Goal: Information Seeking & Learning: Learn about a topic

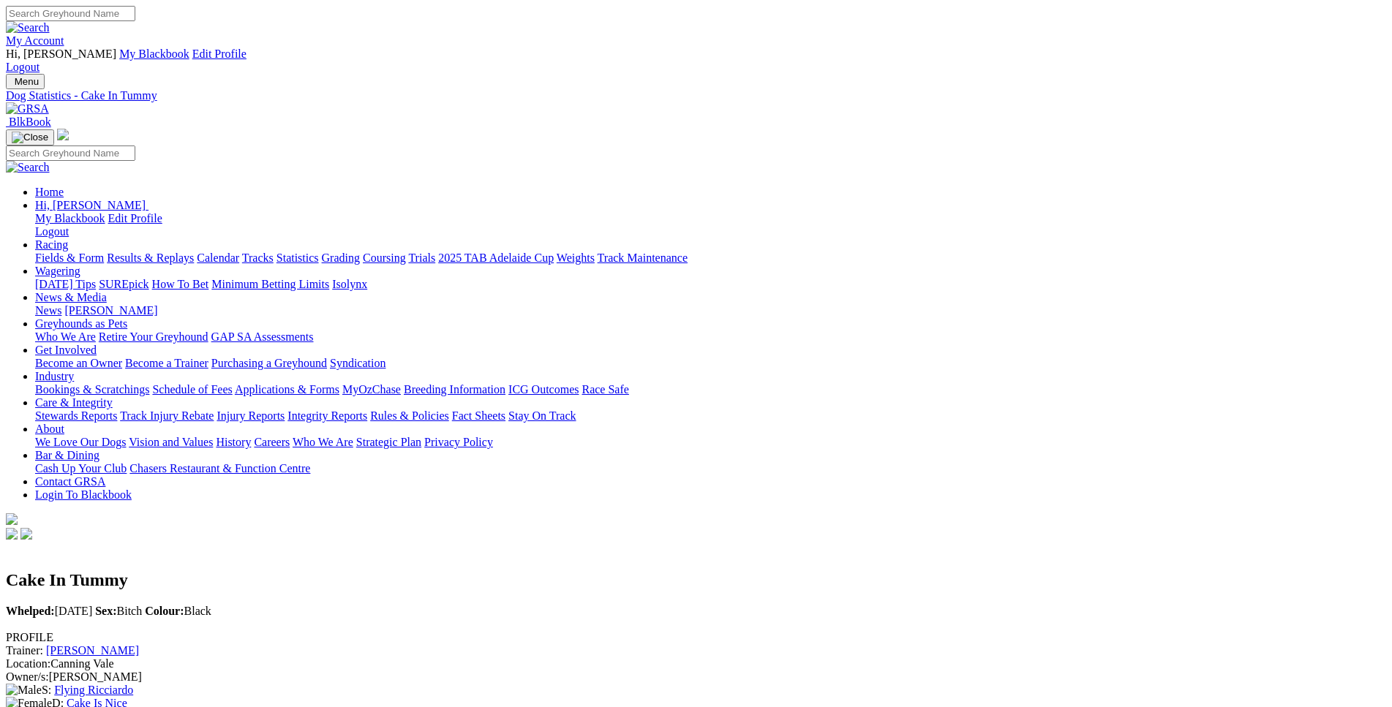
click at [104, 252] on link "Fields & Form" at bounding box center [69, 258] width 69 height 12
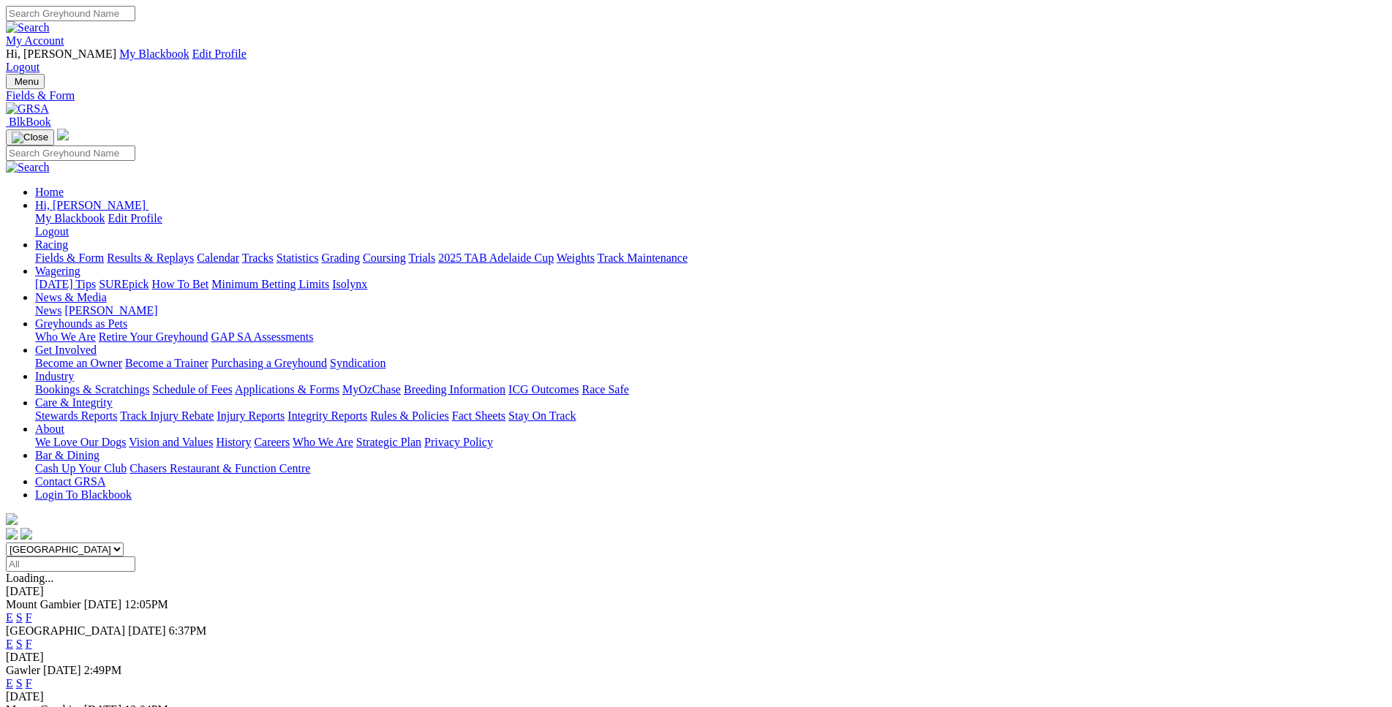
select select "WA"
click at [13, 612] on link "E" at bounding box center [9, 618] width 7 height 12
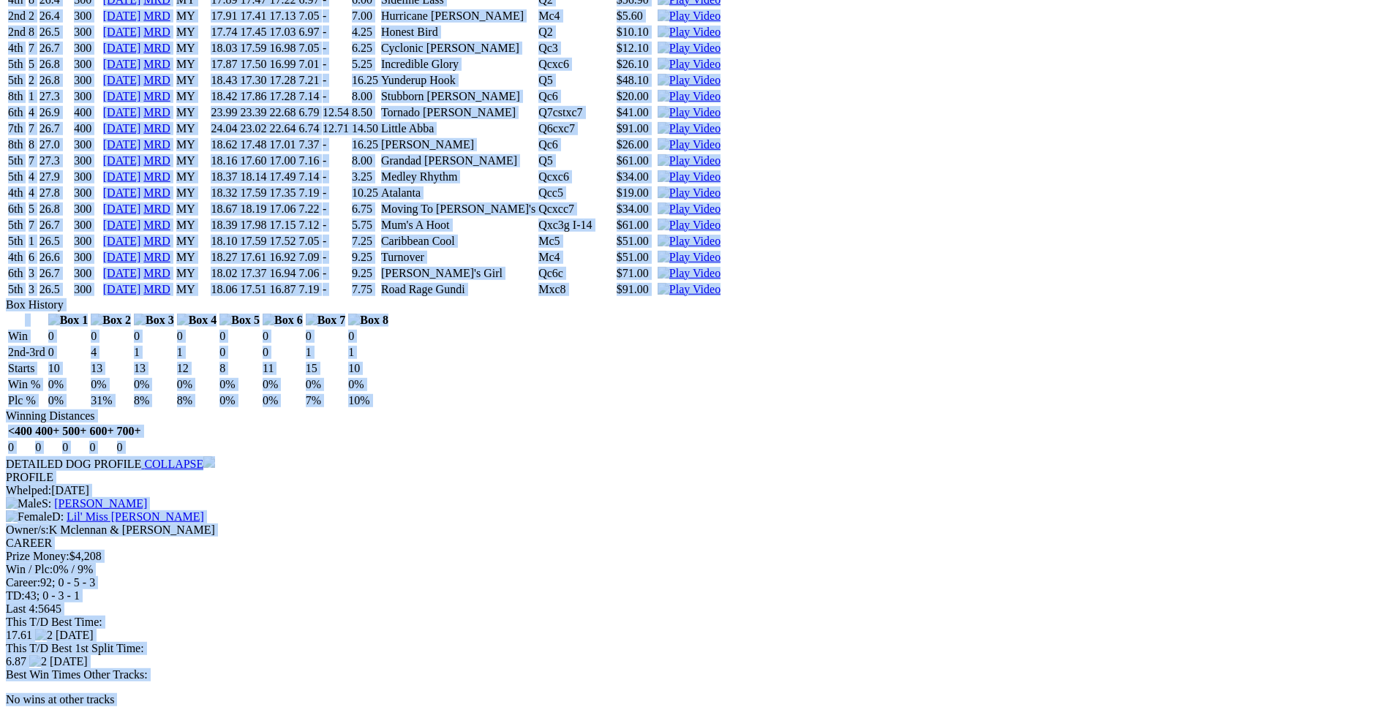
scroll to position [3729, 0]
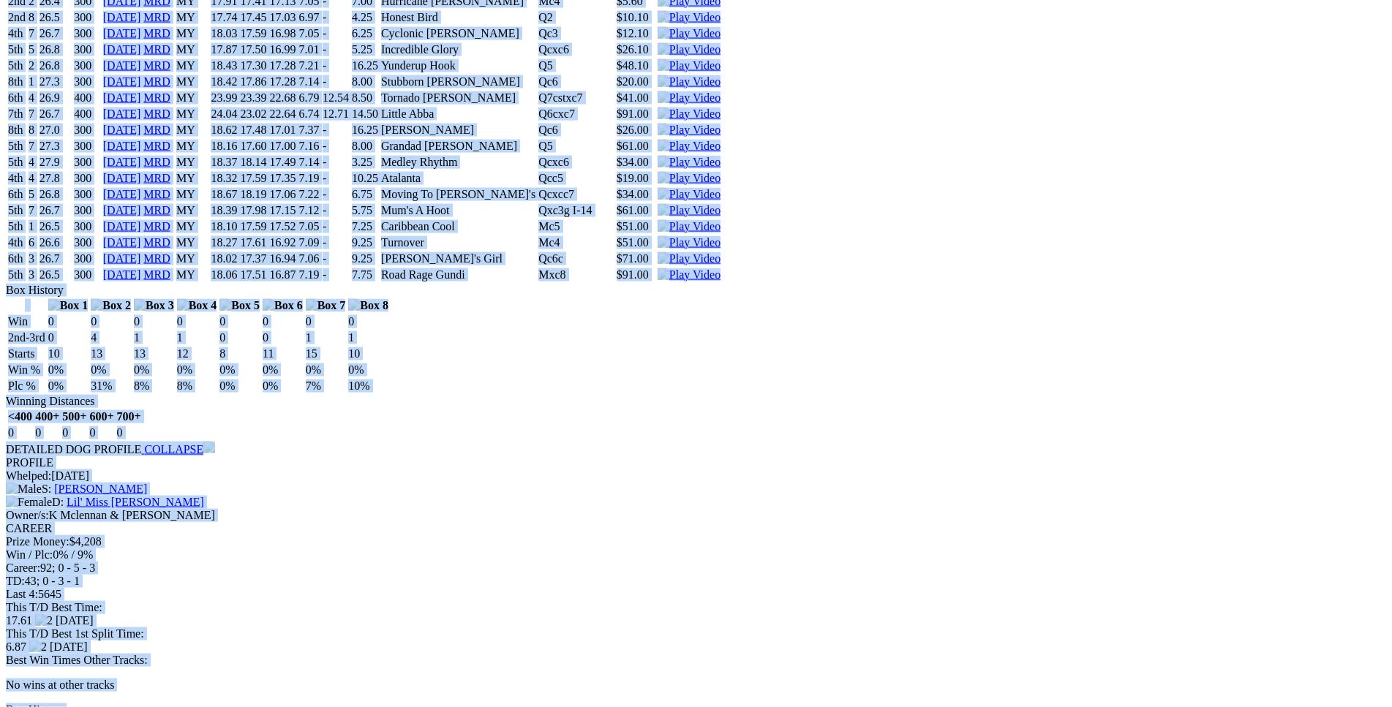
drag, startPoint x: 211, startPoint y: 415, endPoint x: 1171, endPoint y: 187, distance: 986.0
copy div "Yunderup Tammy (MY) B • Brindle T: Michael Rylands Canning Vale $2.40 F B W(kg)…"
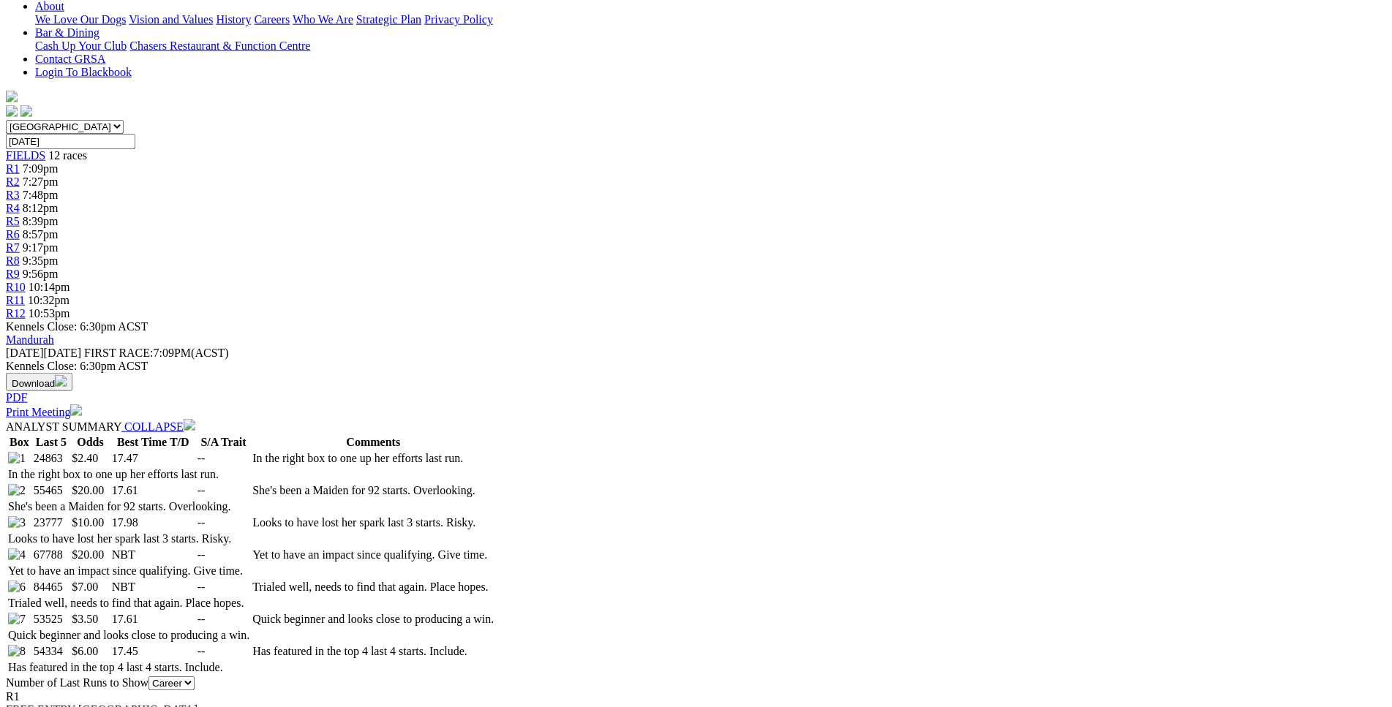
scroll to position [0, 0]
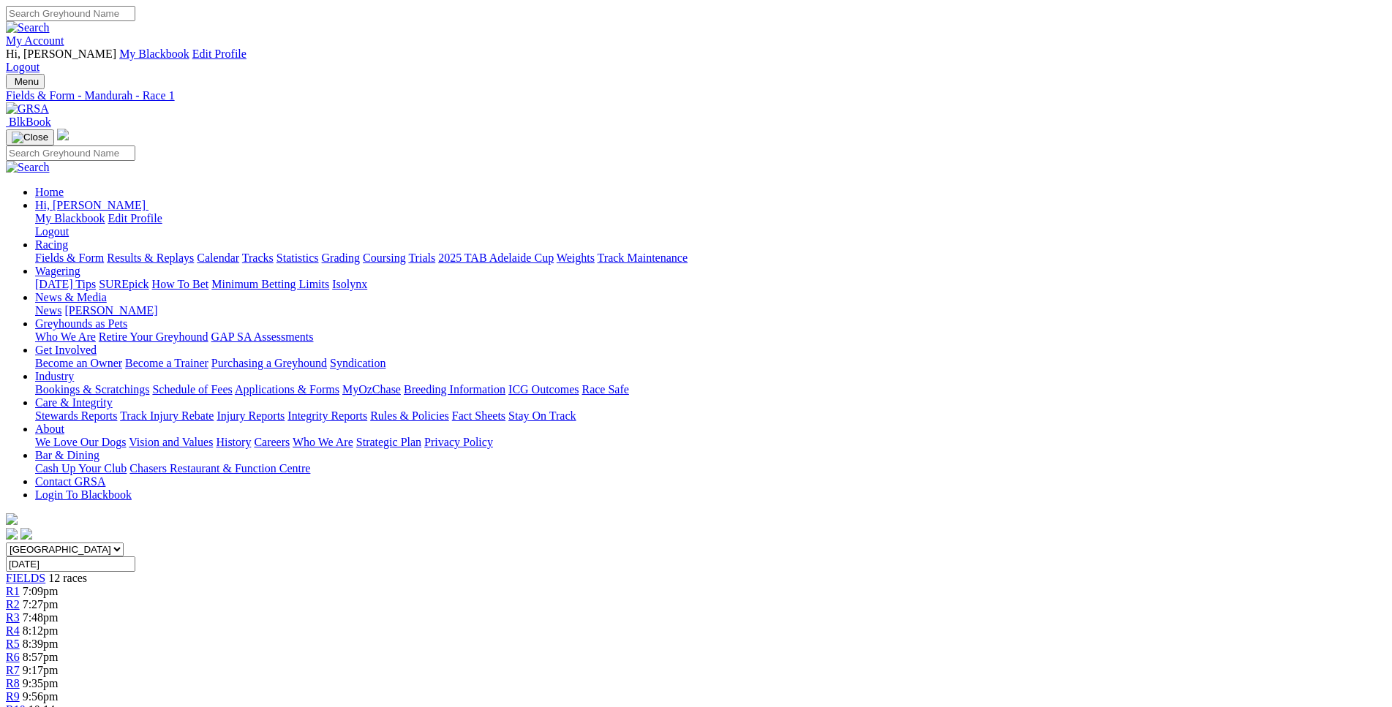
click at [20, 598] on link "R2" at bounding box center [13, 604] width 14 height 12
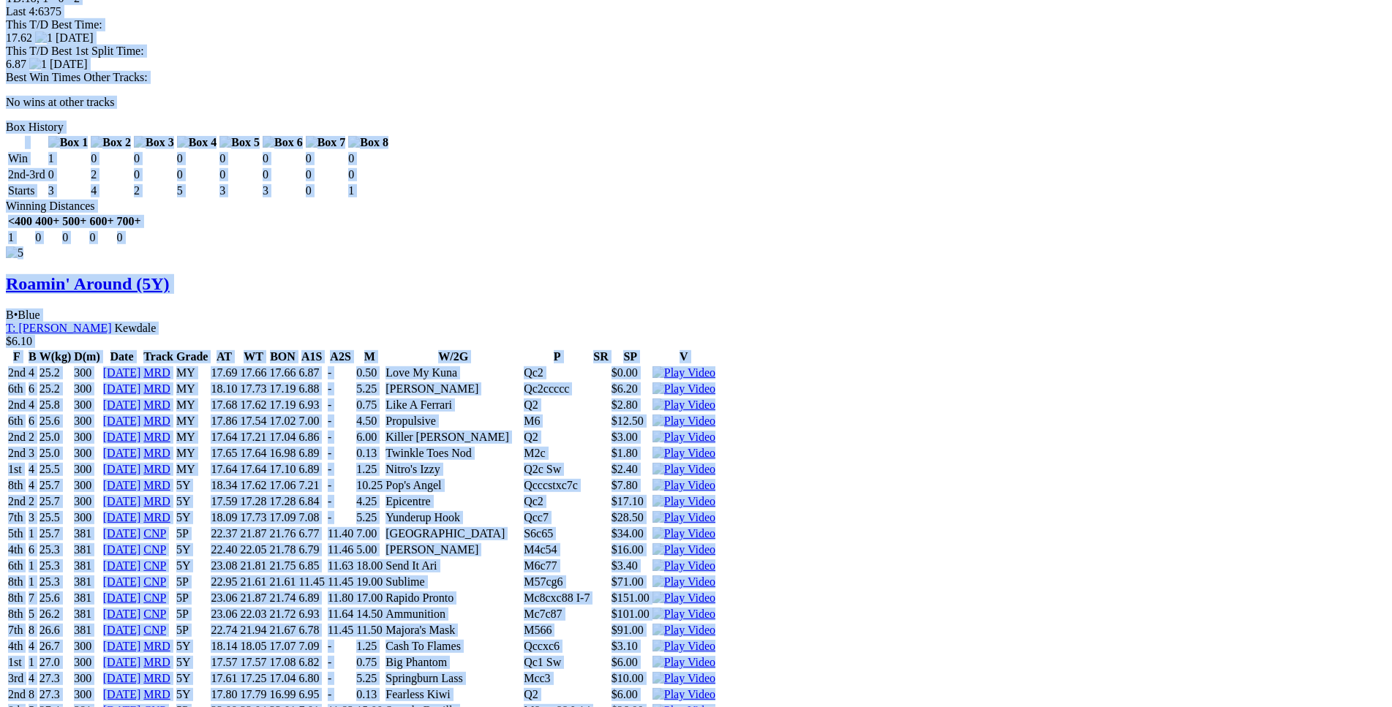
scroll to position [5127, 0]
drag, startPoint x: 213, startPoint y: 213, endPoint x: 1155, endPoint y: 460, distance: 973.5
copy div "Elle's Bella (5Y) B • Brindle T: Andrew Mclaren Nambeelup $7.00 F B W(kg) D(m) …"
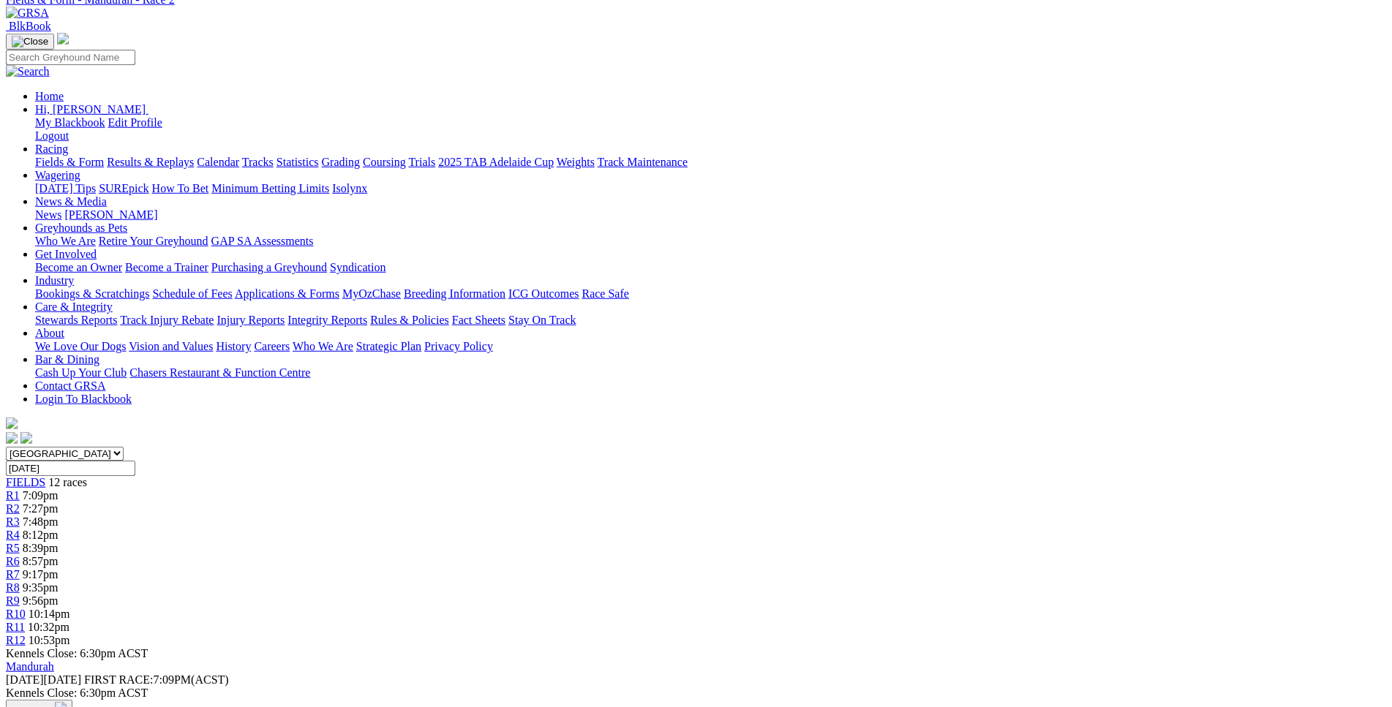
scroll to position [0, 0]
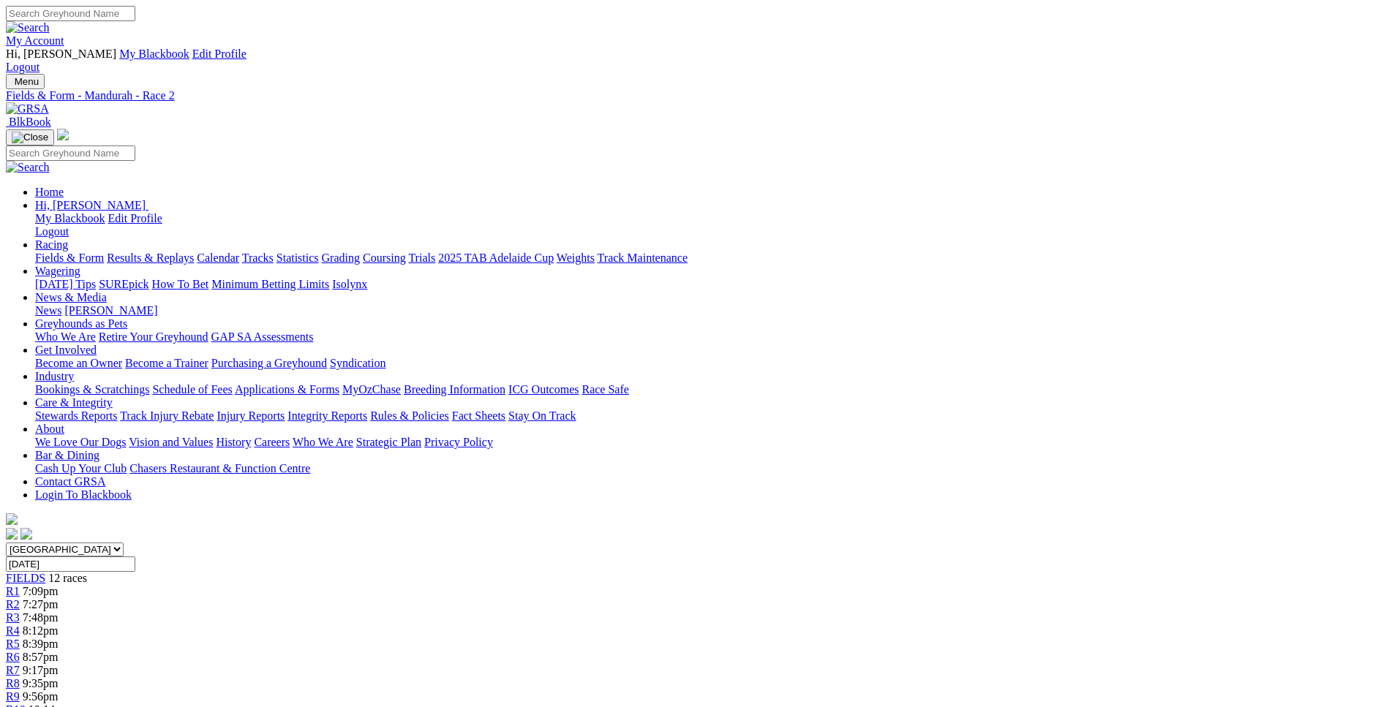
click at [20, 612] on link "R3" at bounding box center [13, 618] width 14 height 12
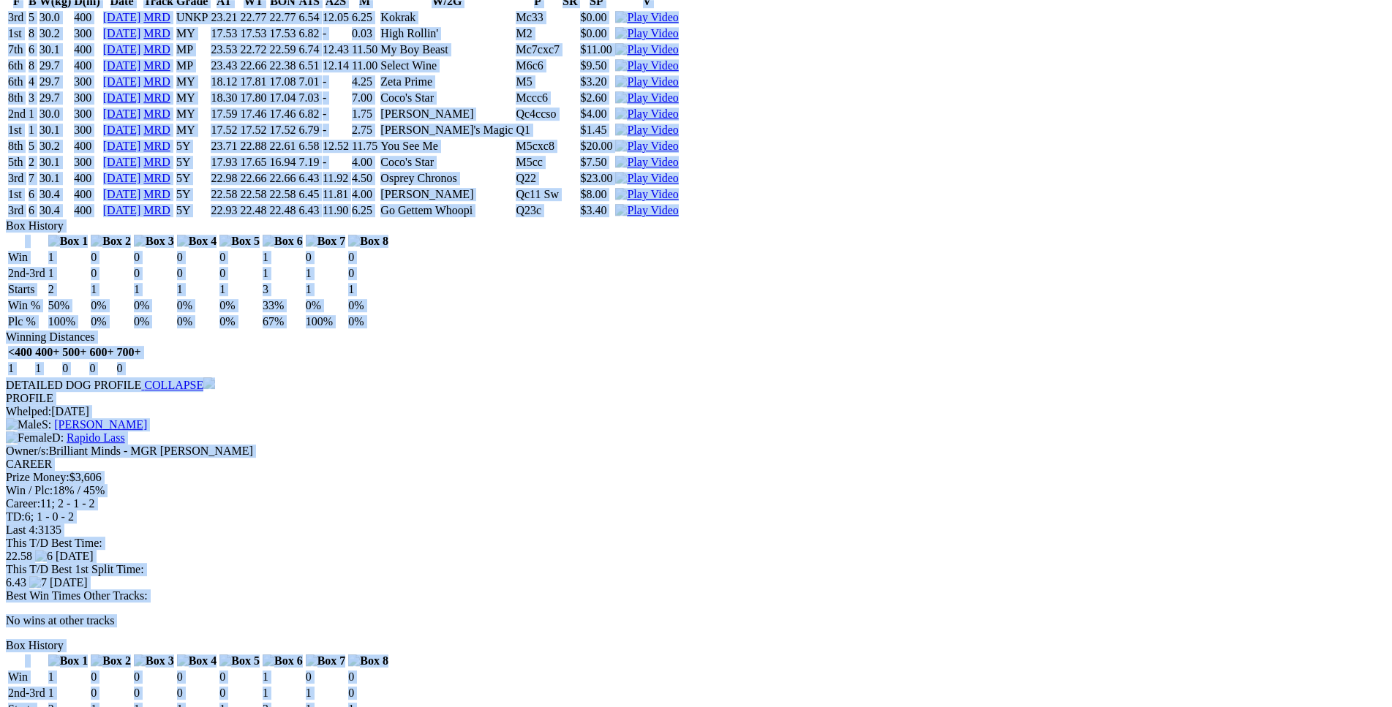
scroll to position [4909, 0]
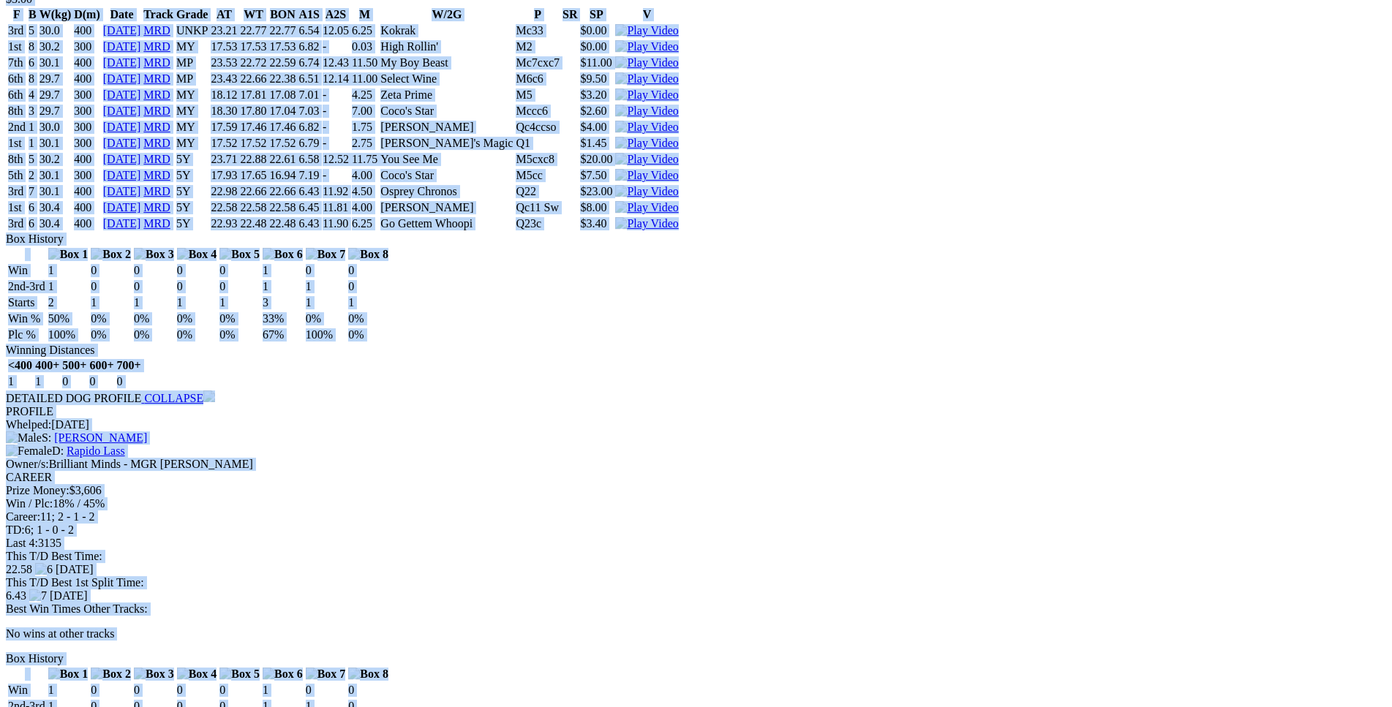
drag, startPoint x: 211, startPoint y: 434, endPoint x: 1163, endPoint y: 531, distance: 956.1
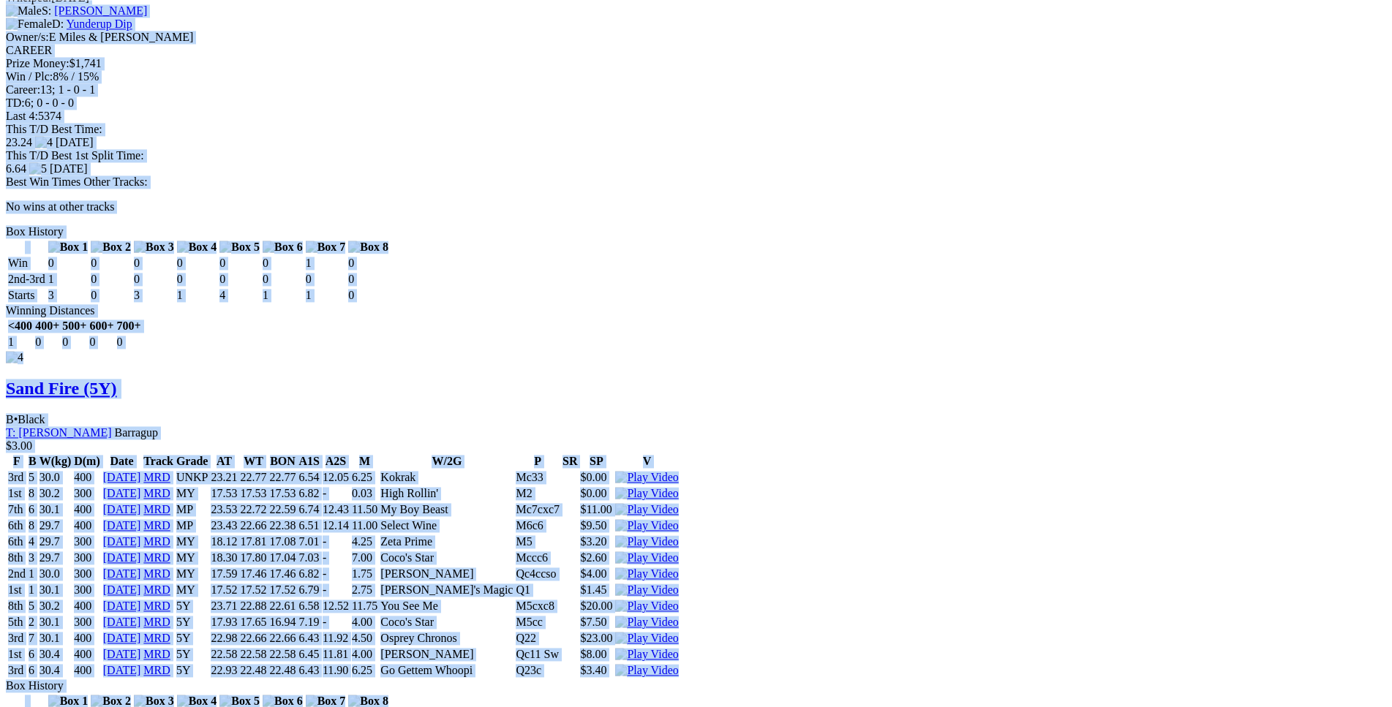
copy div "Go Gettem Whoopi (5Y) B • Black T: Ben Abercrombie Dianella $3.40 F B W(kg) D(m…"
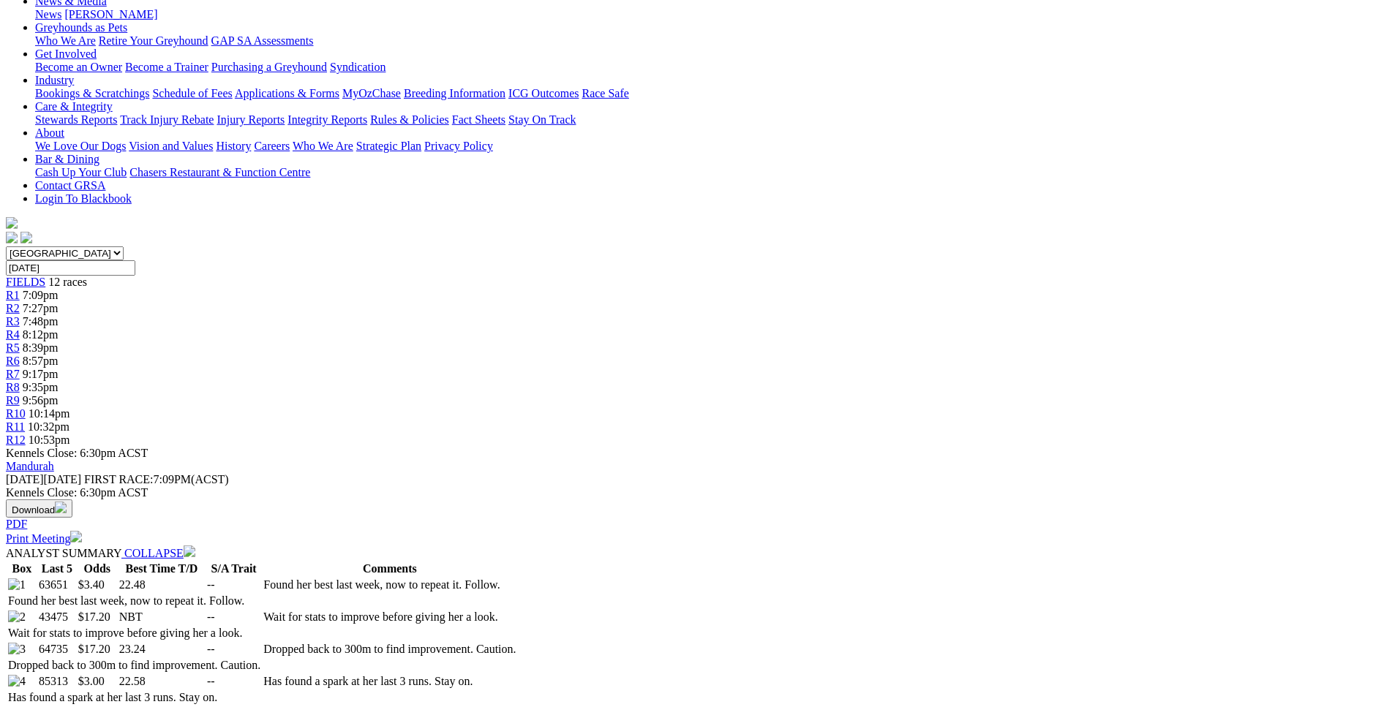
scroll to position [0, 0]
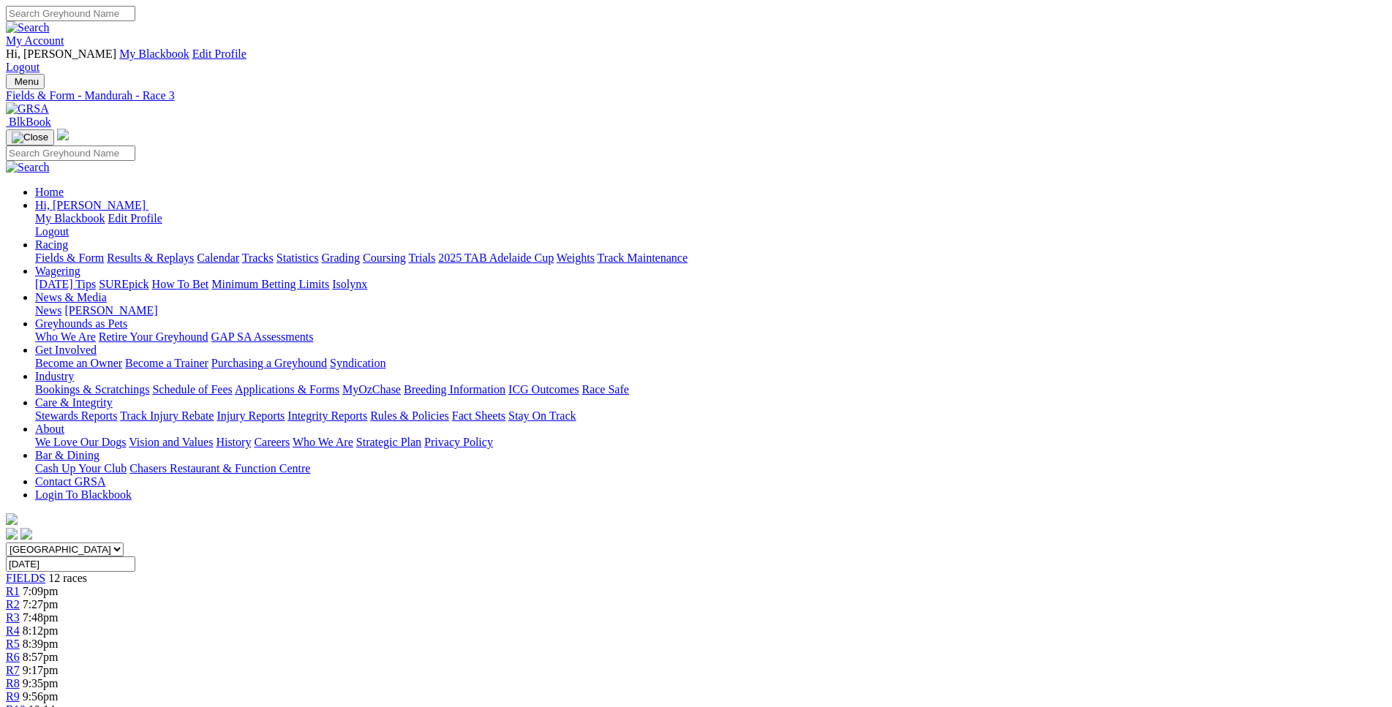
click at [59, 625] on span "8:12pm" at bounding box center [41, 631] width 36 height 12
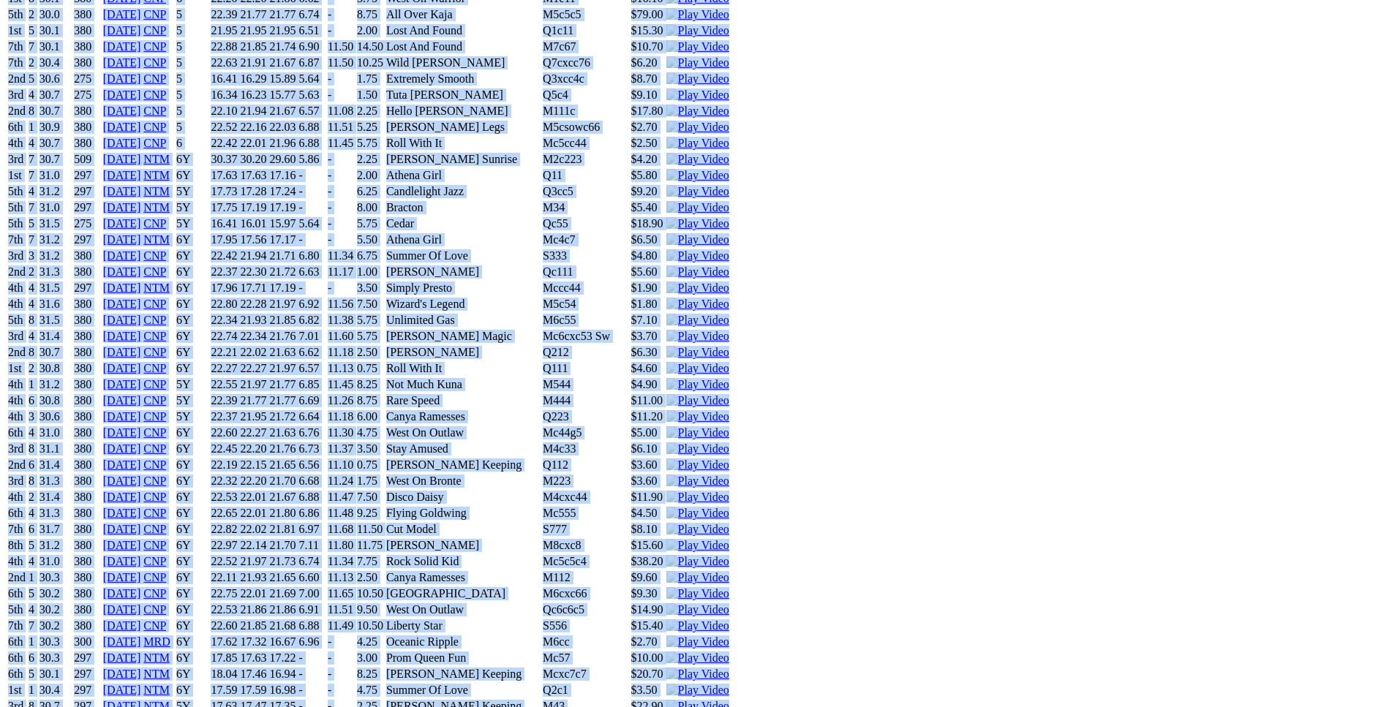
scroll to position [9252, 0]
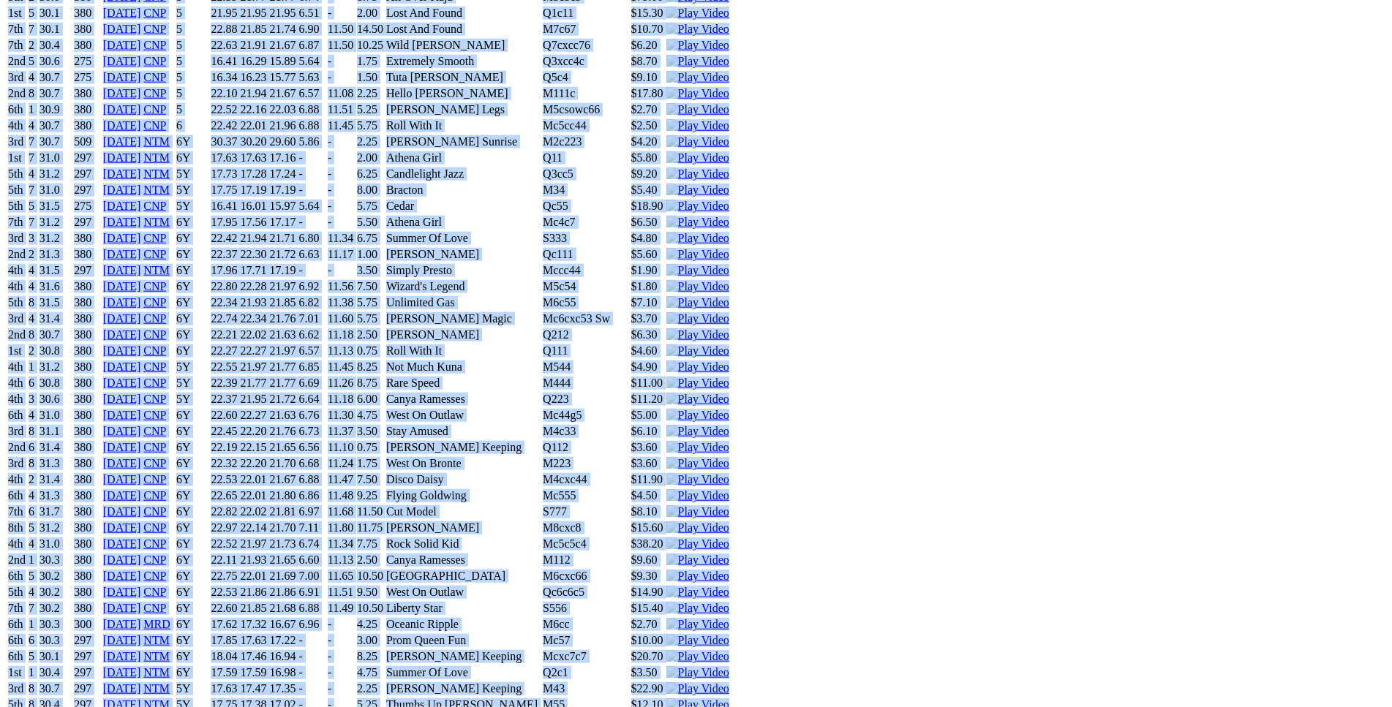
drag, startPoint x: 215, startPoint y: 272, endPoint x: 1164, endPoint y: 342, distance: 951.5
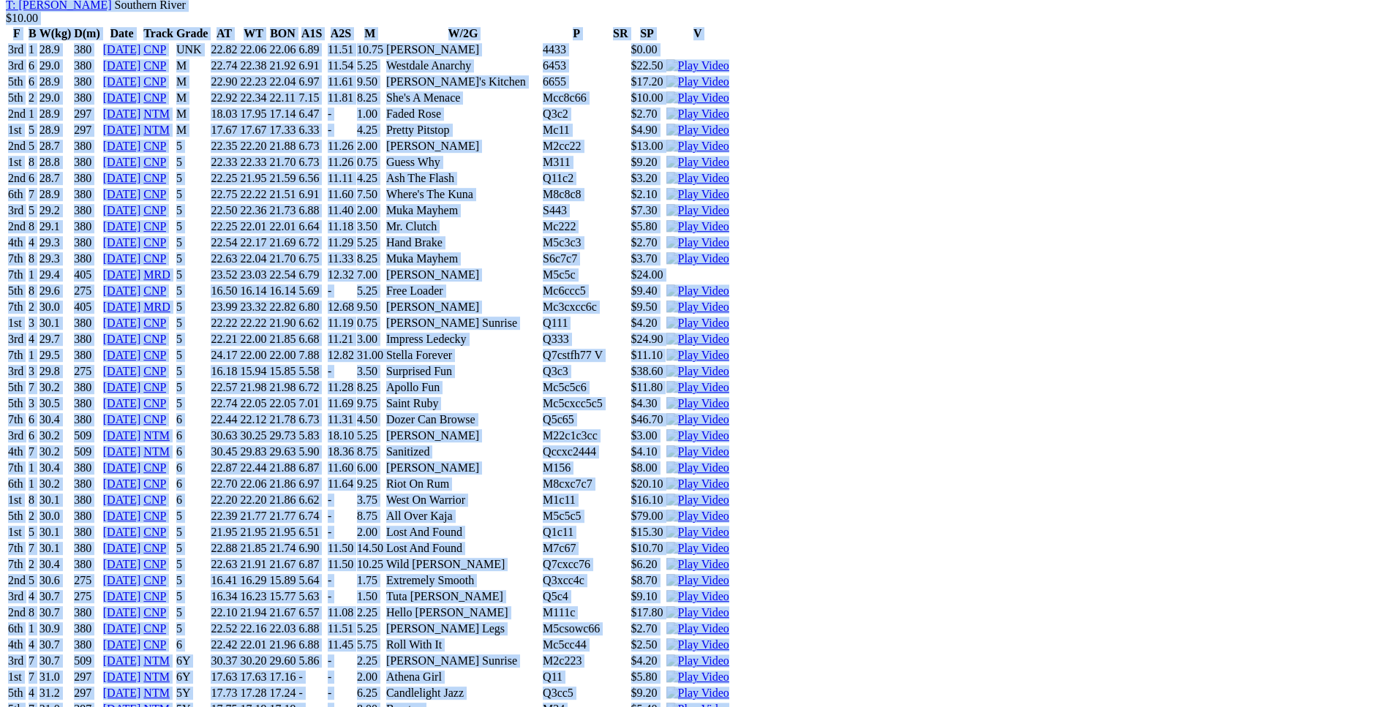
scroll to position [8731, 0]
copy div "Better Half (6Y) D • Wh & Blk T: Karl Jovanovic Uduc $10.00 F B W(kg) D(m) Date…"
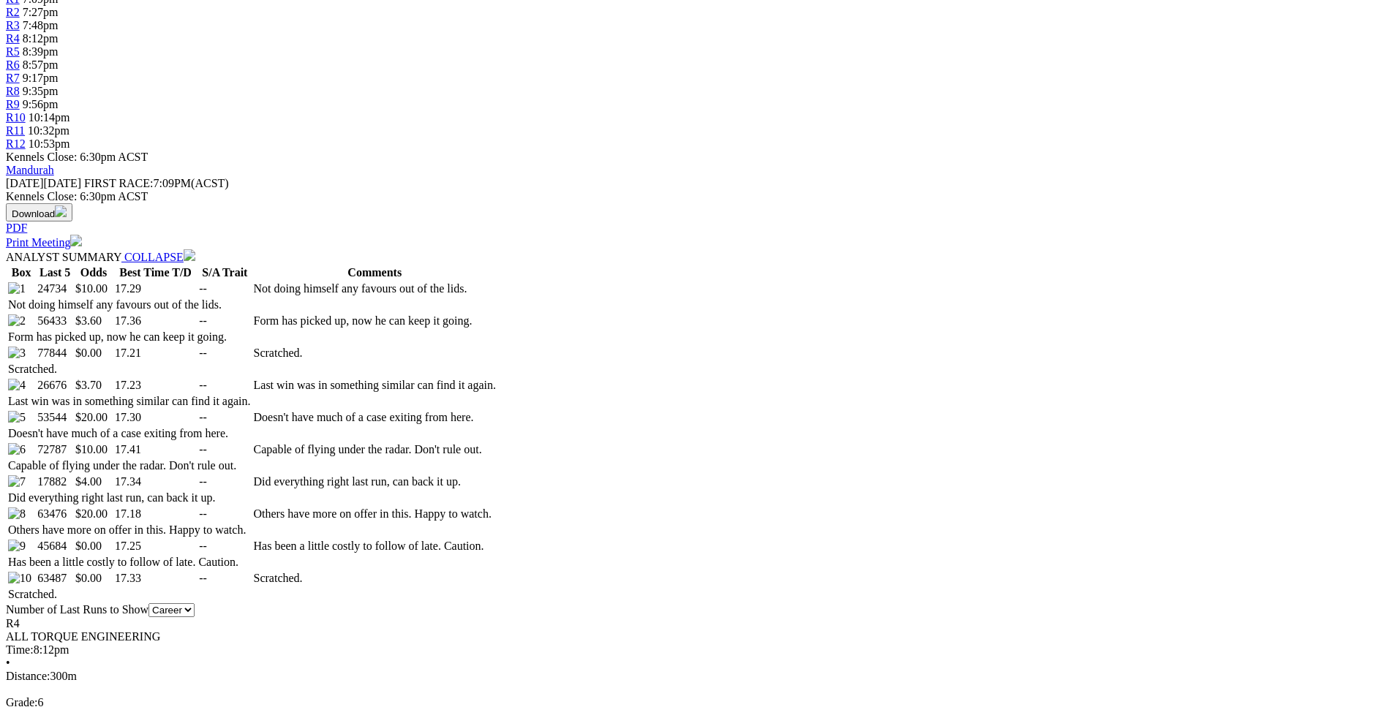
scroll to position [0, 0]
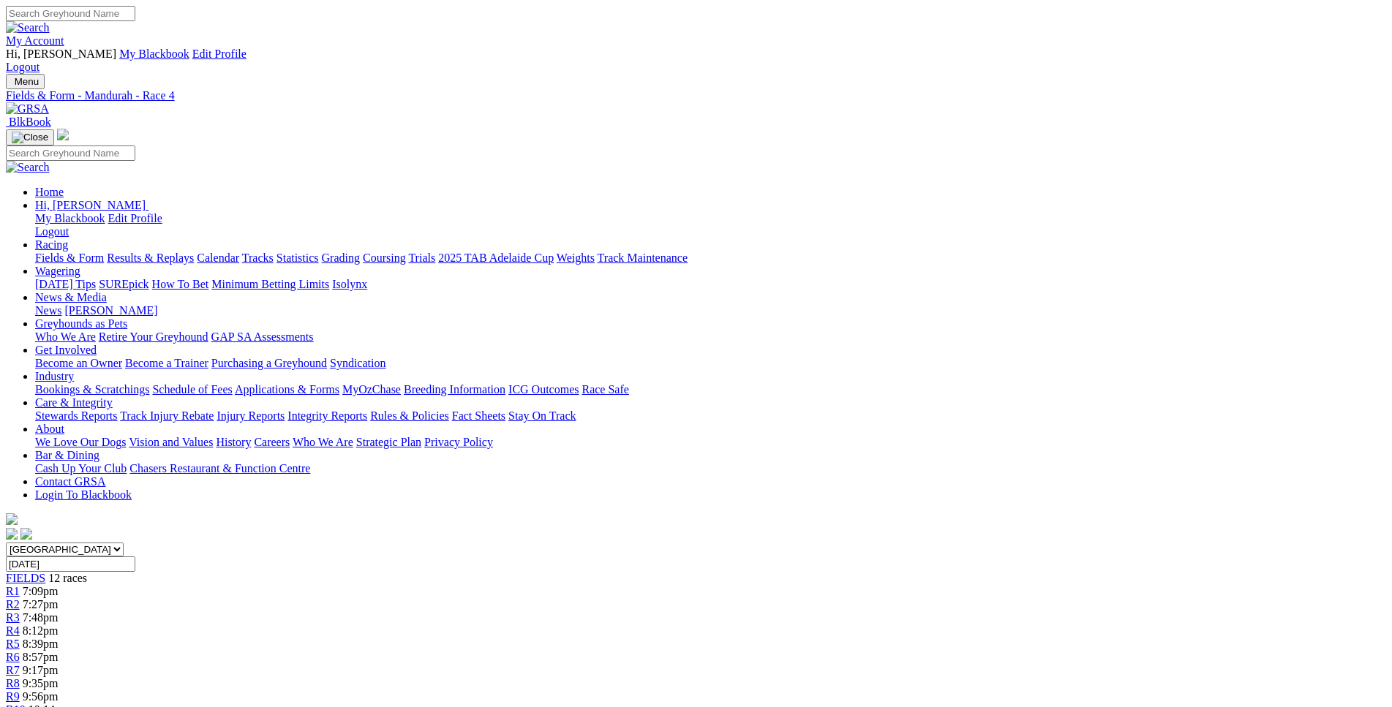
click at [20, 638] on span "R5" at bounding box center [13, 644] width 14 height 12
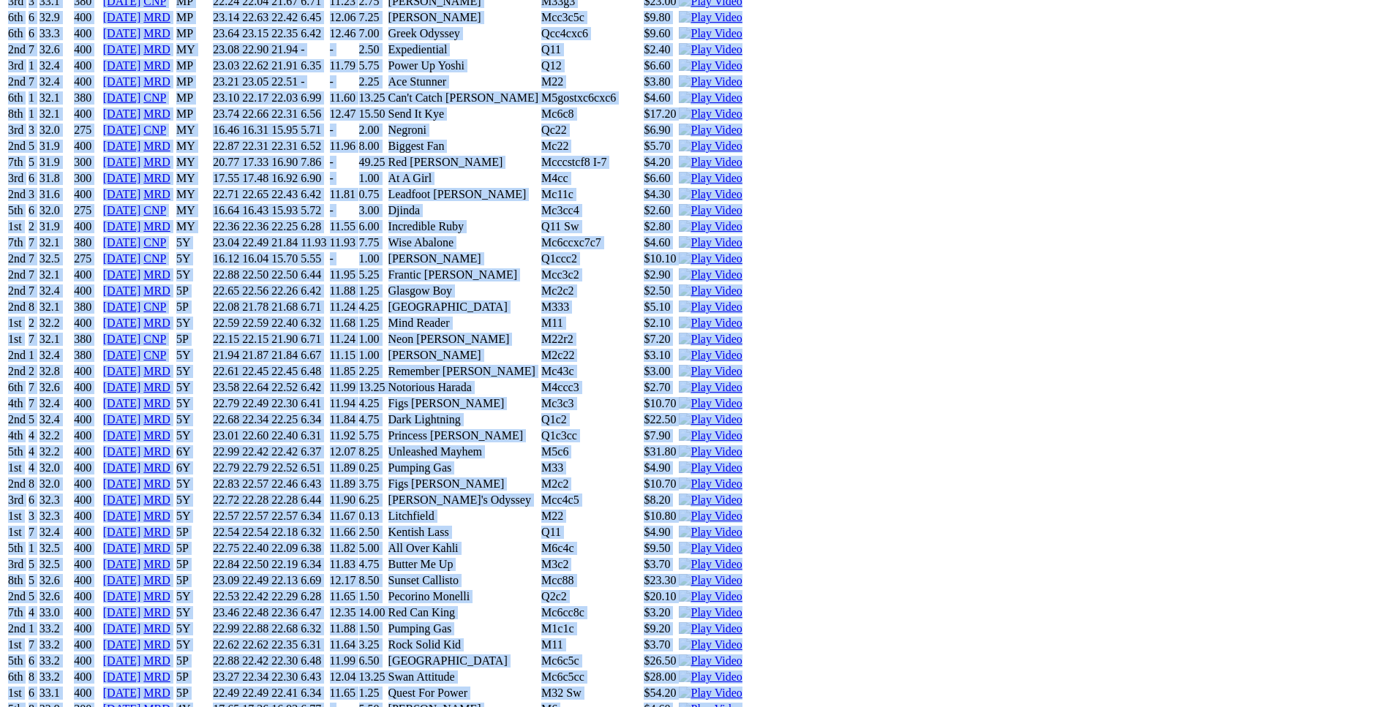
scroll to position [6641, 0]
drag, startPoint x: 211, startPoint y: 358, endPoint x: 1173, endPoint y: 447, distance: 966.2
copy div "Zeus Keeping (6Y) D • Black T: Victoria Cook Canning Vale $5.20 F B W(kg) D(m) …"
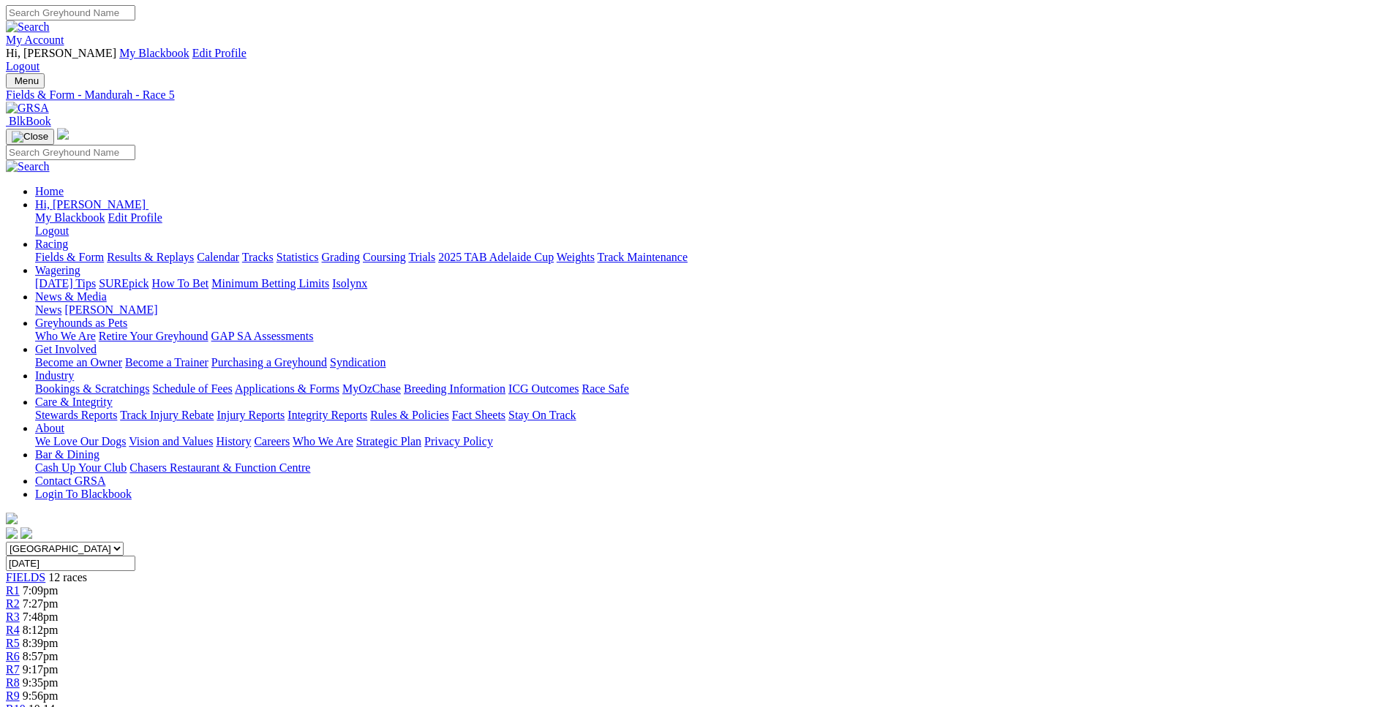
scroll to position [0, 0]
click at [20, 625] on span "R4" at bounding box center [13, 631] width 14 height 12
click at [20, 638] on link "R5" at bounding box center [13, 644] width 14 height 12
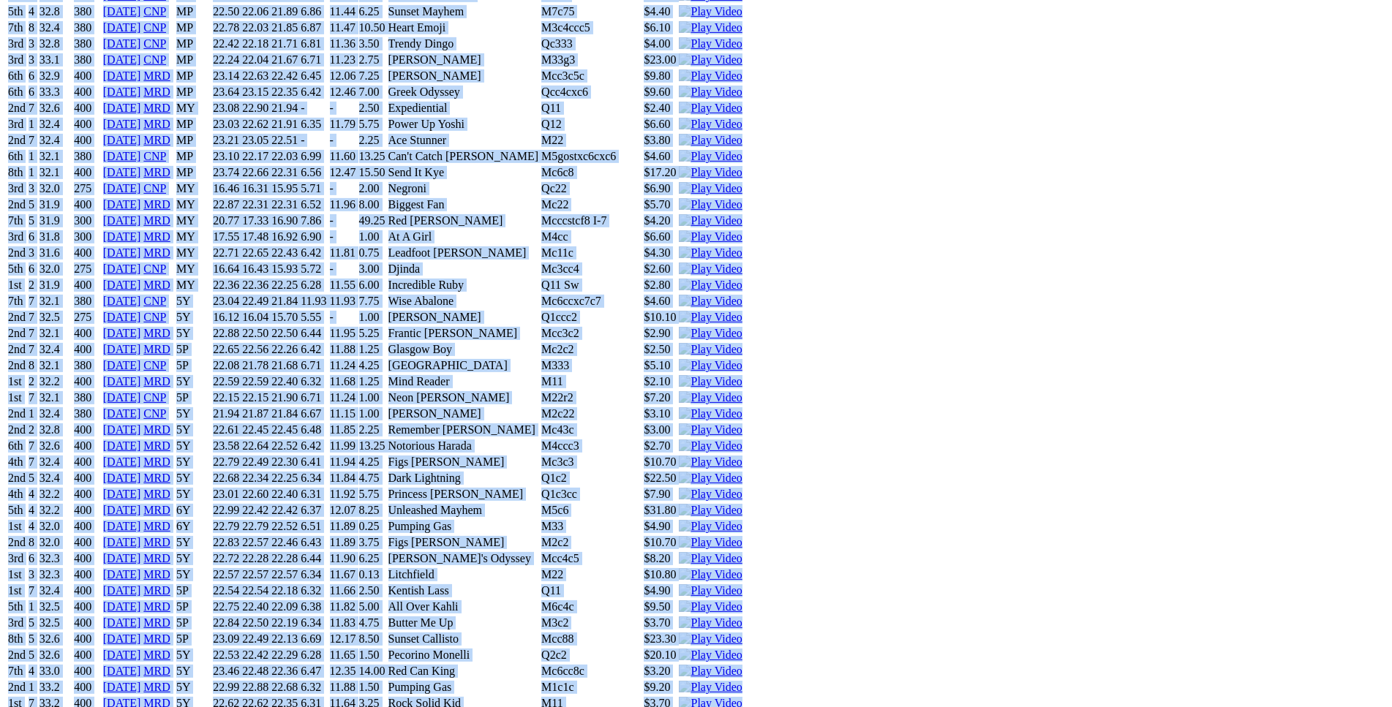
scroll to position [6568, 0]
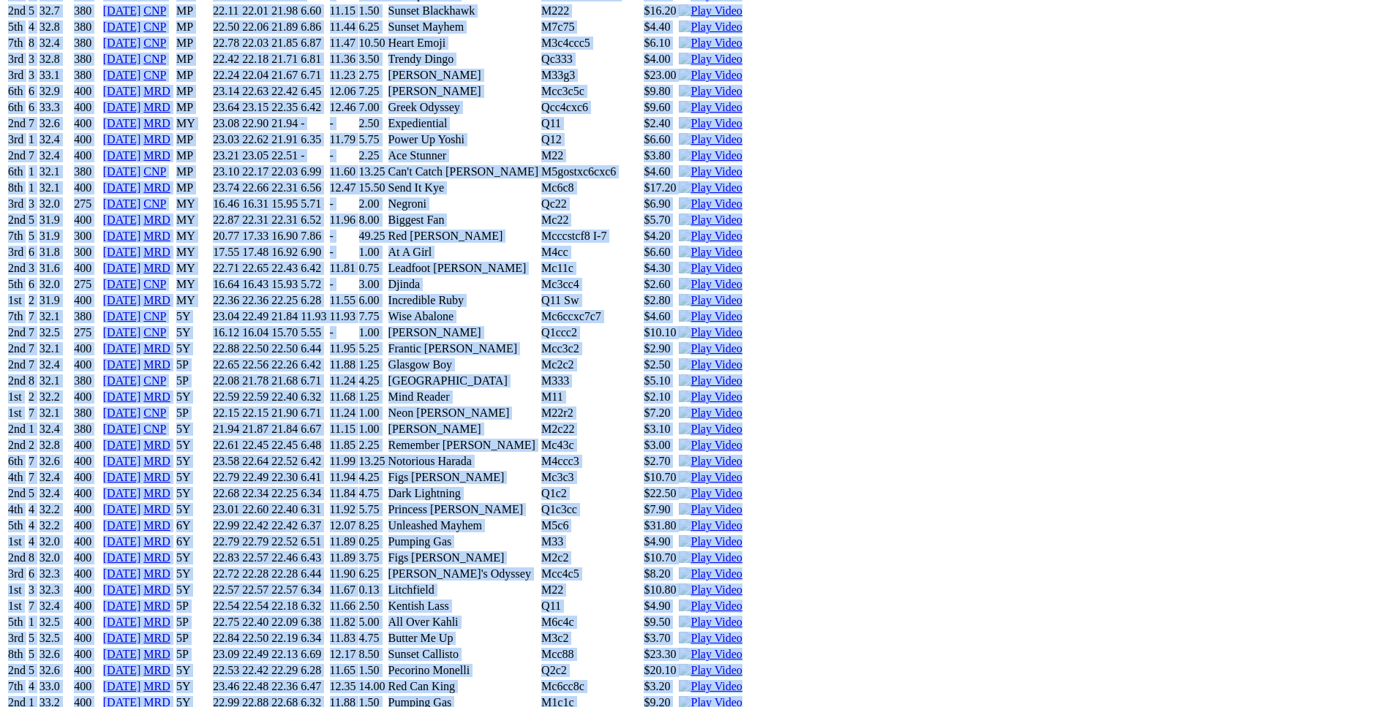
drag, startPoint x: 211, startPoint y: 54, endPoint x: 1150, endPoint y: 500, distance: 1039.7
copy div "Zeus Keeping (6Y) D • Black T: Victoria Cook Canning Vale $5.20 F B W(kg) D(m) …"
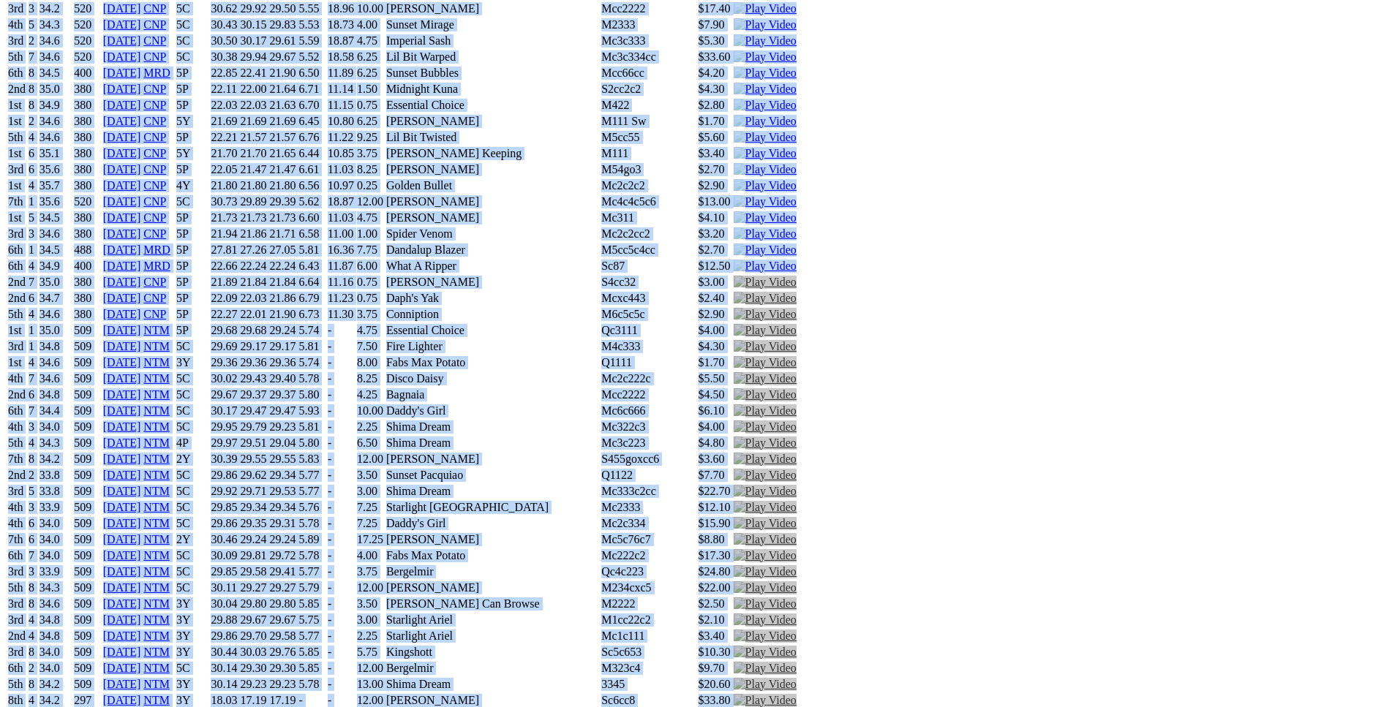
scroll to position [0, 0]
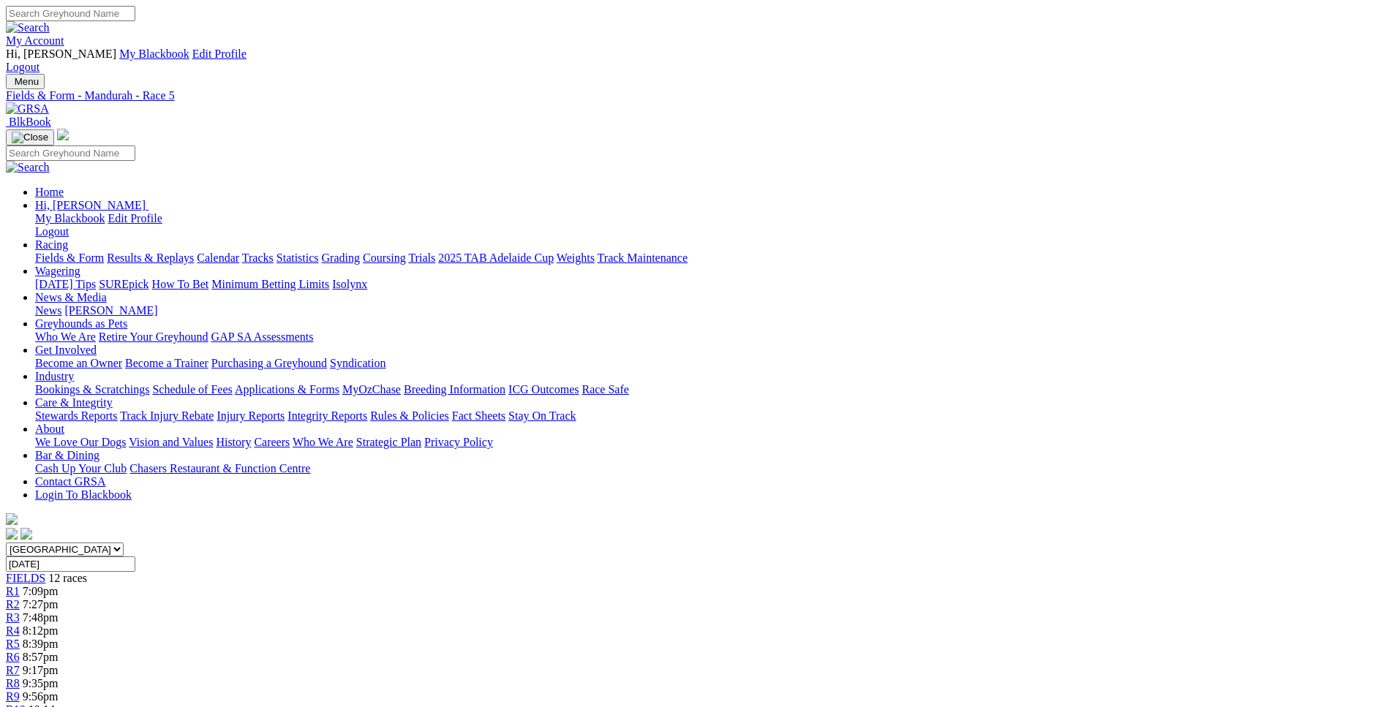
click at [704, 651] on div "R6 8:57pm" at bounding box center [696, 657] width 1381 height 13
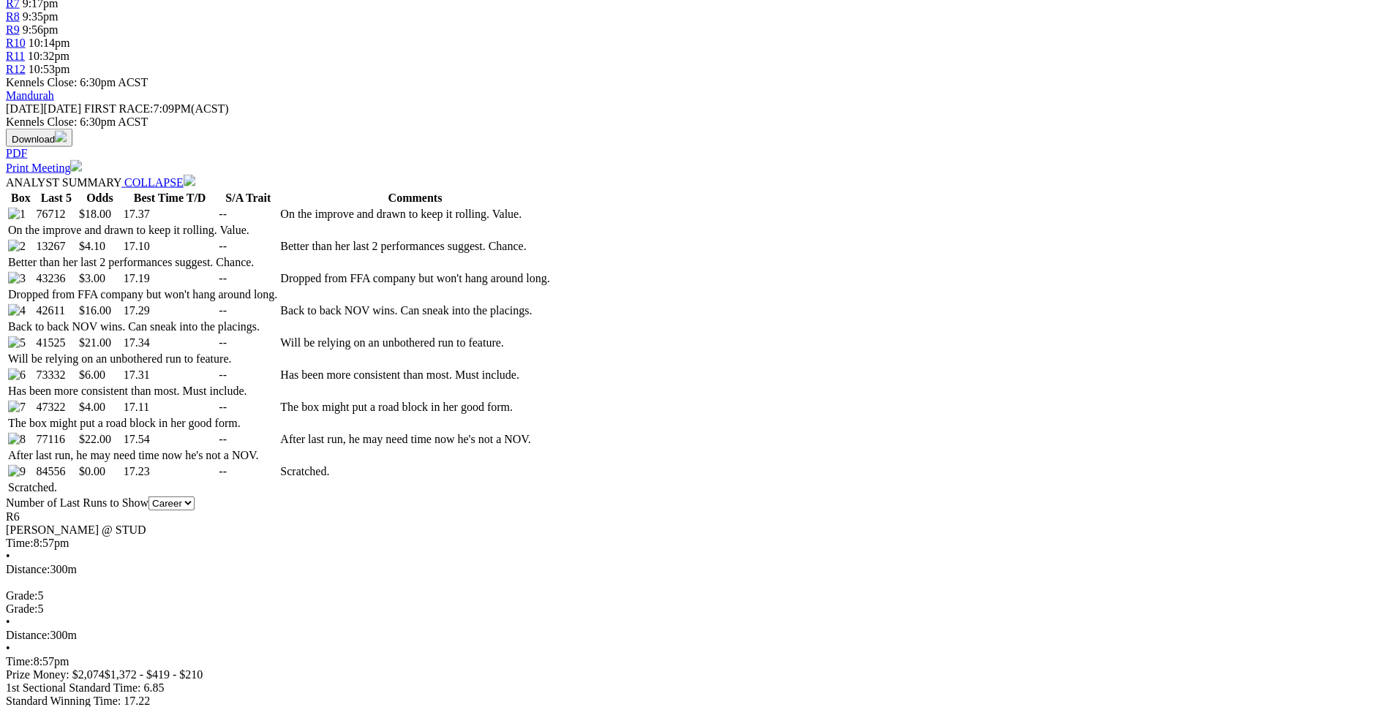
scroll to position [670, 0]
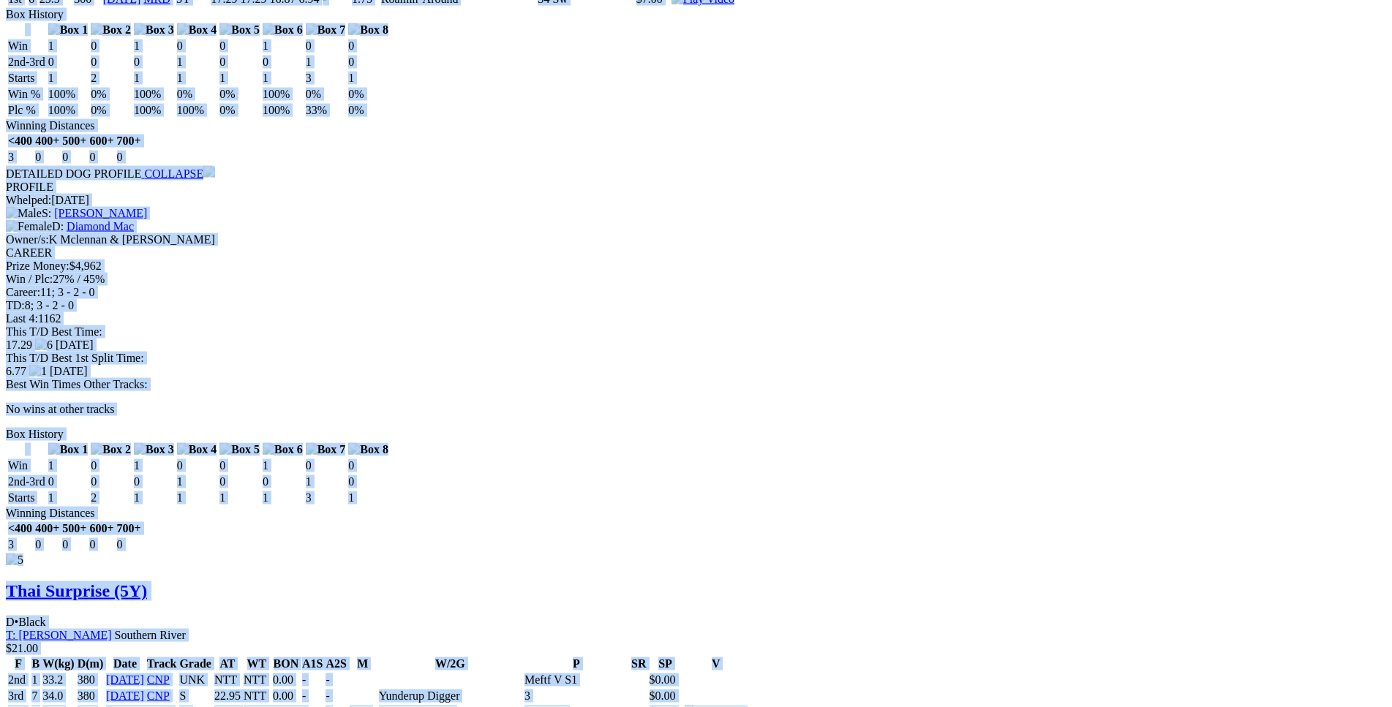
scroll to position [5894, 0]
drag, startPoint x: 208, startPoint y: 173, endPoint x: 1156, endPoint y: 309, distance: 957.9
copy div "Jana Blade (5Y) B • Wh & Blk T: Barry Mcpherson Southern River $18.00 F B W(kg)…"
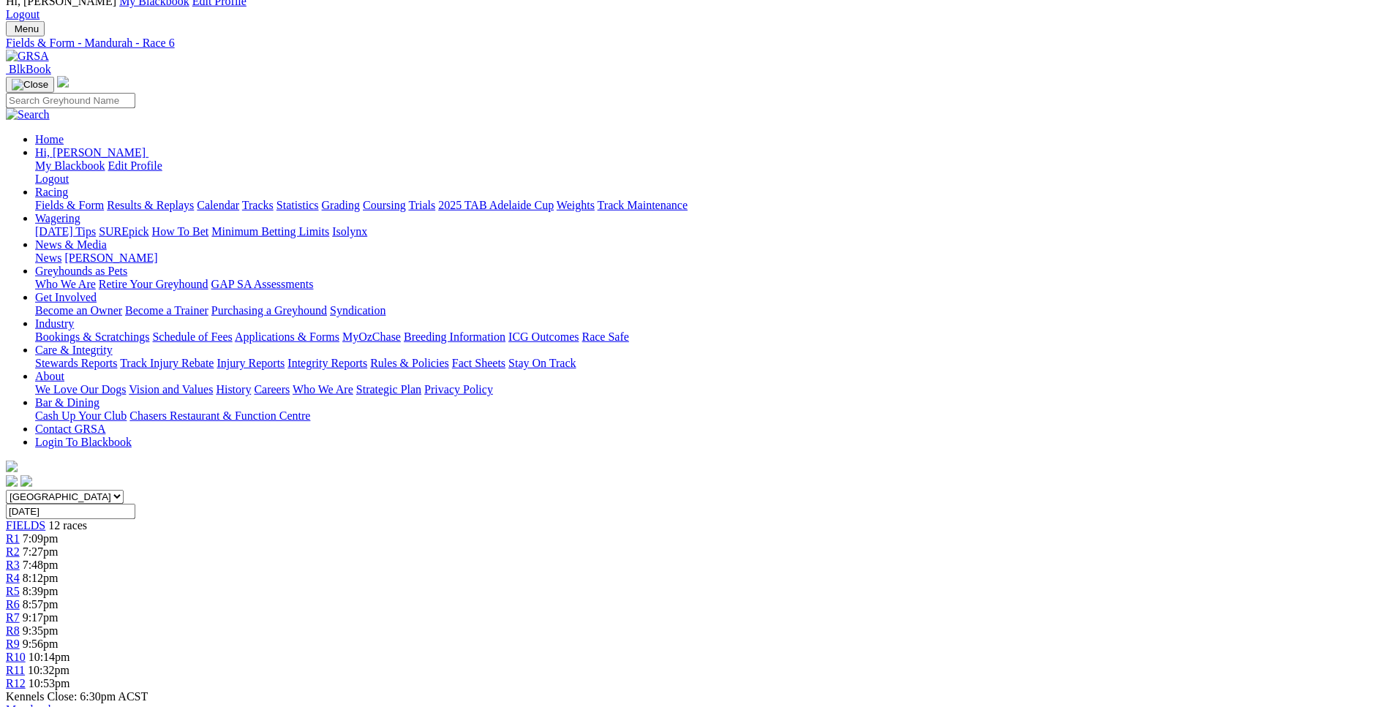
scroll to position [45, 0]
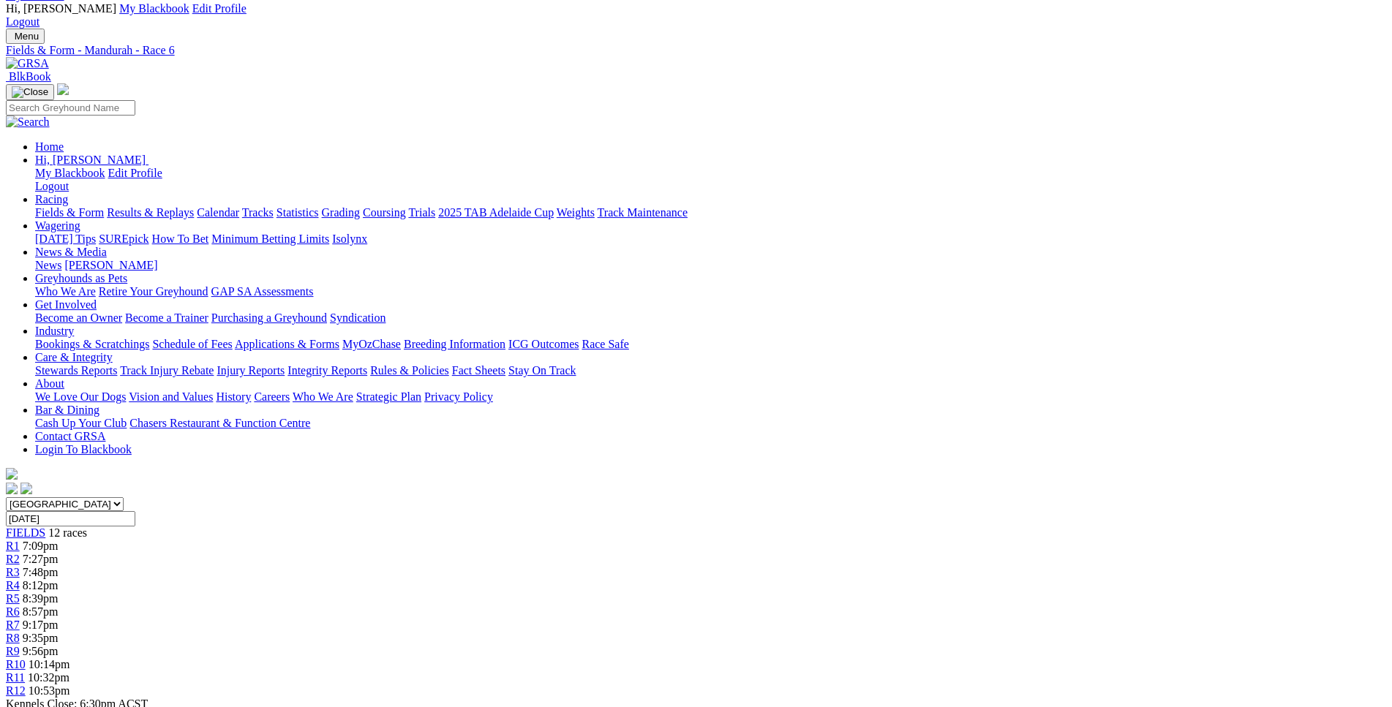
click at [20, 619] on link "R7" at bounding box center [13, 625] width 14 height 12
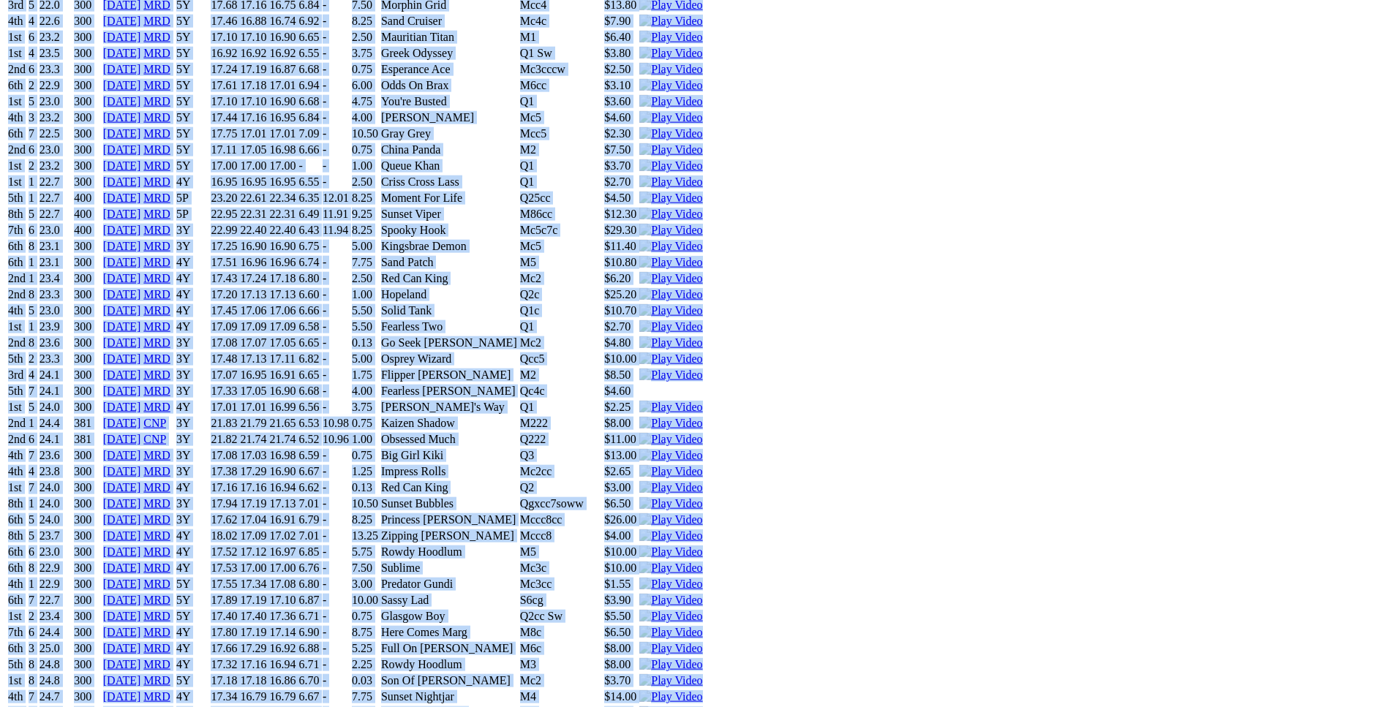
scroll to position [7164, 0]
drag, startPoint x: 208, startPoint y: 367, endPoint x: 1166, endPoint y: 470, distance: 964.1
copy div "Glasgow Boy (4Y) D • Lt Bdl T: Gary Nelson Nambeelup $6.80 F B W(kg) D(m) Date …"
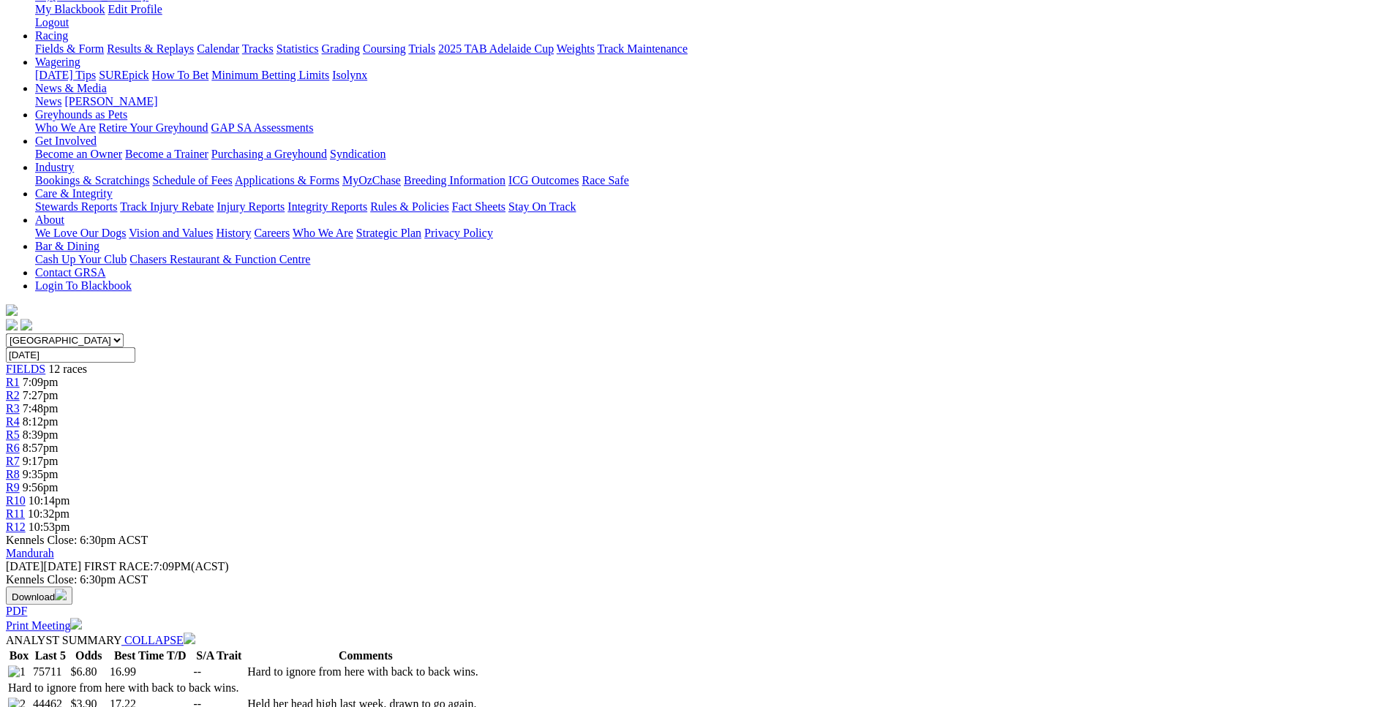
scroll to position [0, 0]
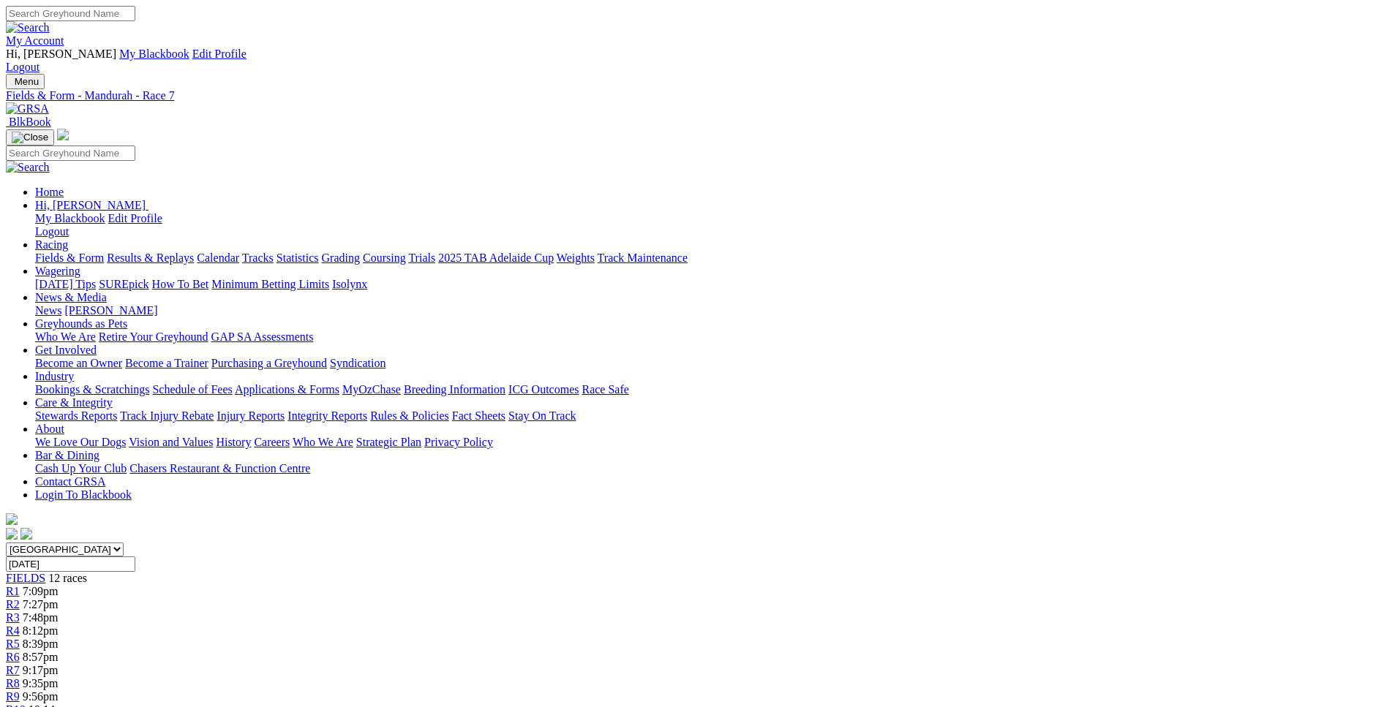
click at [20, 677] on link "R8" at bounding box center [13, 683] width 14 height 12
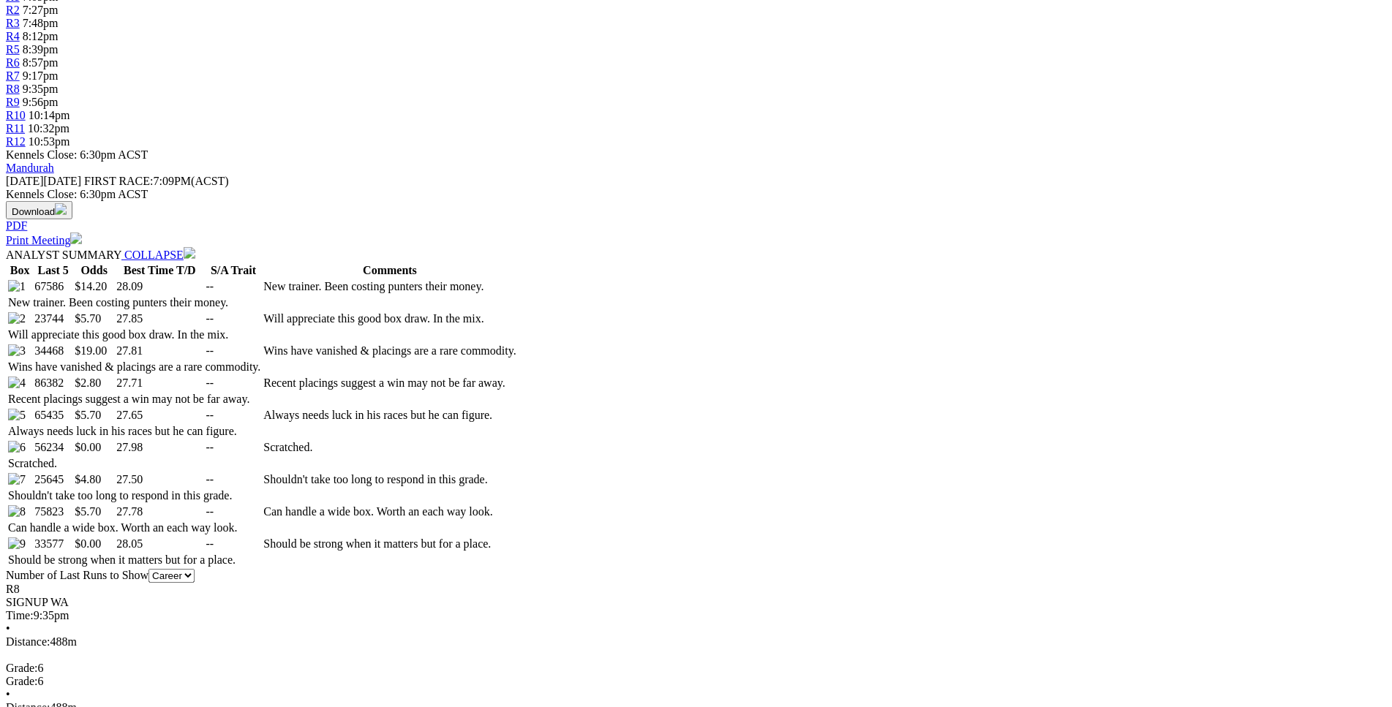
scroll to position [601, 0]
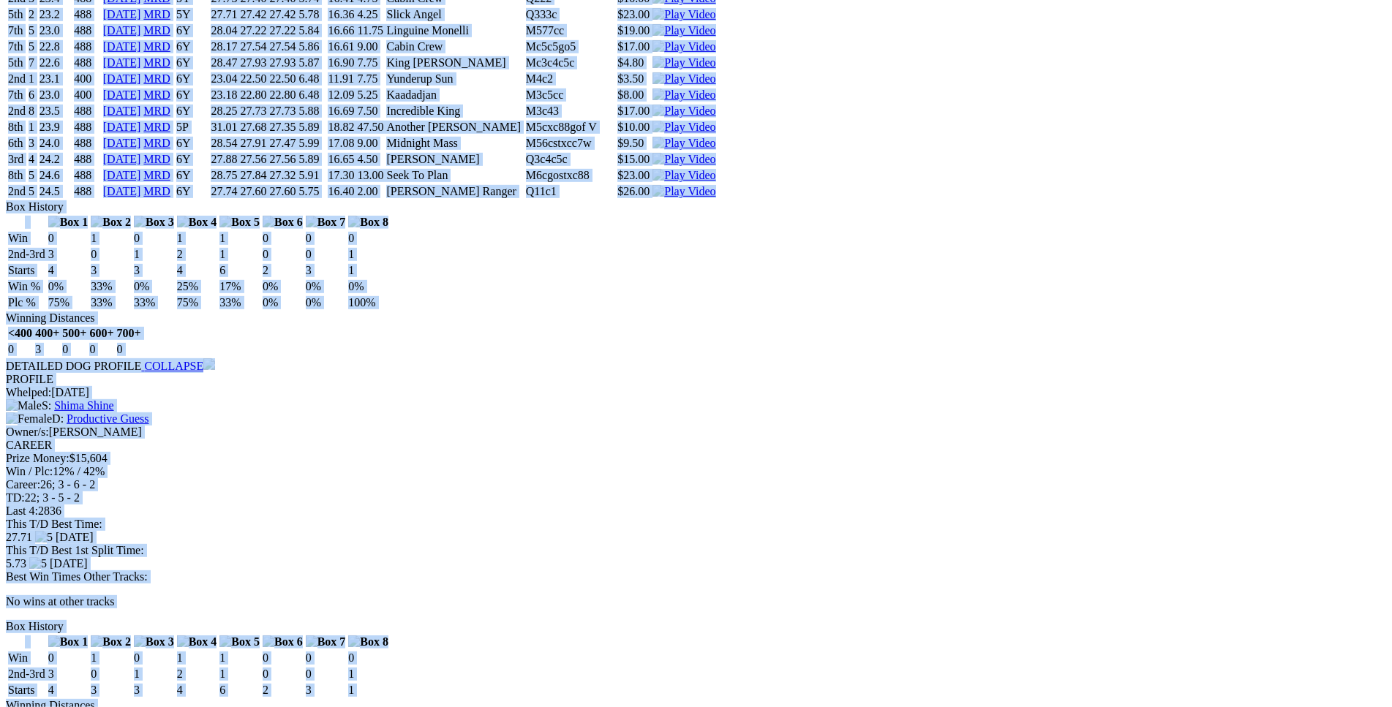
scroll to position [6198, 0]
drag, startPoint x: 208, startPoint y: 233, endPoint x: 1152, endPoint y: 508, distance: 982.9
copy div "Fast Money (6Y) D • Black T: Gary Nelson Nambeelup $14.20 F B W(kg) D(m) Date T…"
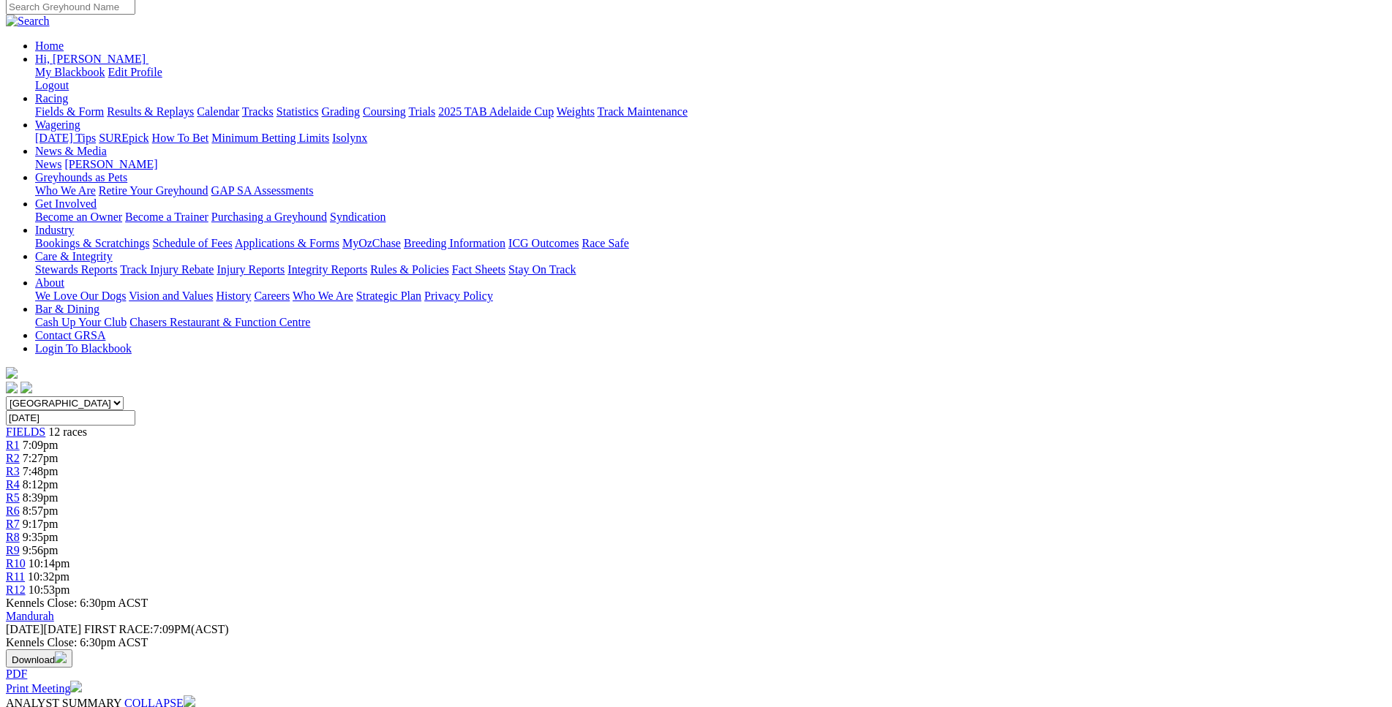
scroll to position [0, 0]
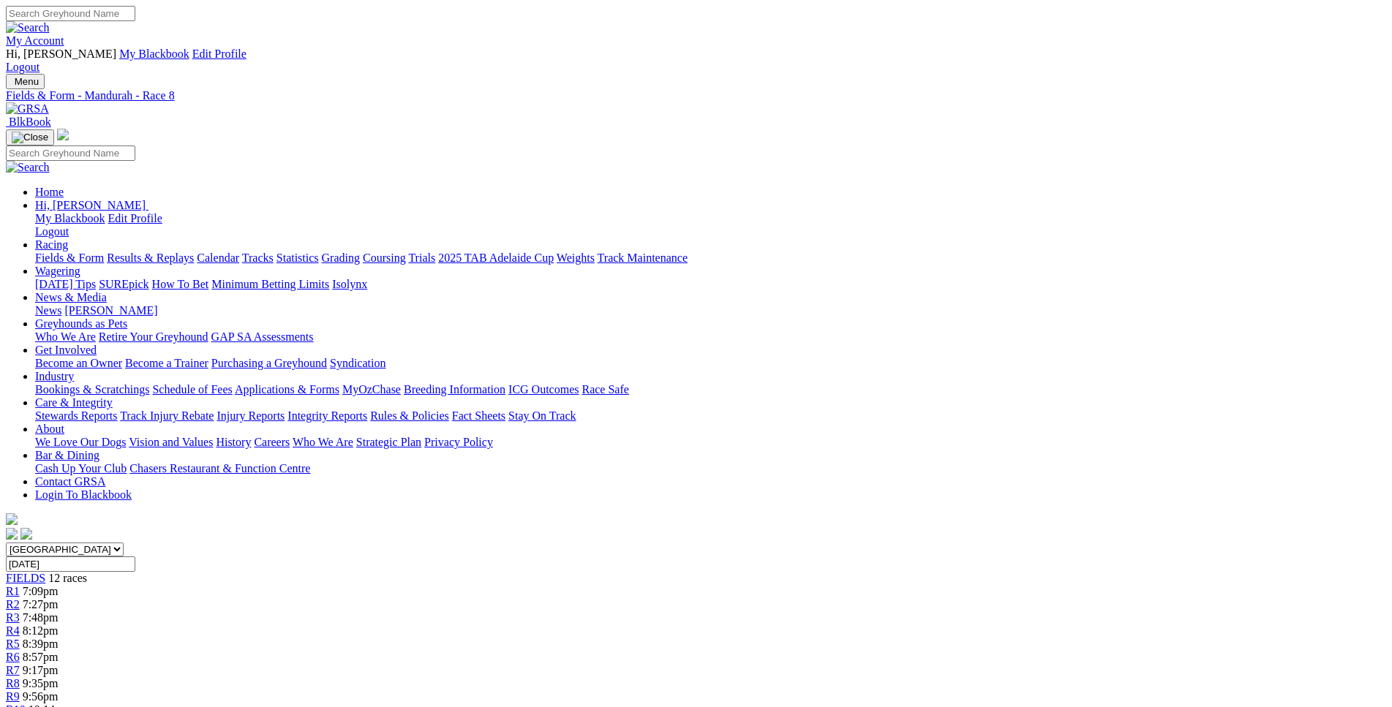
click at [902, 691] on div "R9 9:56pm" at bounding box center [696, 697] width 1381 height 13
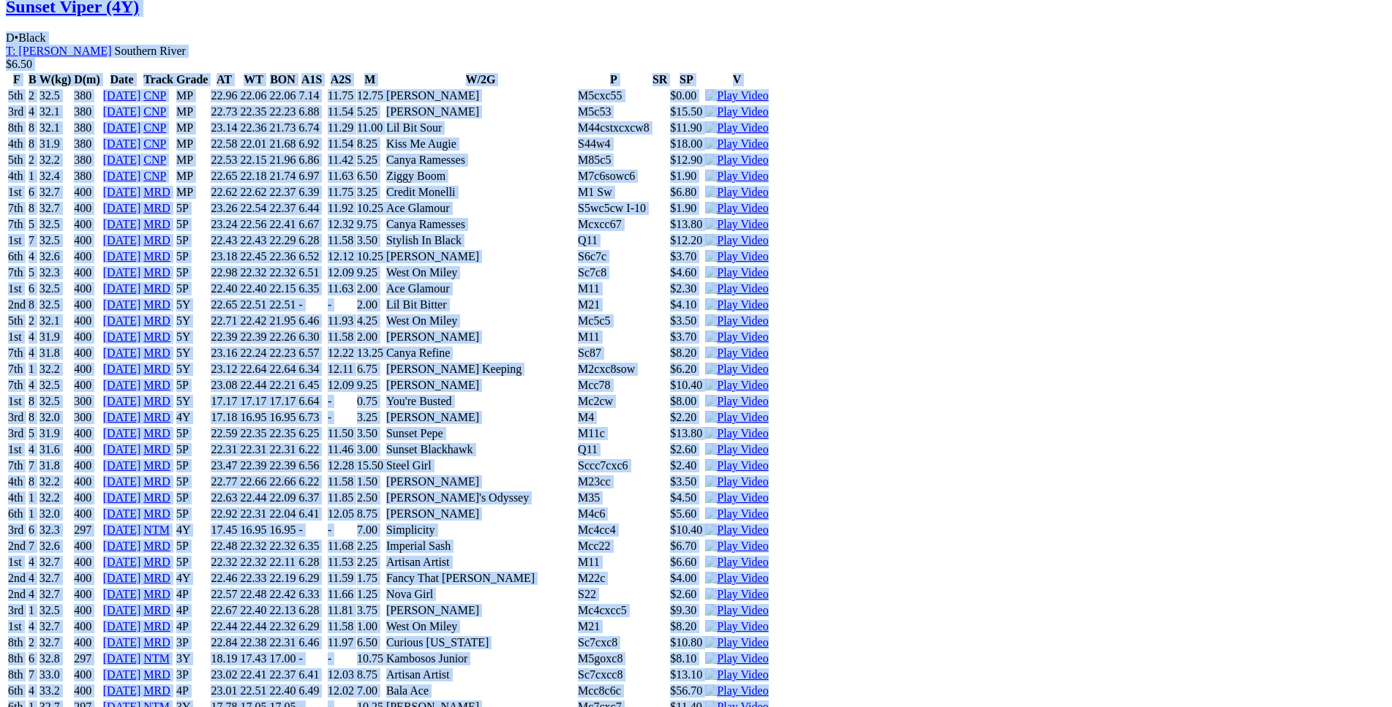
scroll to position [6566, 0]
drag, startPoint x: 213, startPoint y: 238, endPoint x: 1150, endPoint y: 208, distance: 937.7
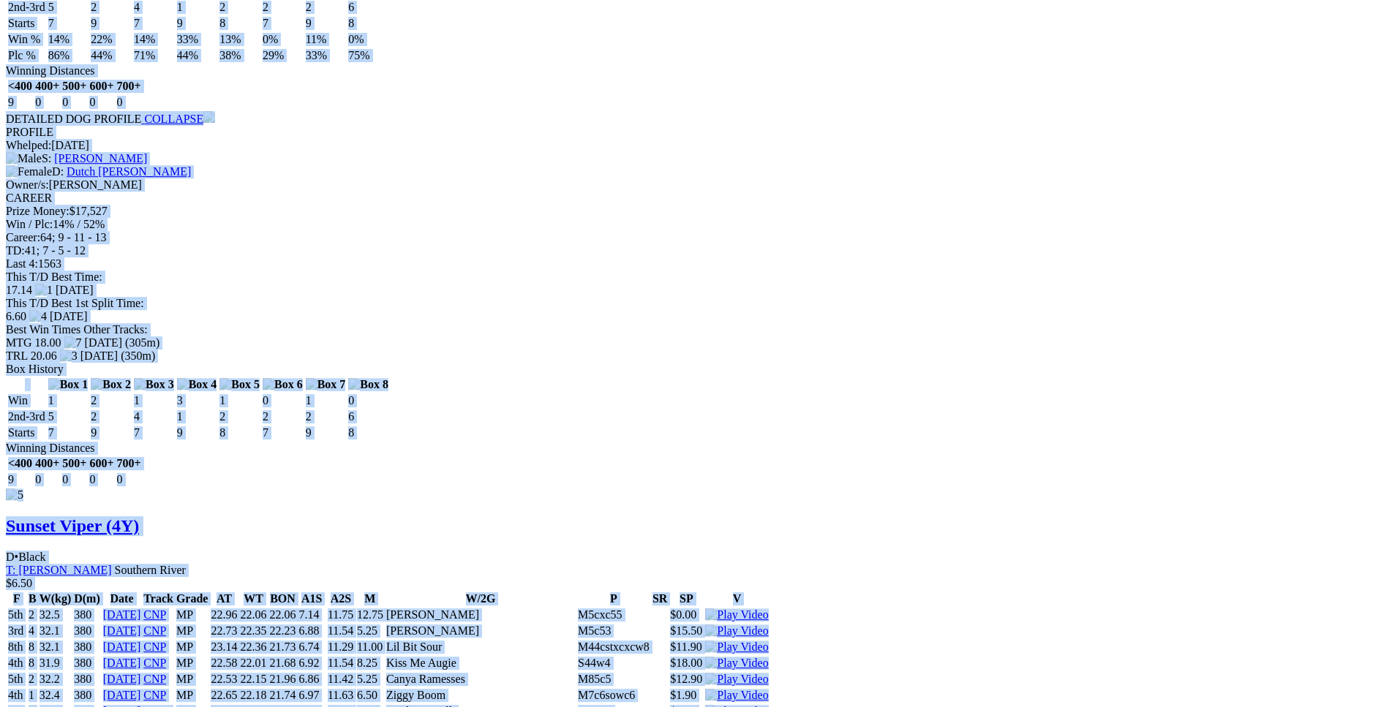
copy div "Son Of Spike (5Y) D • Red Fwn T: Ian Bunny Barragup $3.20 F B W(kg) D(m) Date T…"
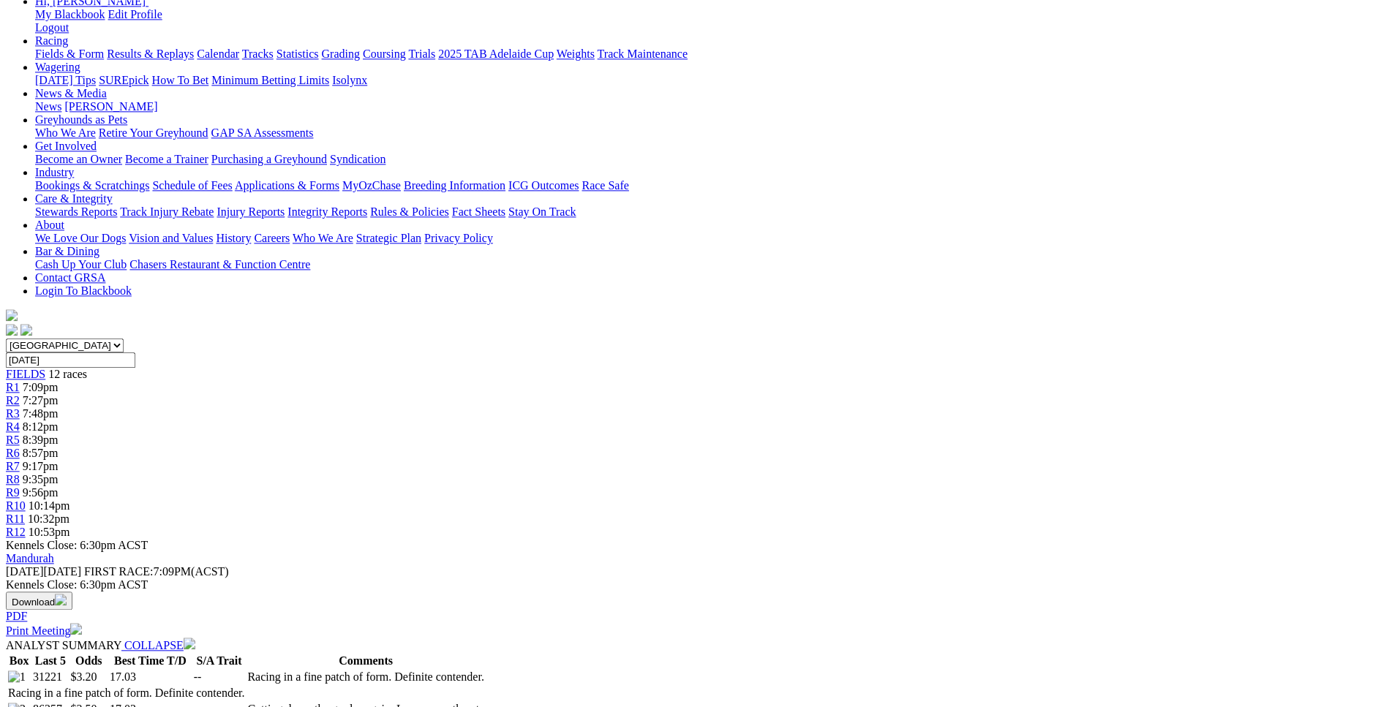
scroll to position [0, 0]
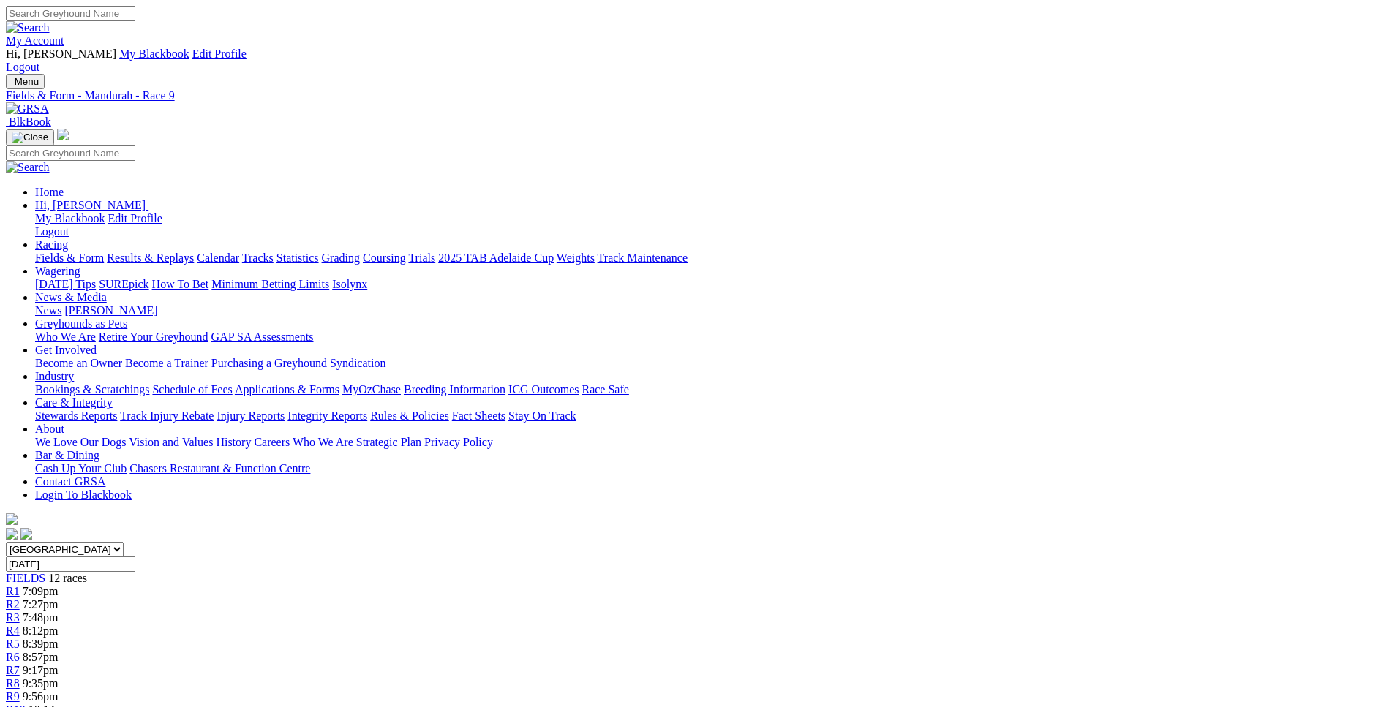
click at [969, 704] on div "R10 10:14pm" at bounding box center [696, 710] width 1381 height 13
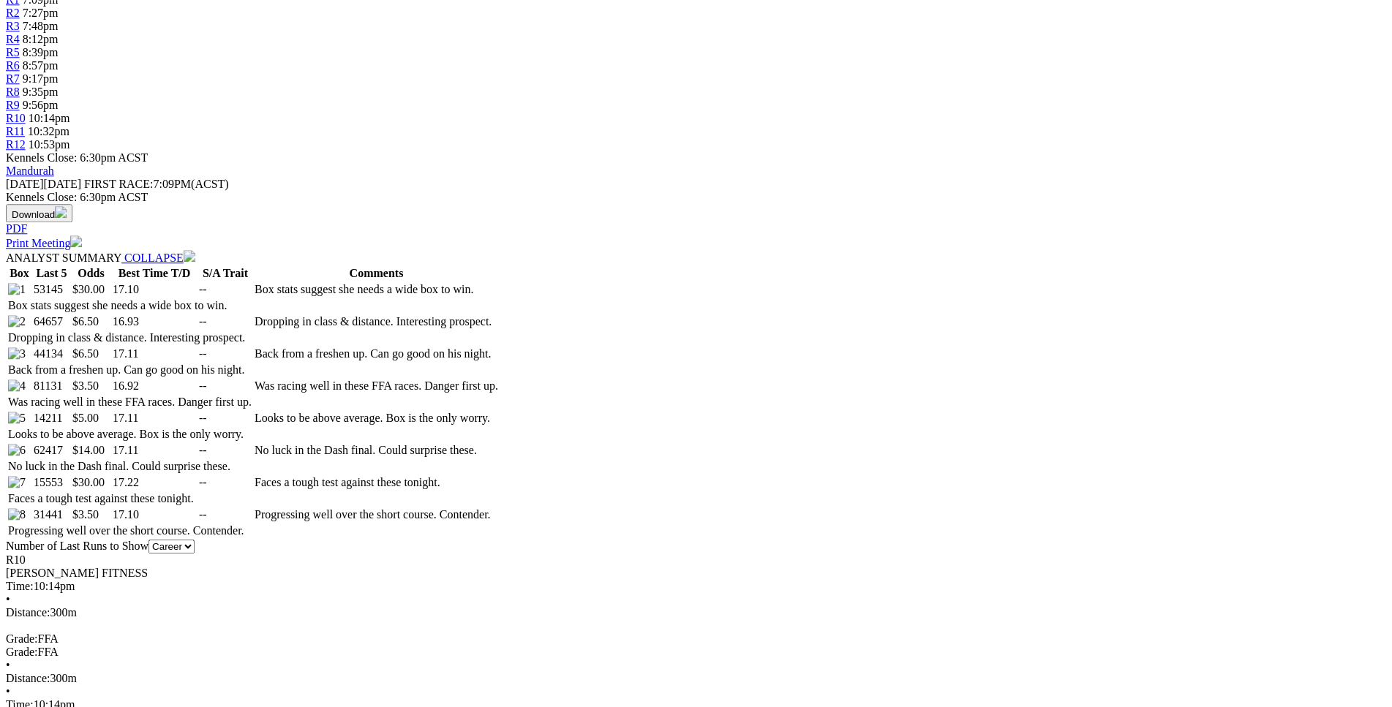
scroll to position [596, 0]
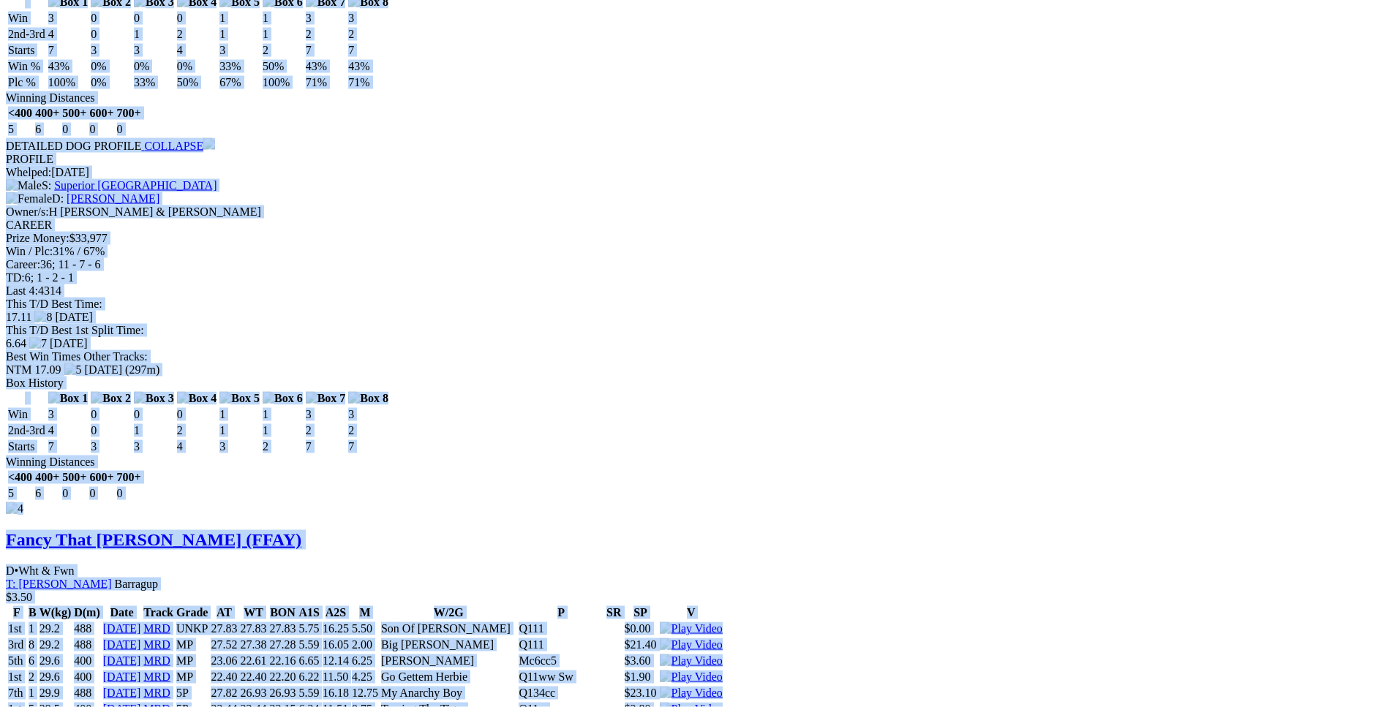
scroll to position [5746, 0]
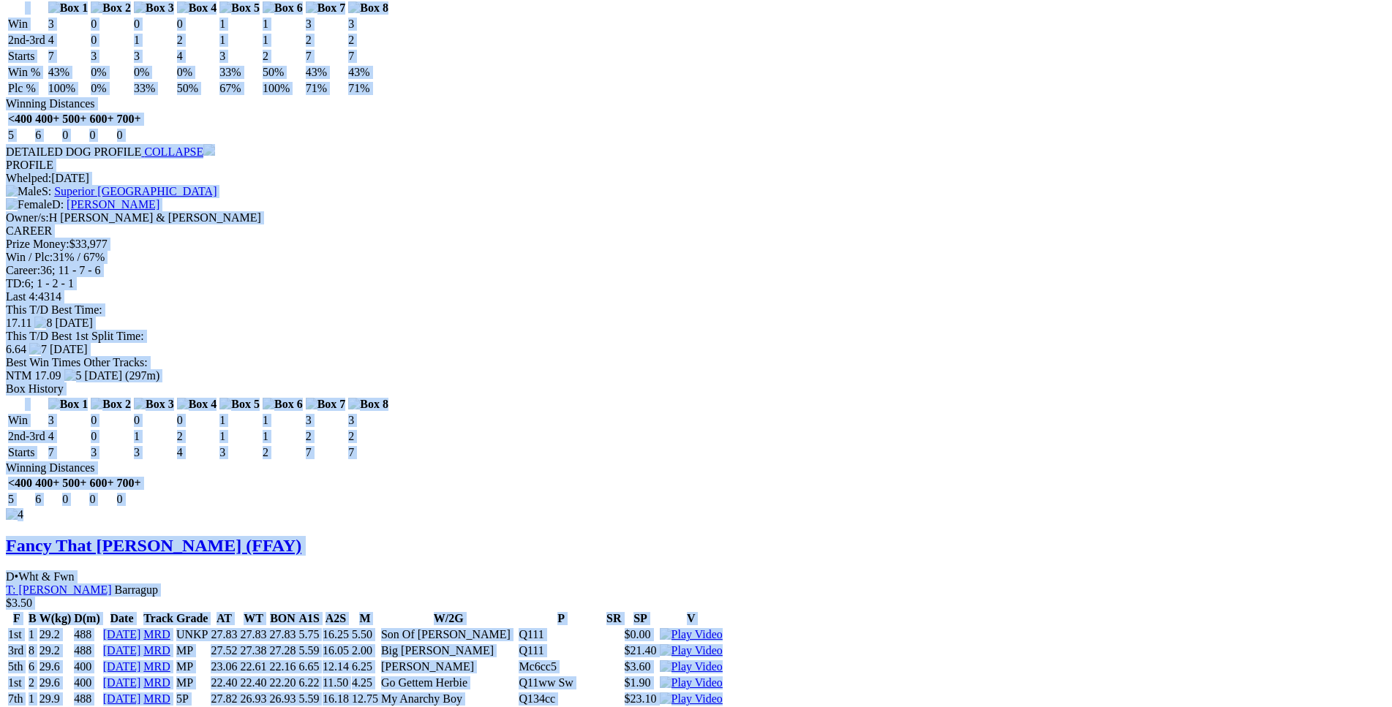
drag, startPoint x: 212, startPoint y: 214, endPoint x: 1148, endPoint y: 424, distance: 958.9
copy div "[PERSON_NAME] Grand (4Y) B • Dark Bdl T: [PERSON_NAME] Coolup $30.00 F B W(kg) …"
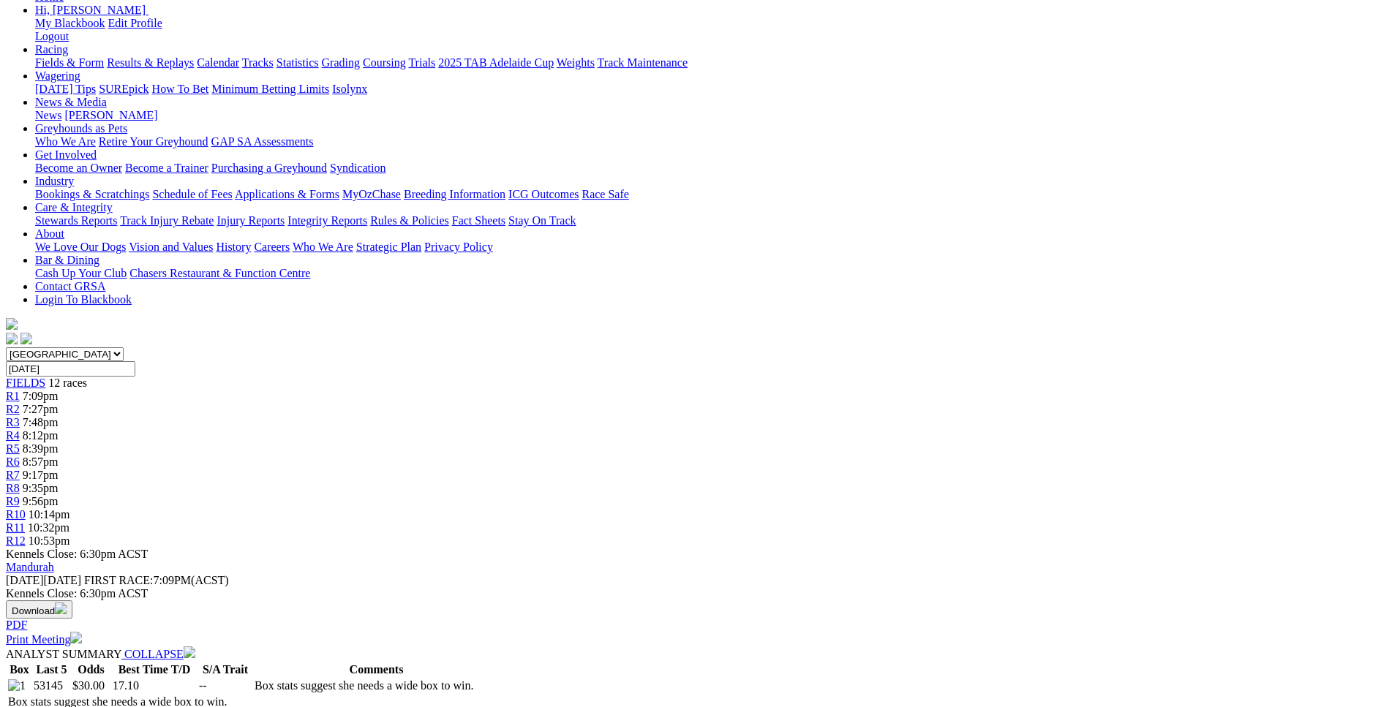
scroll to position [188, 0]
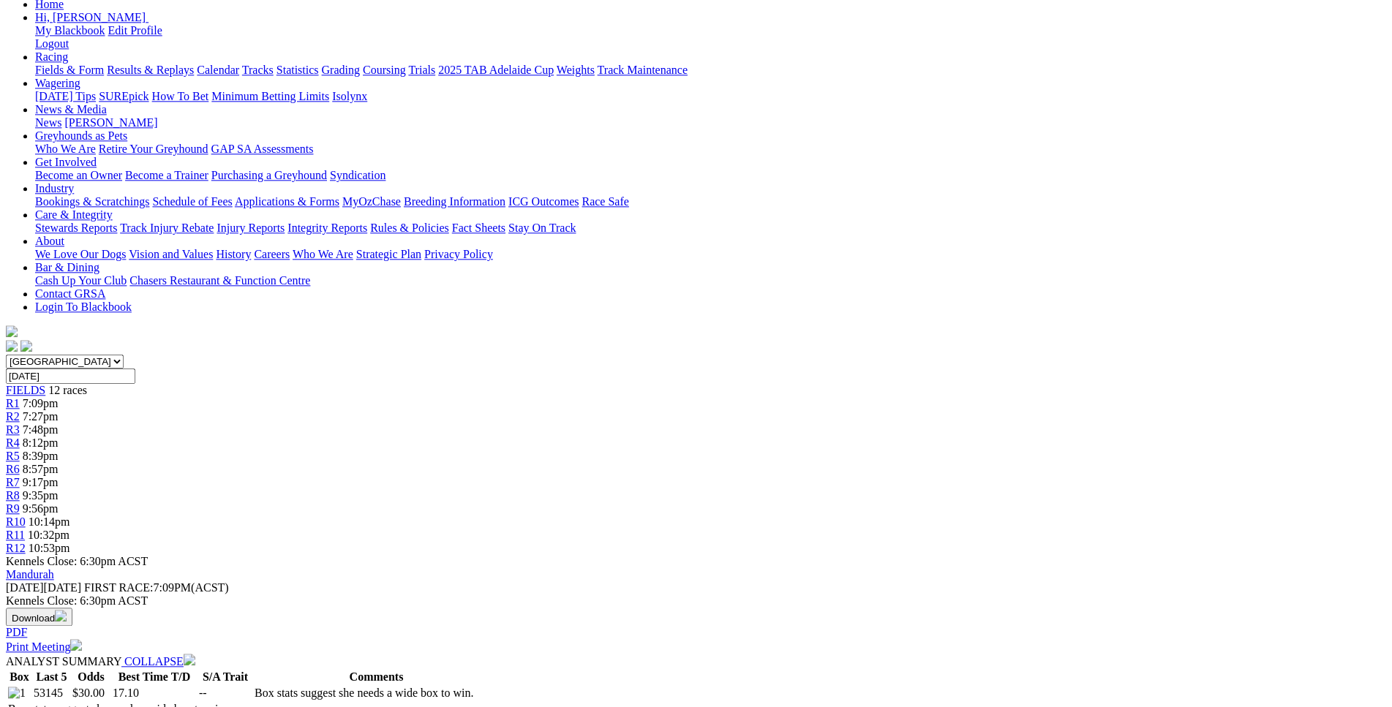
click at [70, 529] on span "10:32pm" at bounding box center [49, 535] width 42 height 12
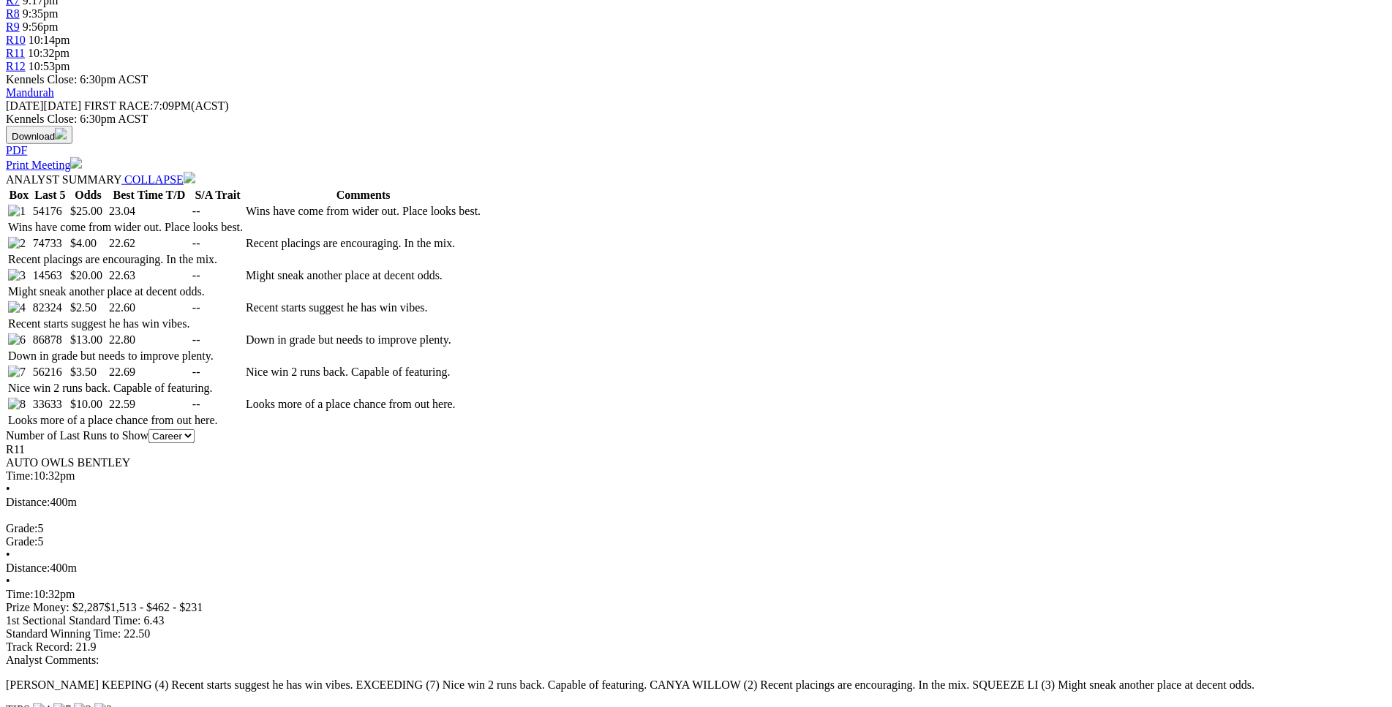
scroll to position [671, 0]
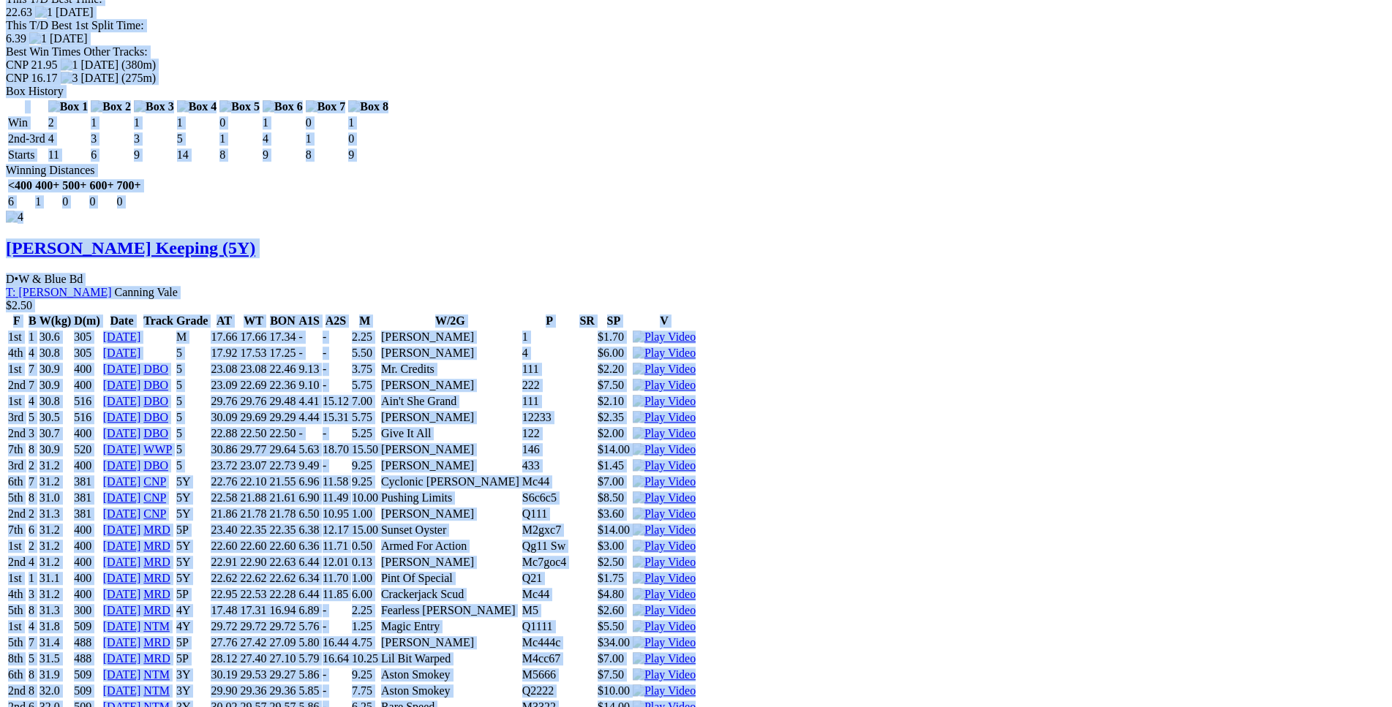
scroll to position [5821, 0]
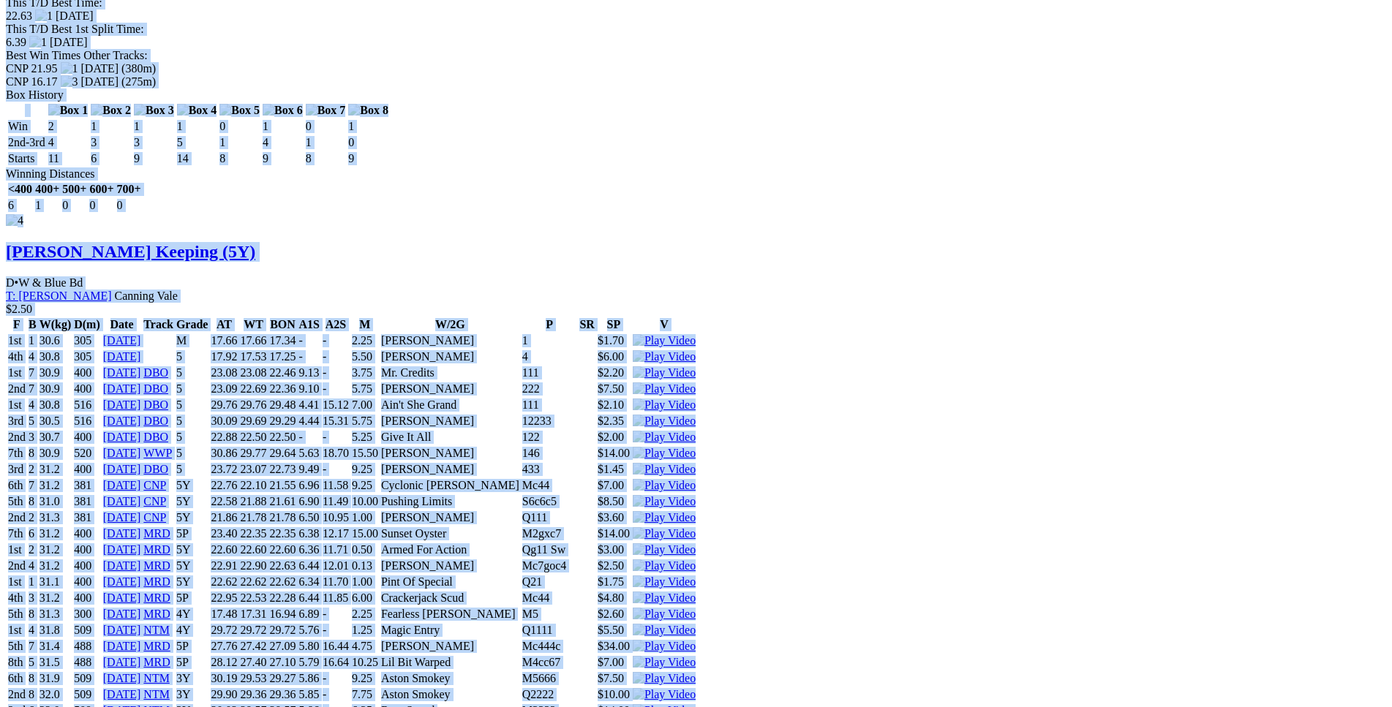
drag, startPoint x: 215, startPoint y: 112, endPoint x: 1147, endPoint y: 446, distance: 990.3
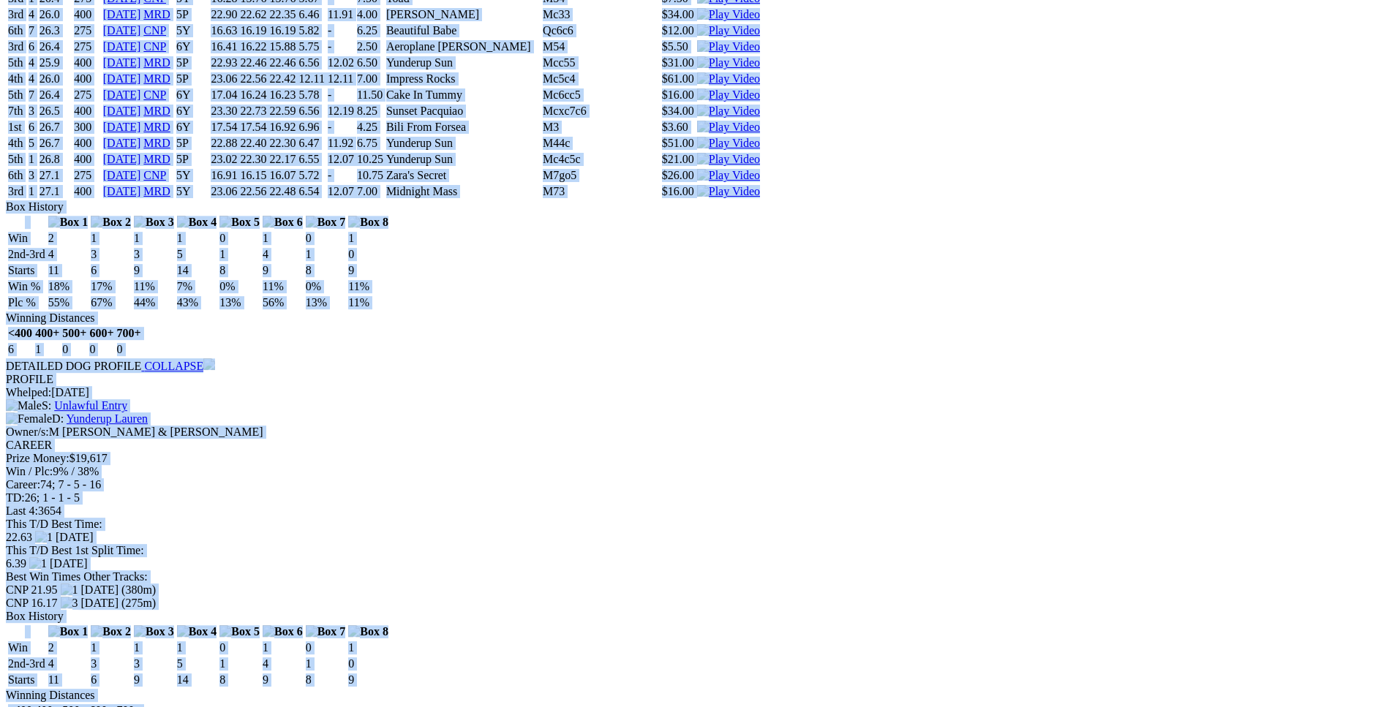
scroll to position [5299, 0]
copy div "Like A Ferrari (5Y) D • Red Fwn T: Megan Magistro Southern River $25.00 F B W(k…"
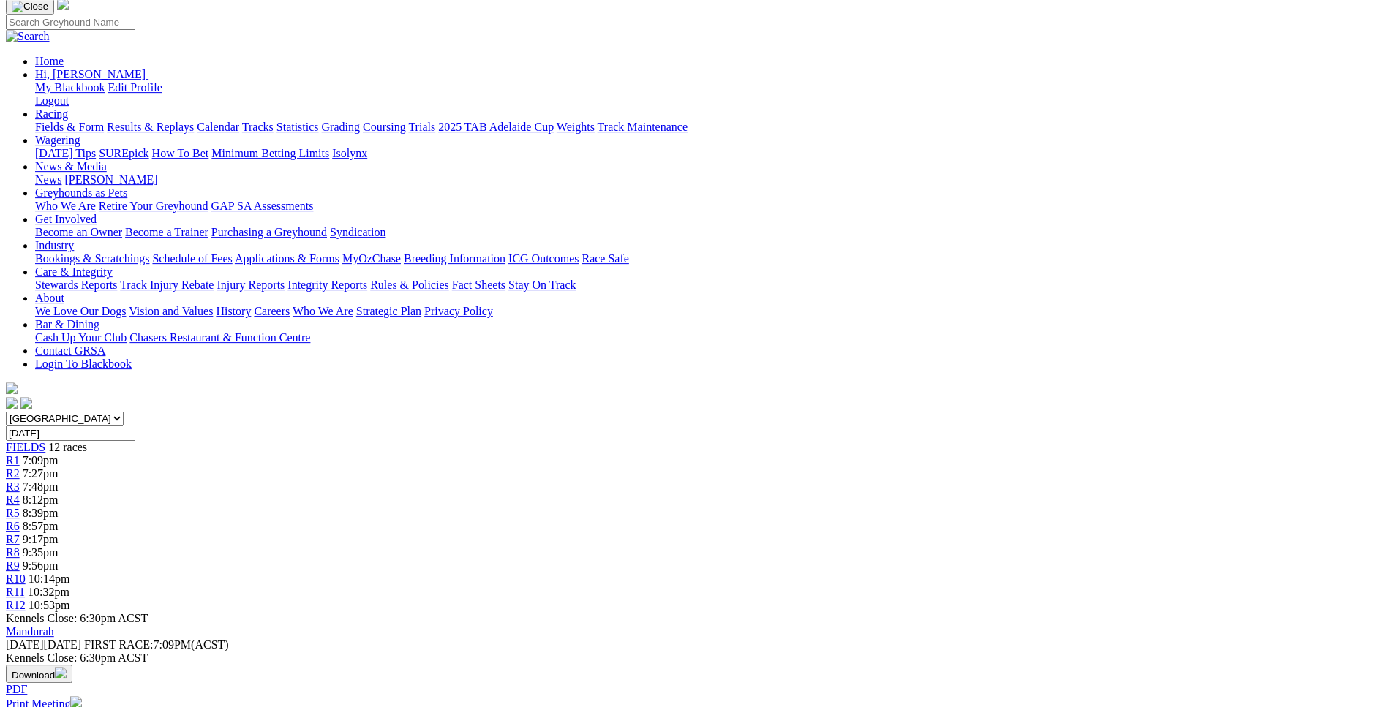
scroll to position [0, 0]
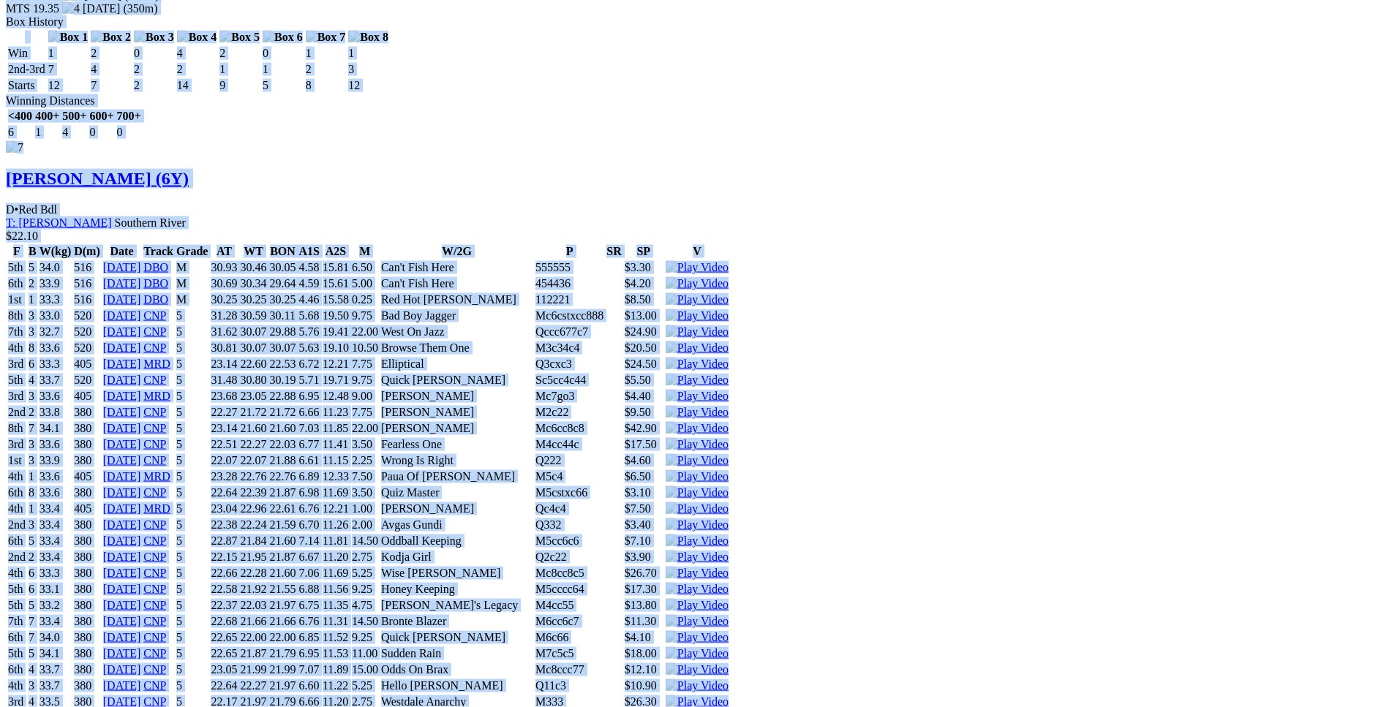
scroll to position [9103, 0]
drag, startPoint x: 213, startPoint y: 44, endPoint x: 1155, endPoint y: 309, distance: 979.1
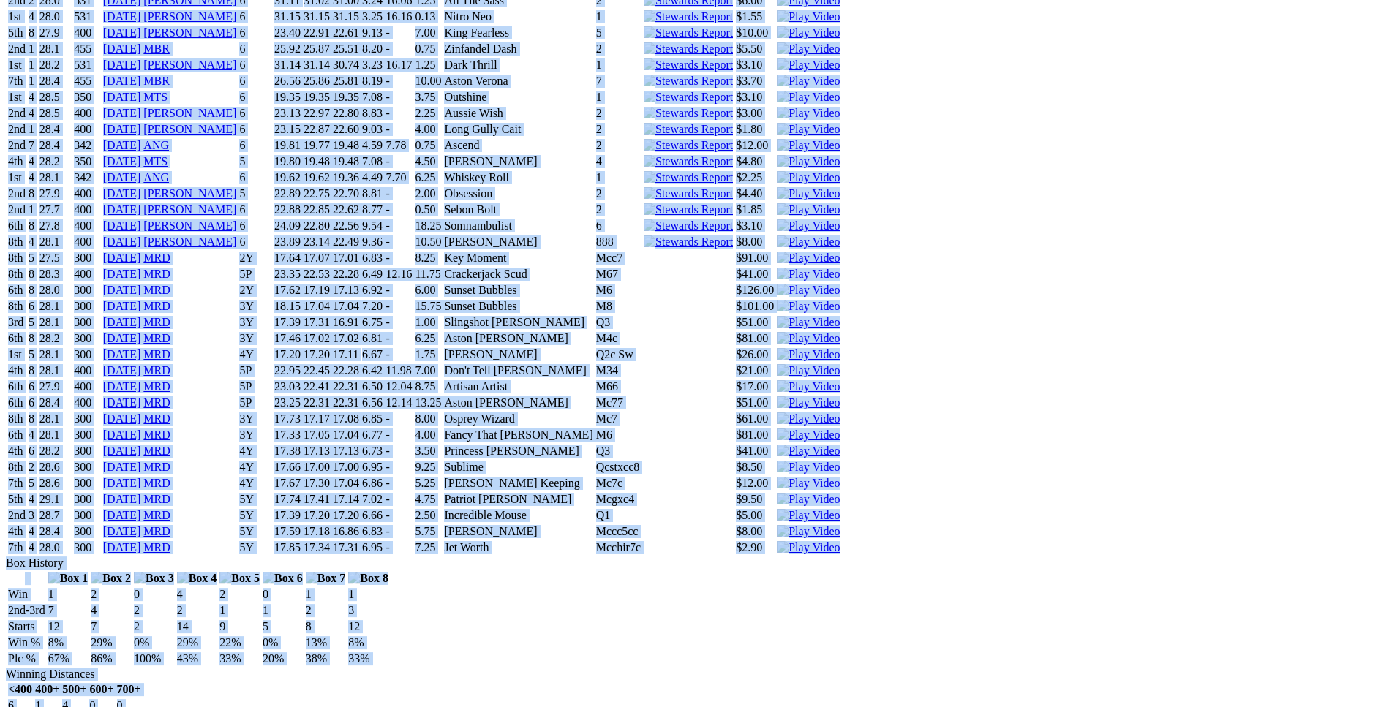
scroll to position [8134, 0]
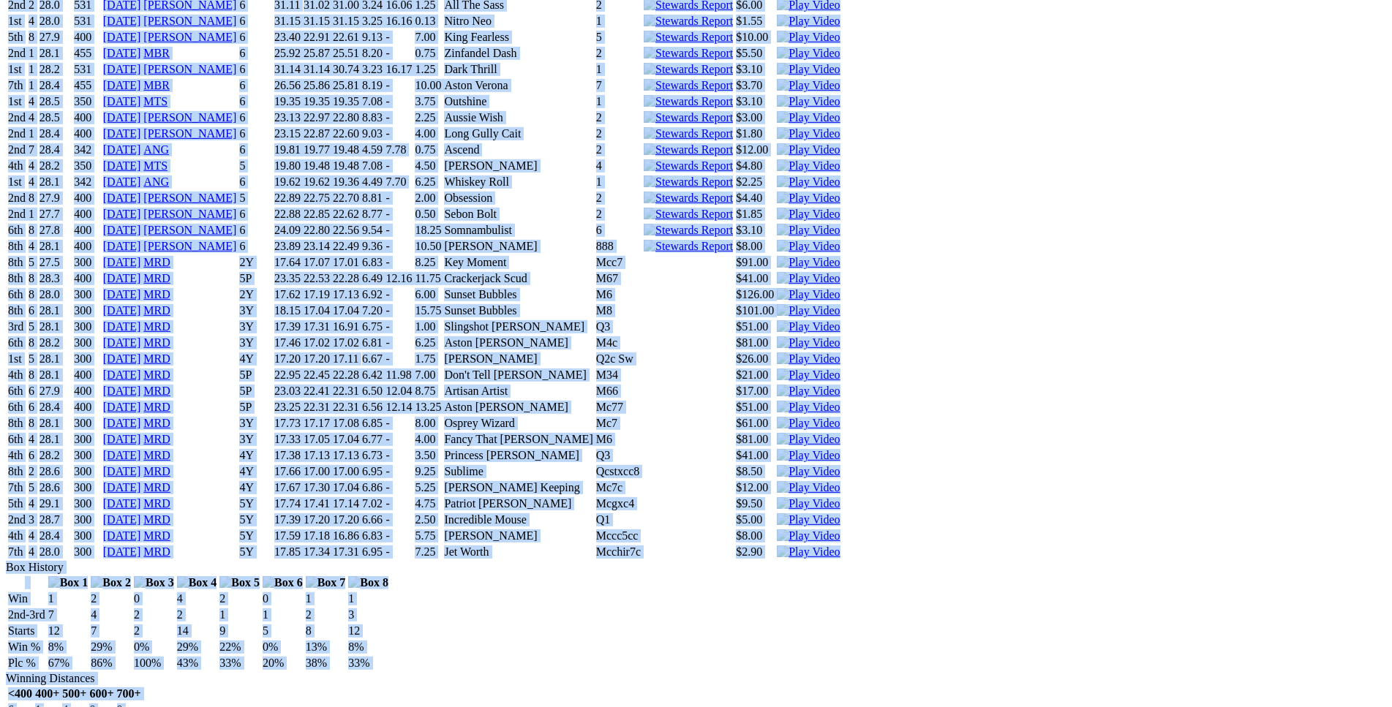
copy div "Magpies Premiers (6Y) D • Black T: Tony Mallia Southern River $28.80 F B W(kg) …"
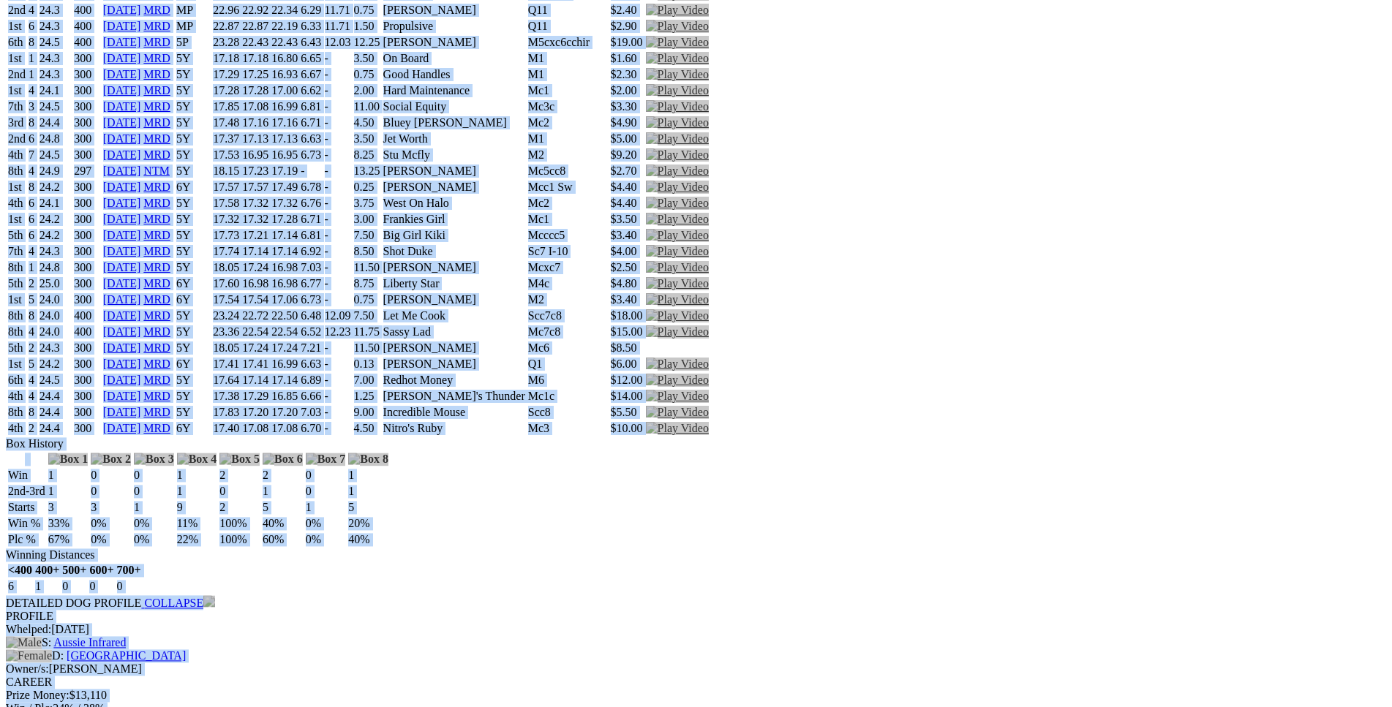
scroll to position [0, 0]
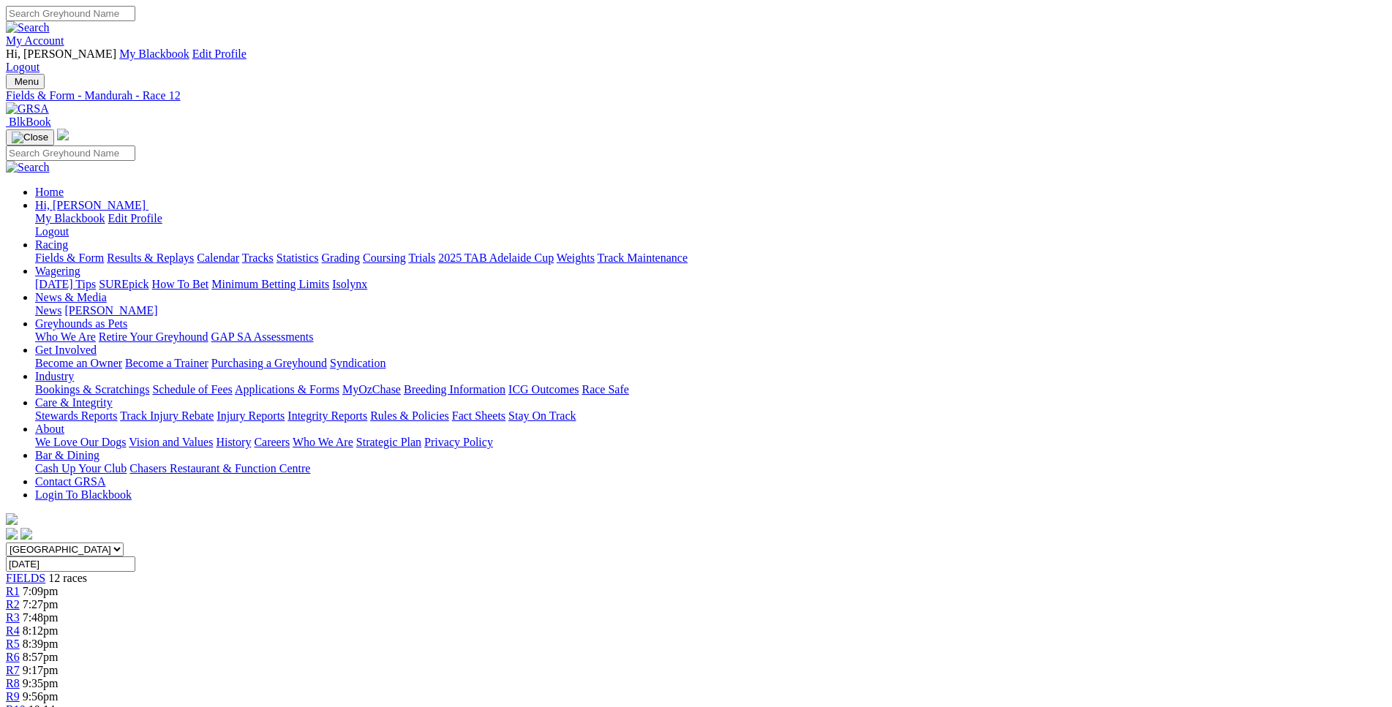
click at [20, 585] on link "R1" at bounding box center [13, 591] width 14 height 12
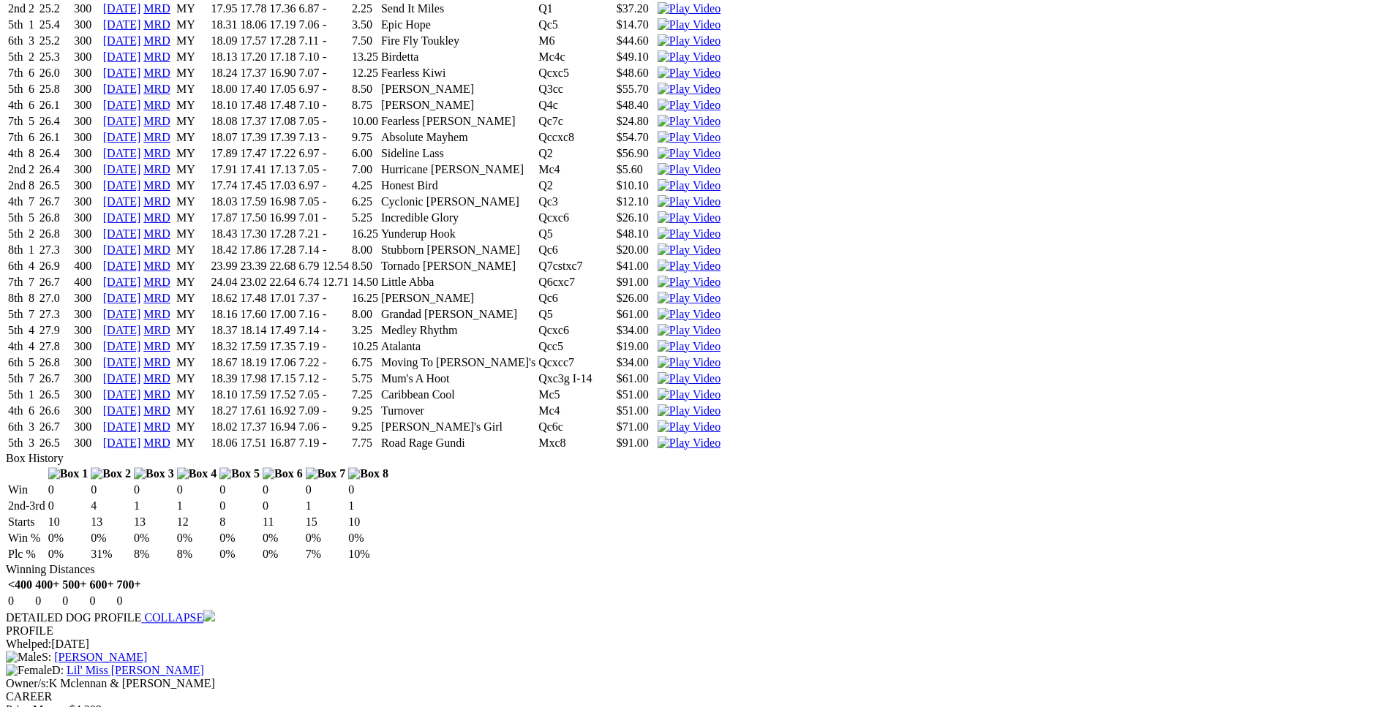
scroll to position [3639, 0]
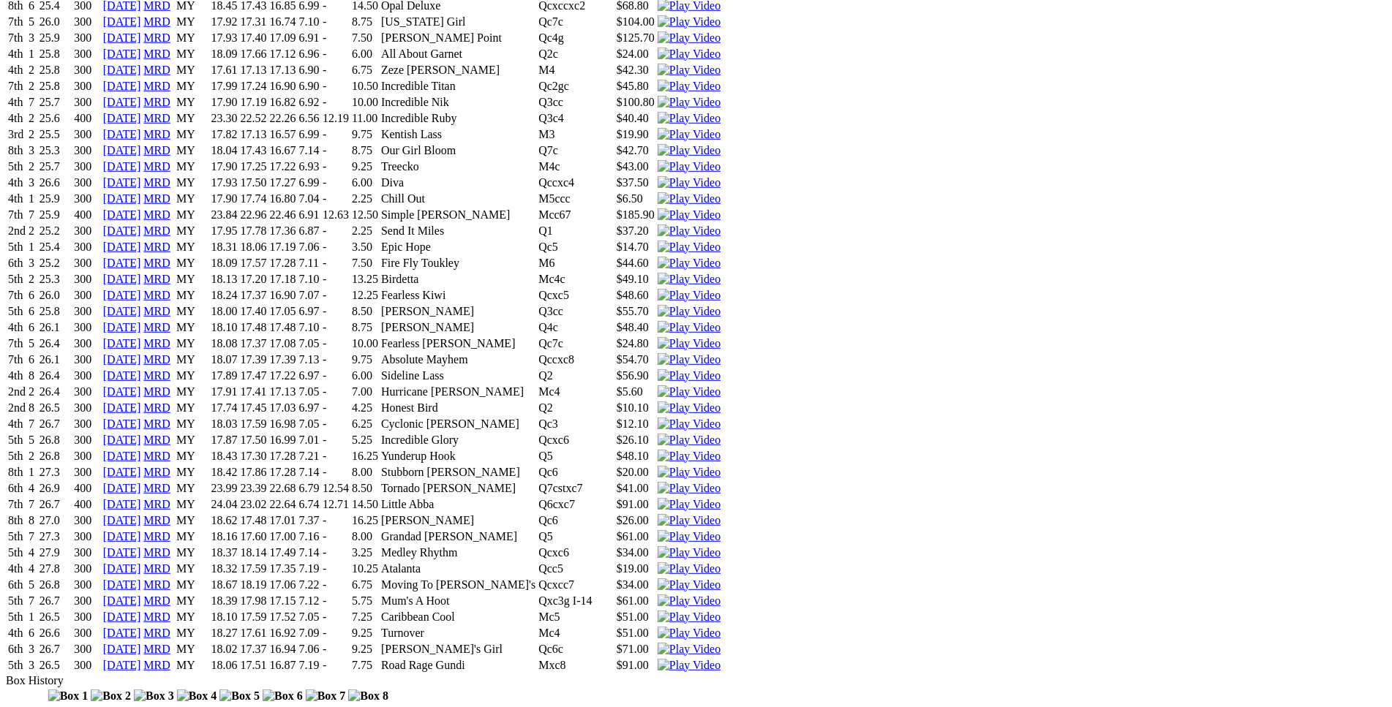
scroll to position [3339, 0]
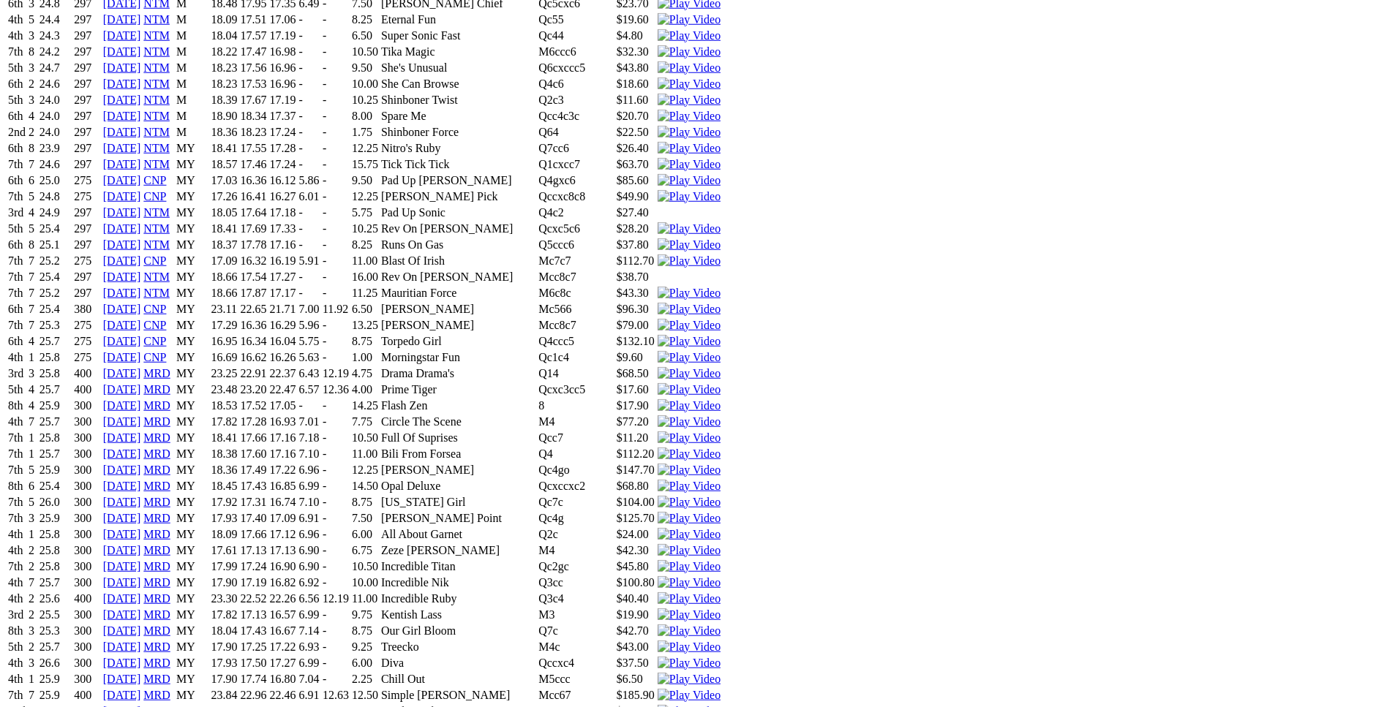
scroll to position [2817, 0]
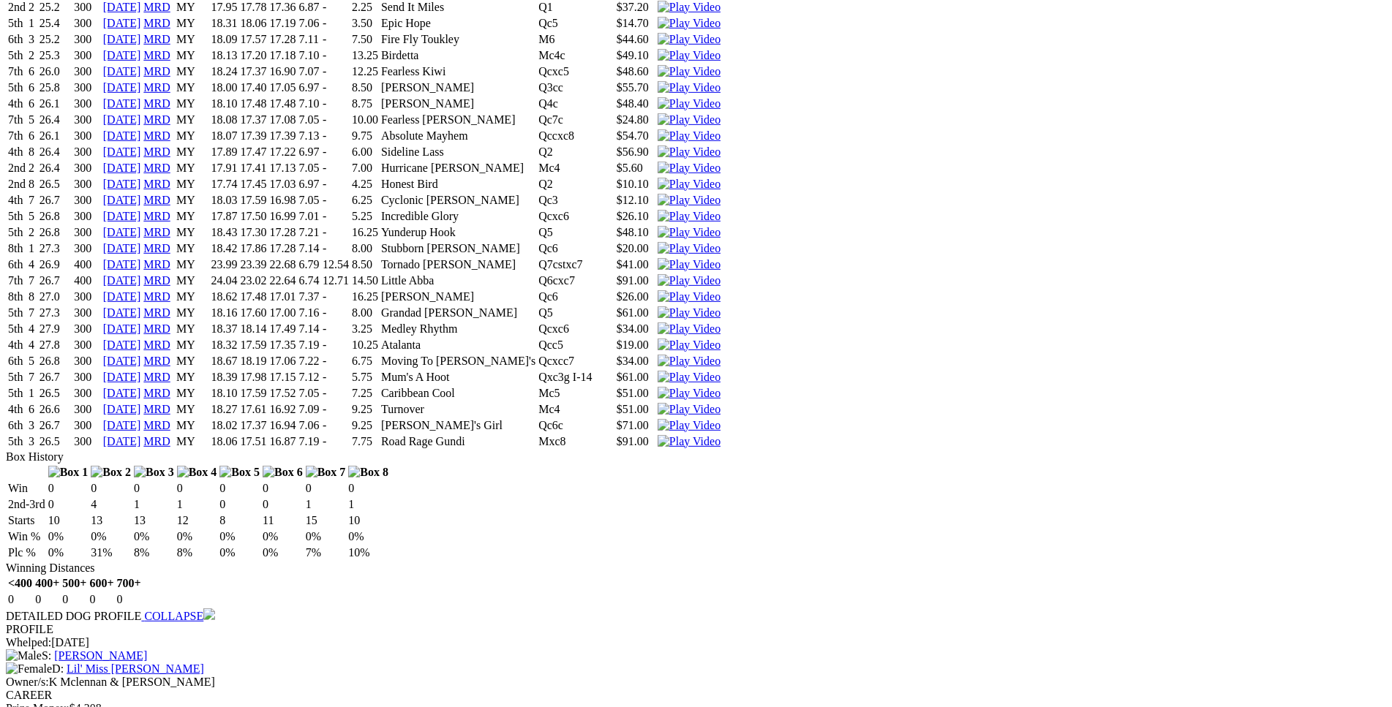
scroll to position [3563, 0]
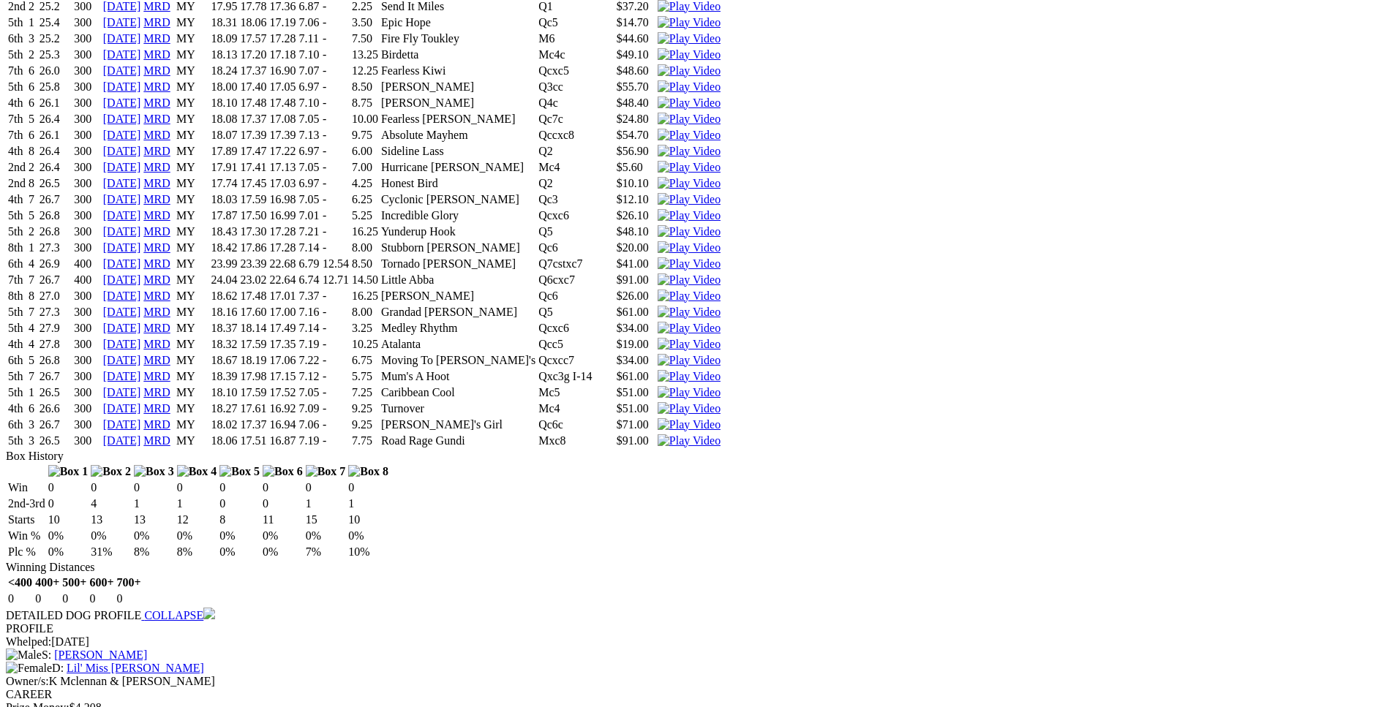
drag, startPoint x: 290, startPoint y: 329, endPoint x: 836, endPoint y: 331, distance: 546.5
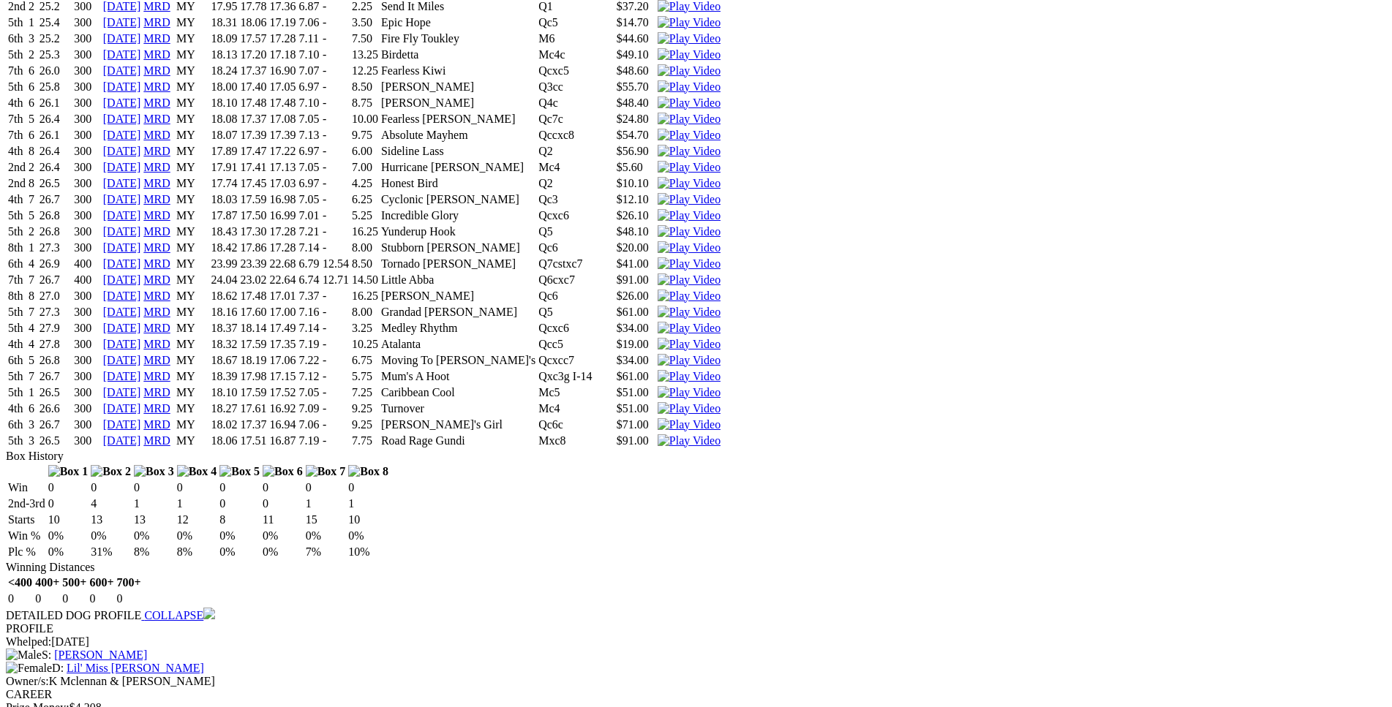
drag, startPoint x: 279, startPoint y: 304, endPoint x: 817, endPoint y: 298, distance: 537.1
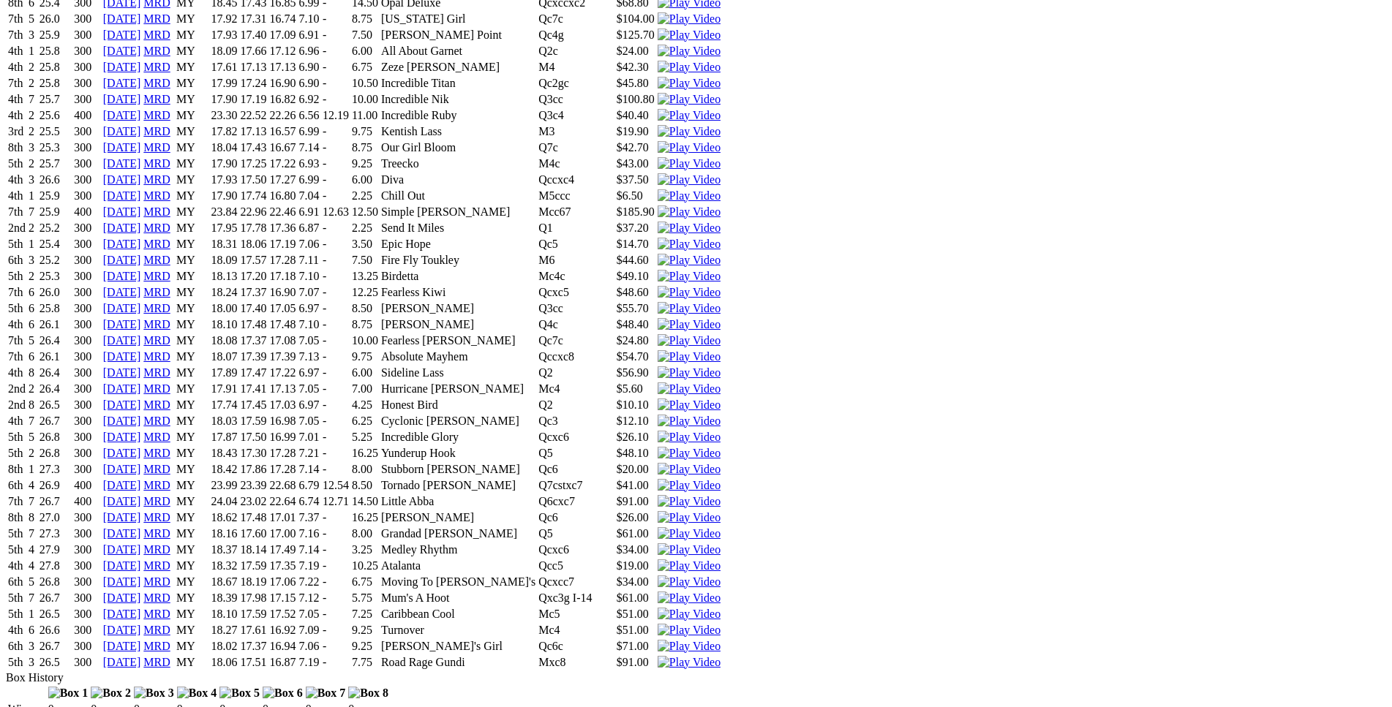
scroll to position [3340, 0]
drag, startPoint x: 402, startPoint y: 242, endPoint x: 796, endPoint y: 233, distance: 393.7
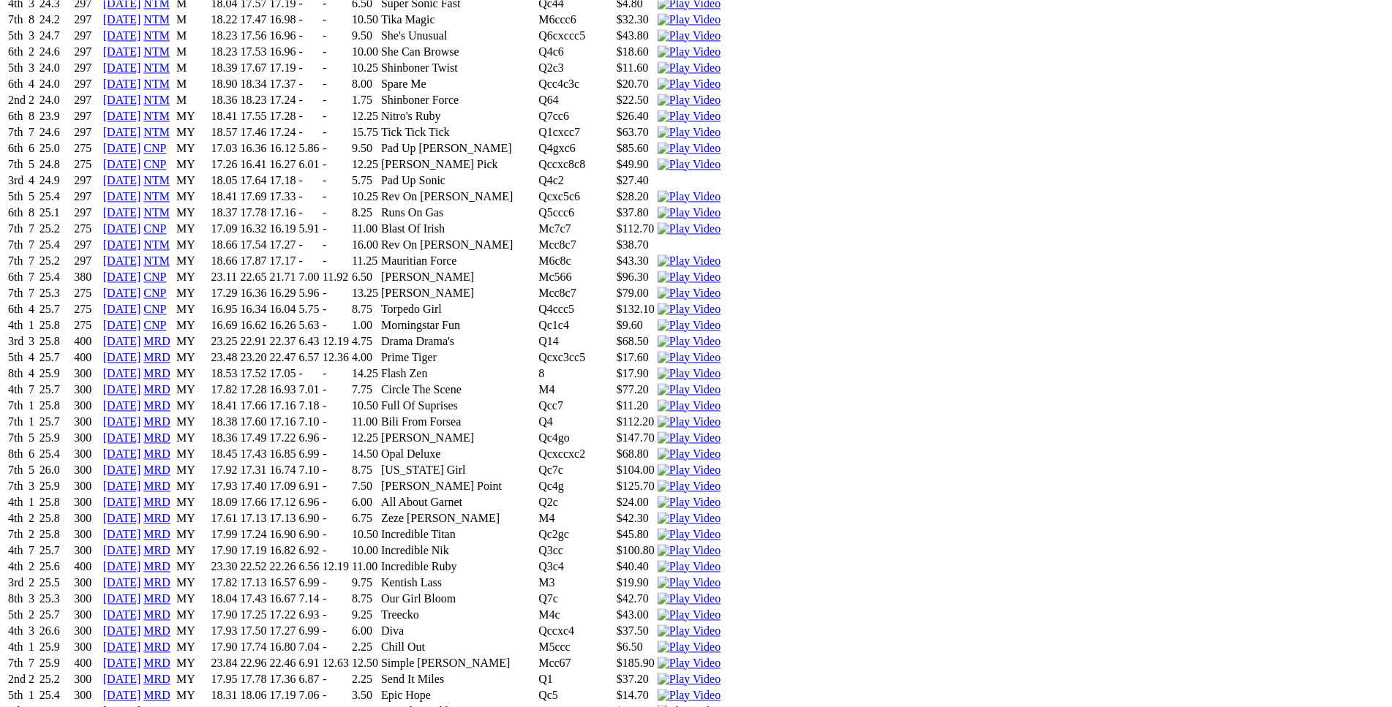
scroll to position [2891, 0]
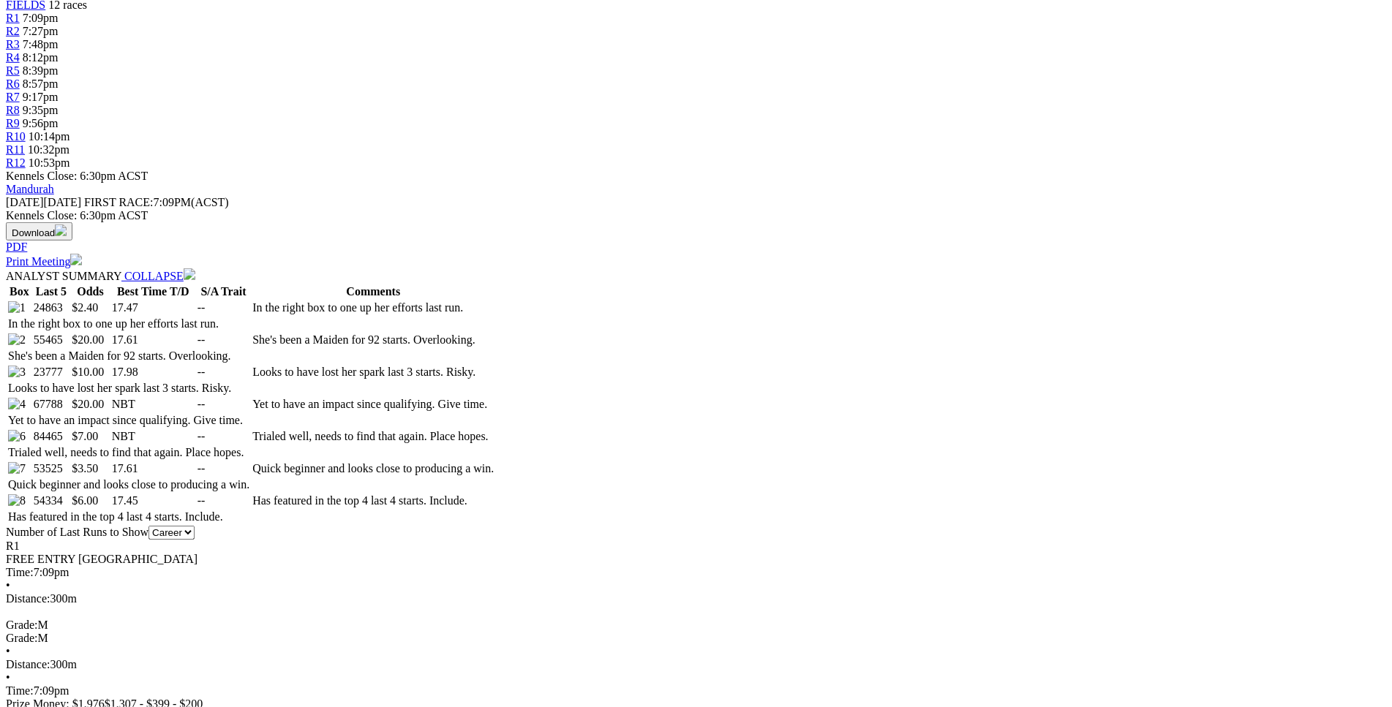
scroll to position [577, 0]
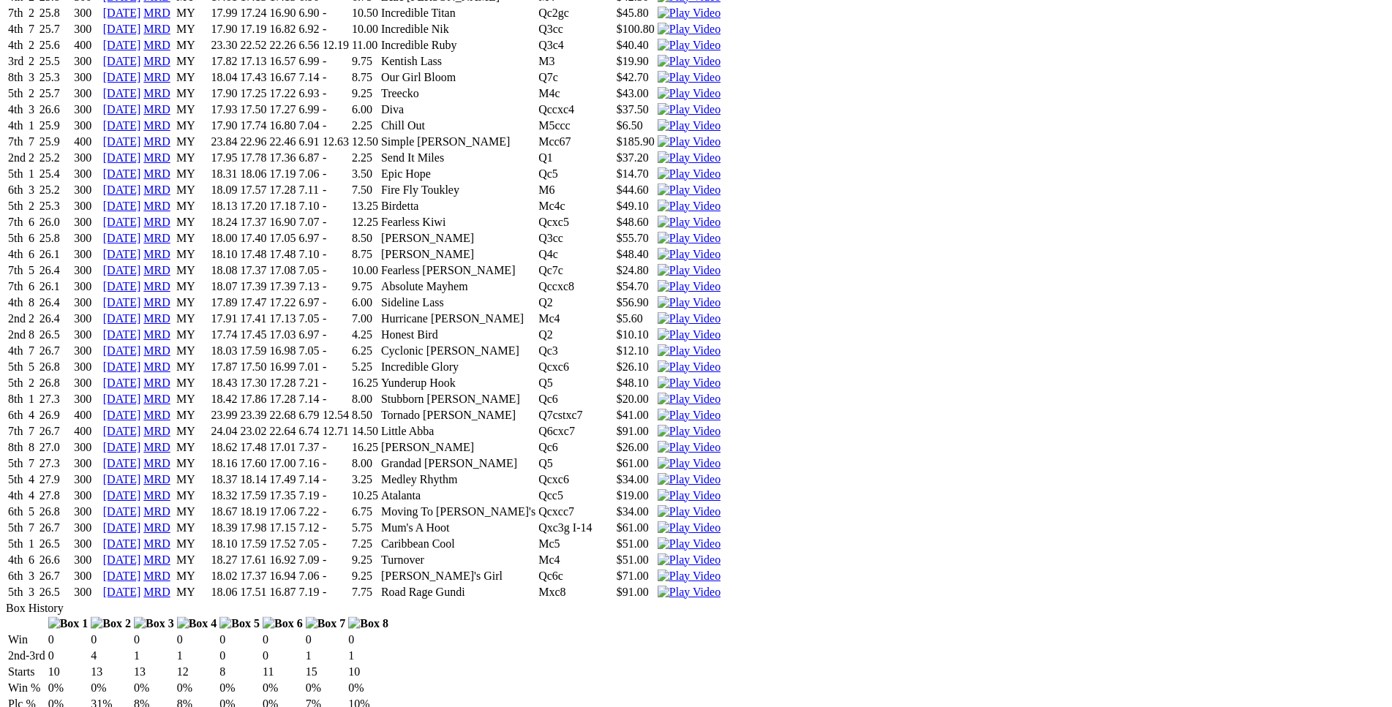
scroll to position [3412, 0]
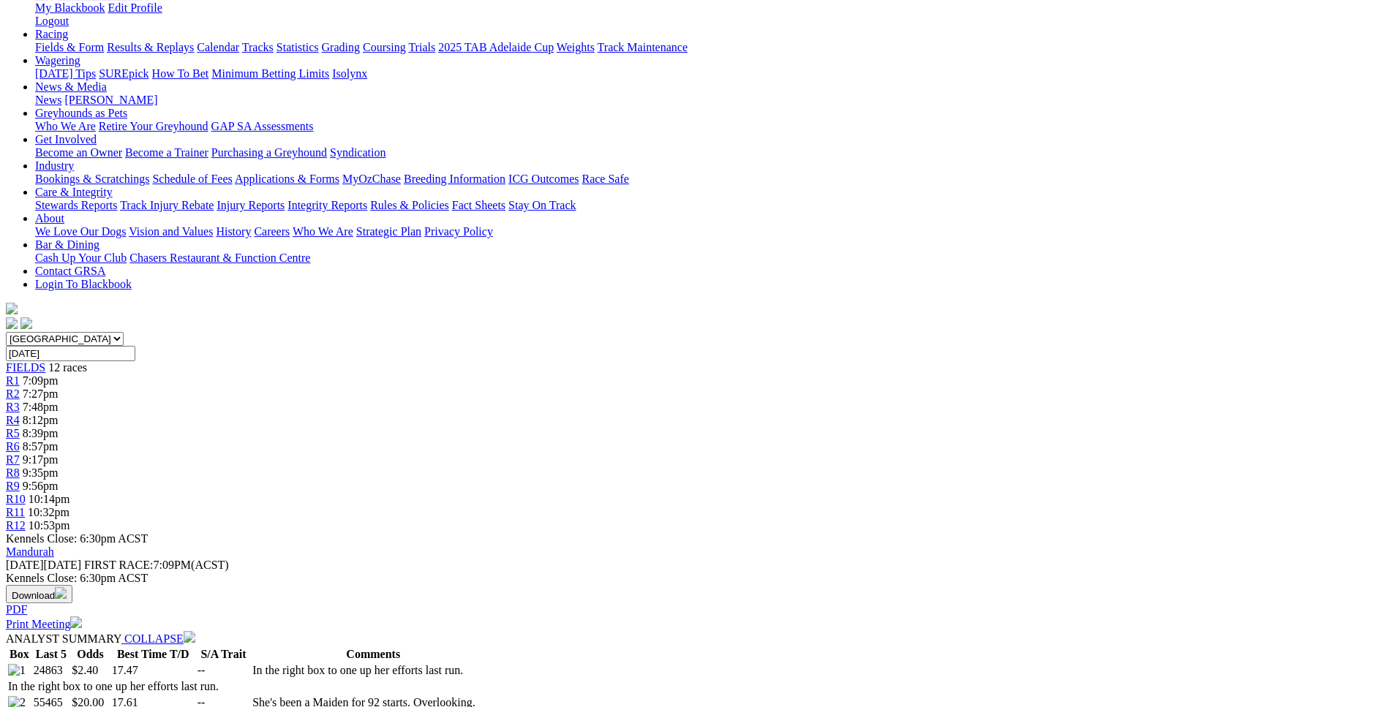
scroll to position [0, 0]
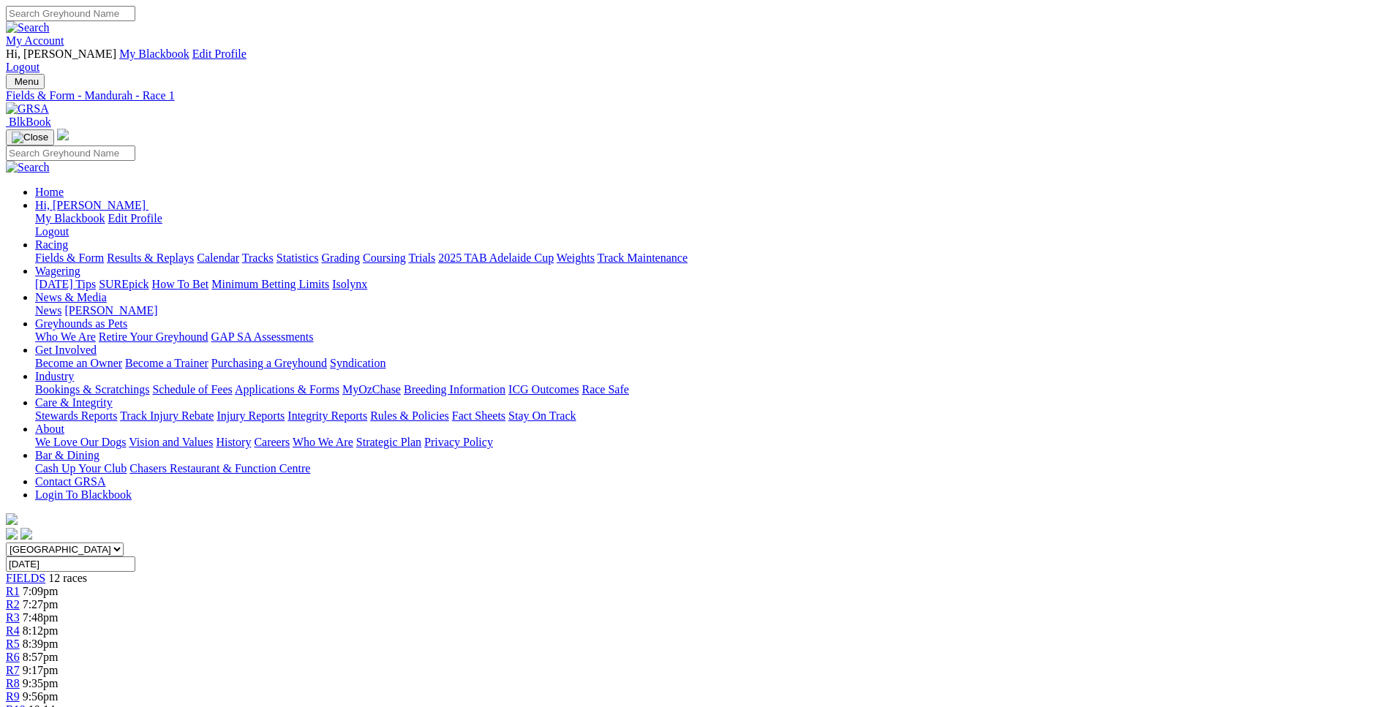
click at [20, 598] on link "R2" at bounding box center [13, 604] width 14 height 12
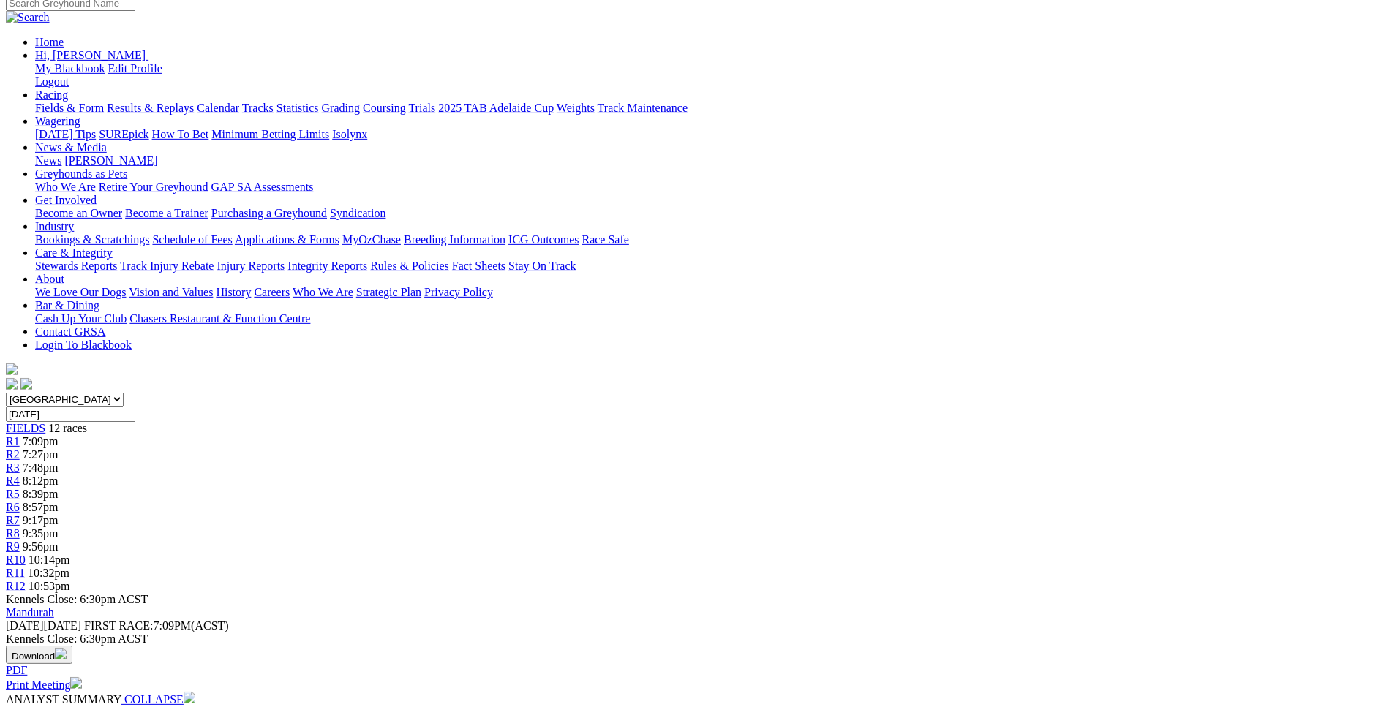
scroll to position [149, 0]
click at [20, 436] on link "R1" at bounding box center [13, 442] width 14 height 12
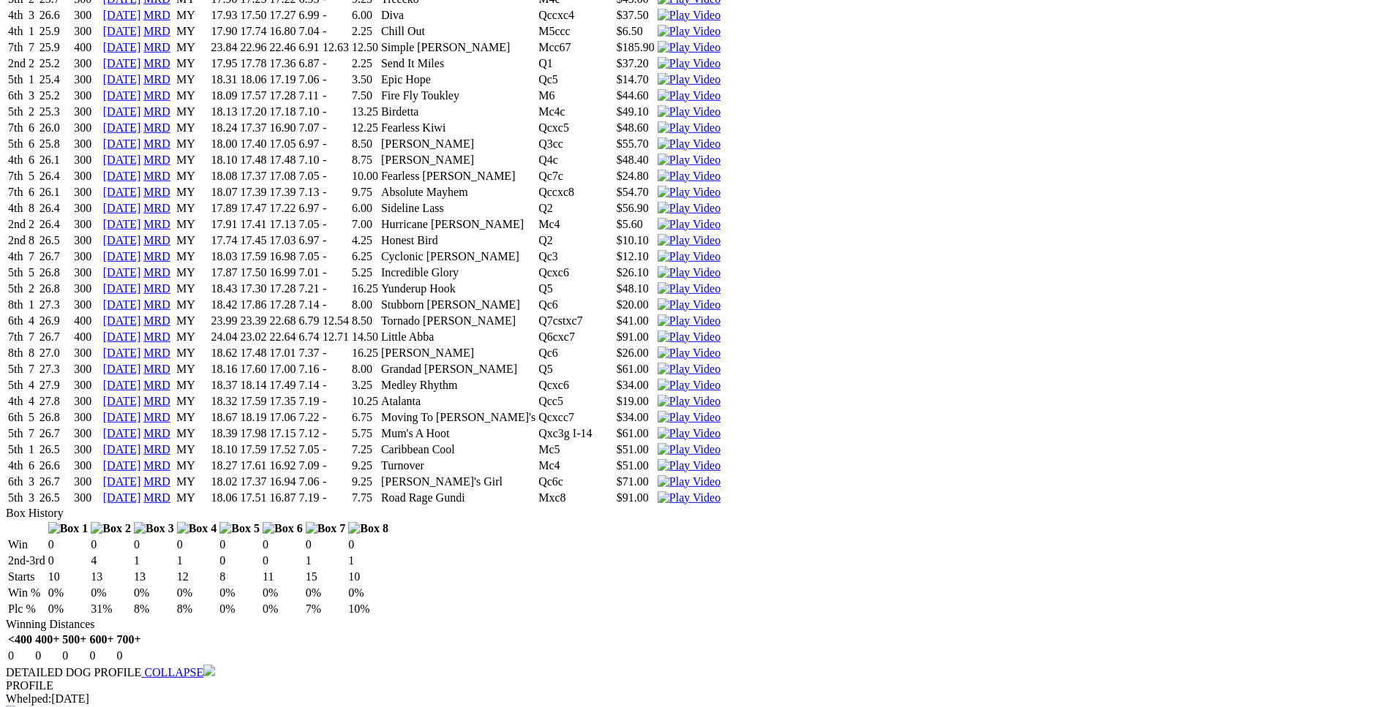
scroll to position [3507, 0]
drag, startPoint x: 304, startPoint y: 162, endPoint x: 849, endPoint y: 159, distance: 545.1
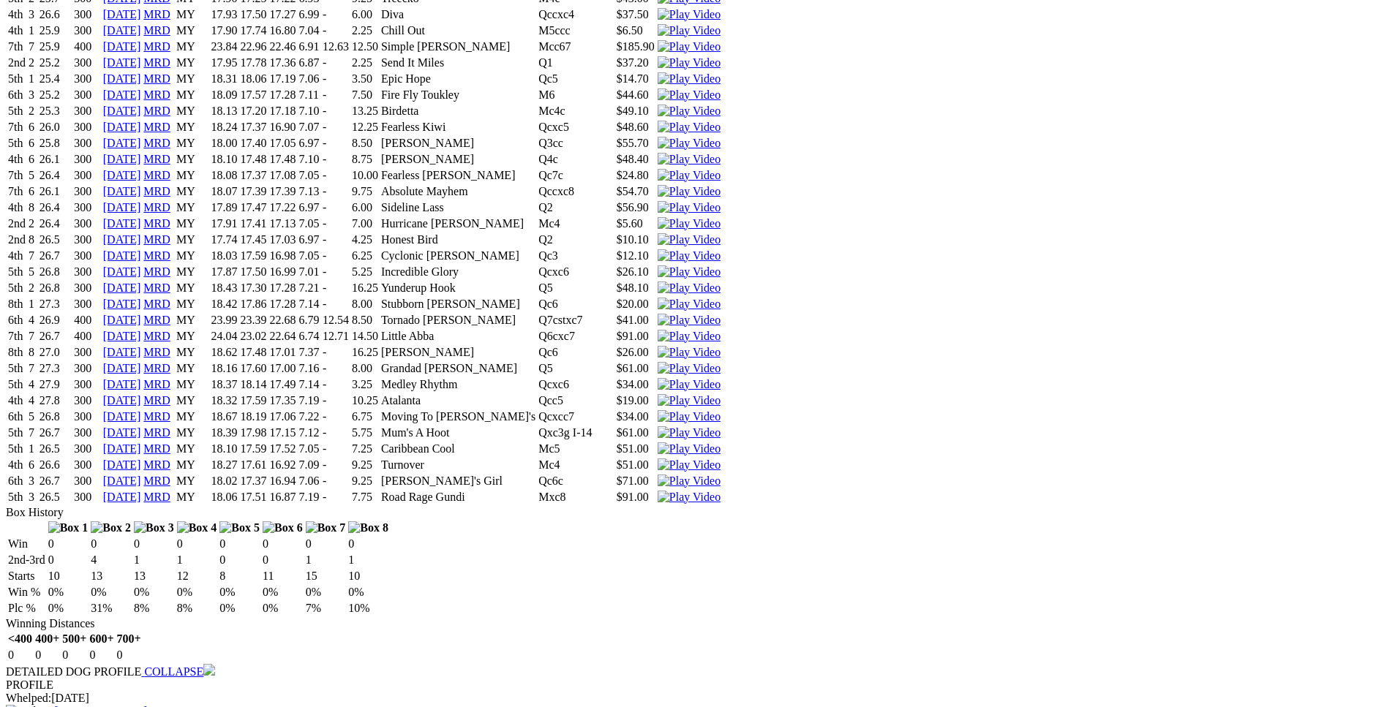
drag, startPoint x: 290, startPoint y: 149, endPoint x: 806, endPoint y: 143, distance: 515.1
drag, startPoint x: 309, startPoint y: 107, endPoint x: 833, endPoint y: 105, distance: 523.9
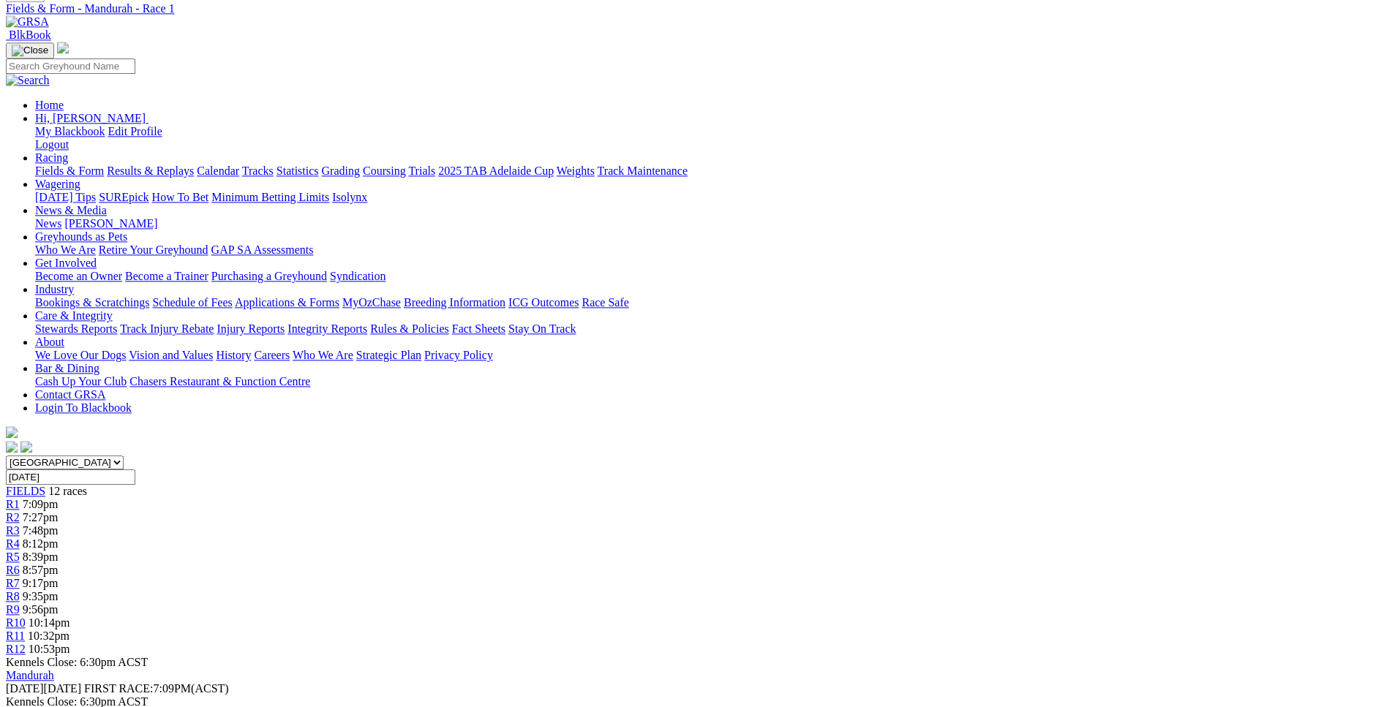
scroll to position [0, 0]
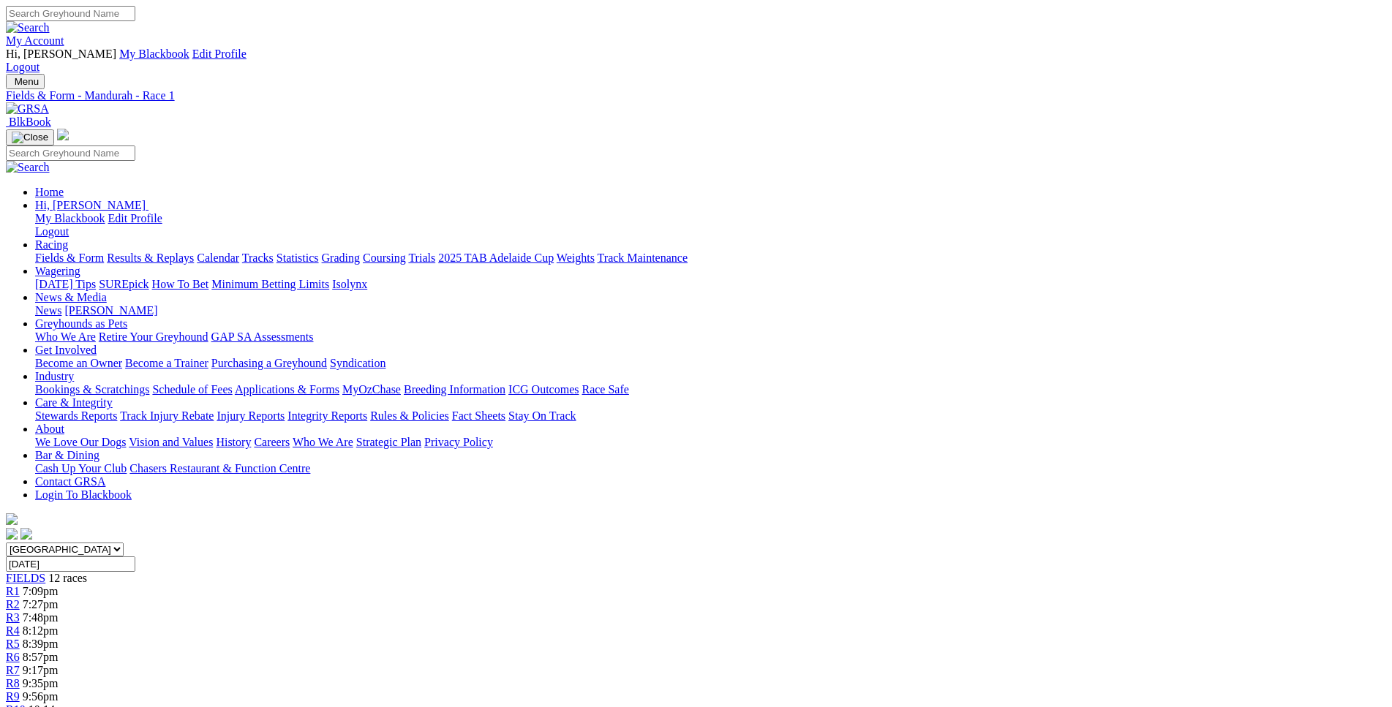
click at [20, 598] on span "R2" at bounding box center [13, 604] width 14 height 12
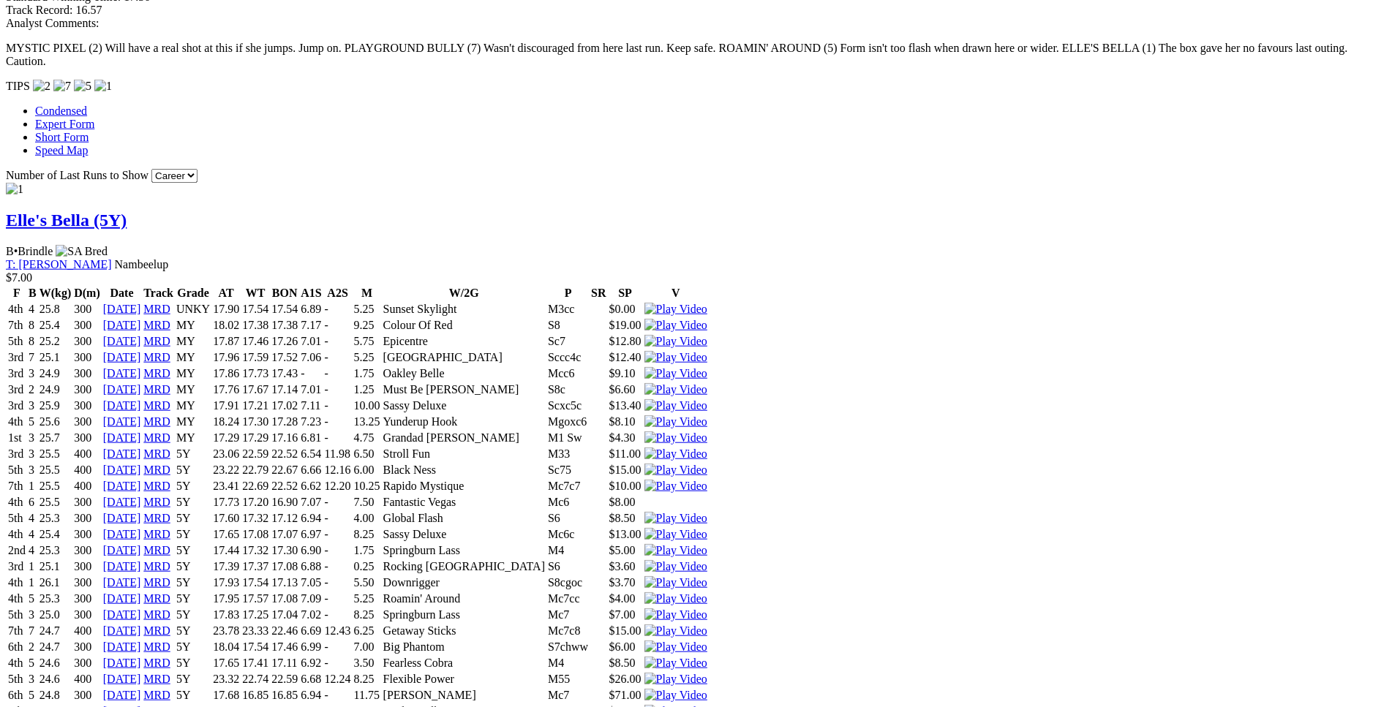
scroll to position [1031, 0]
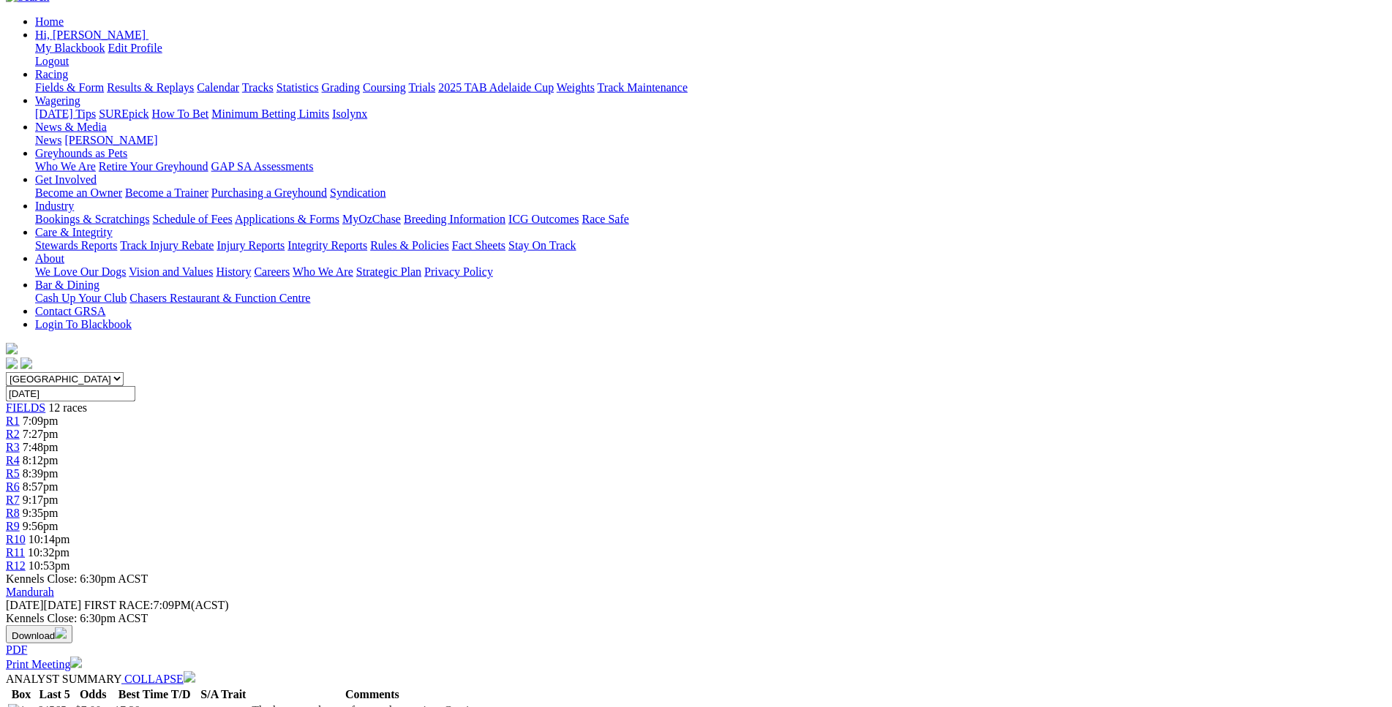
scroll to position [0, 0]
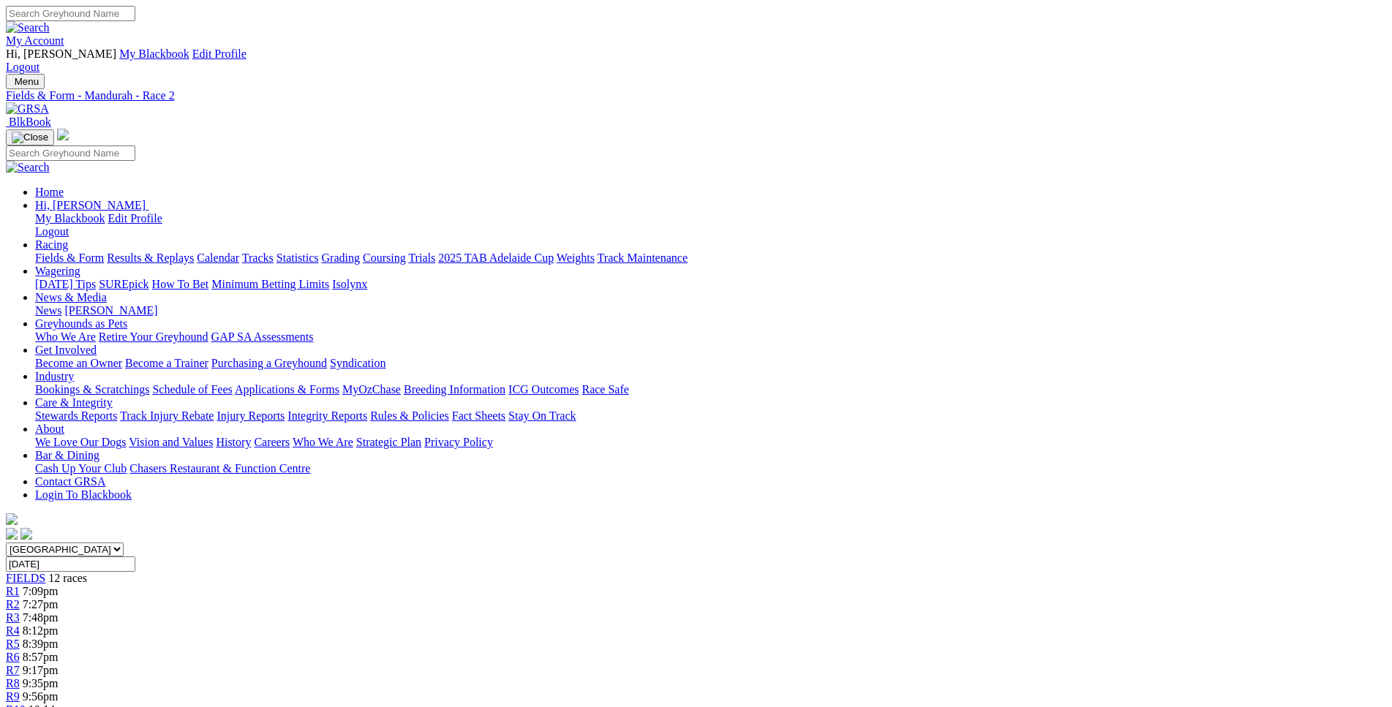
click at [495, 612] on div "R3 7:48pm" at bounding box center [696, 618] width 1381 height 13
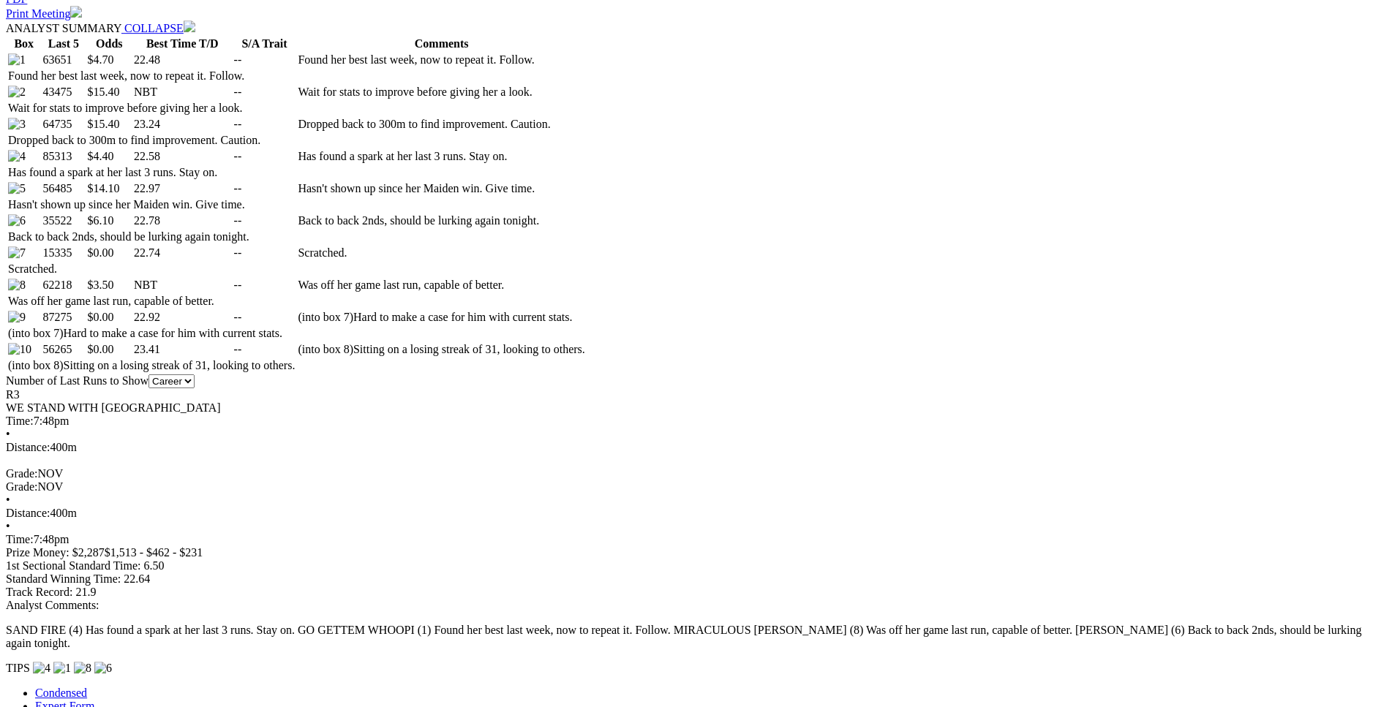
scroll to position [821, 0]
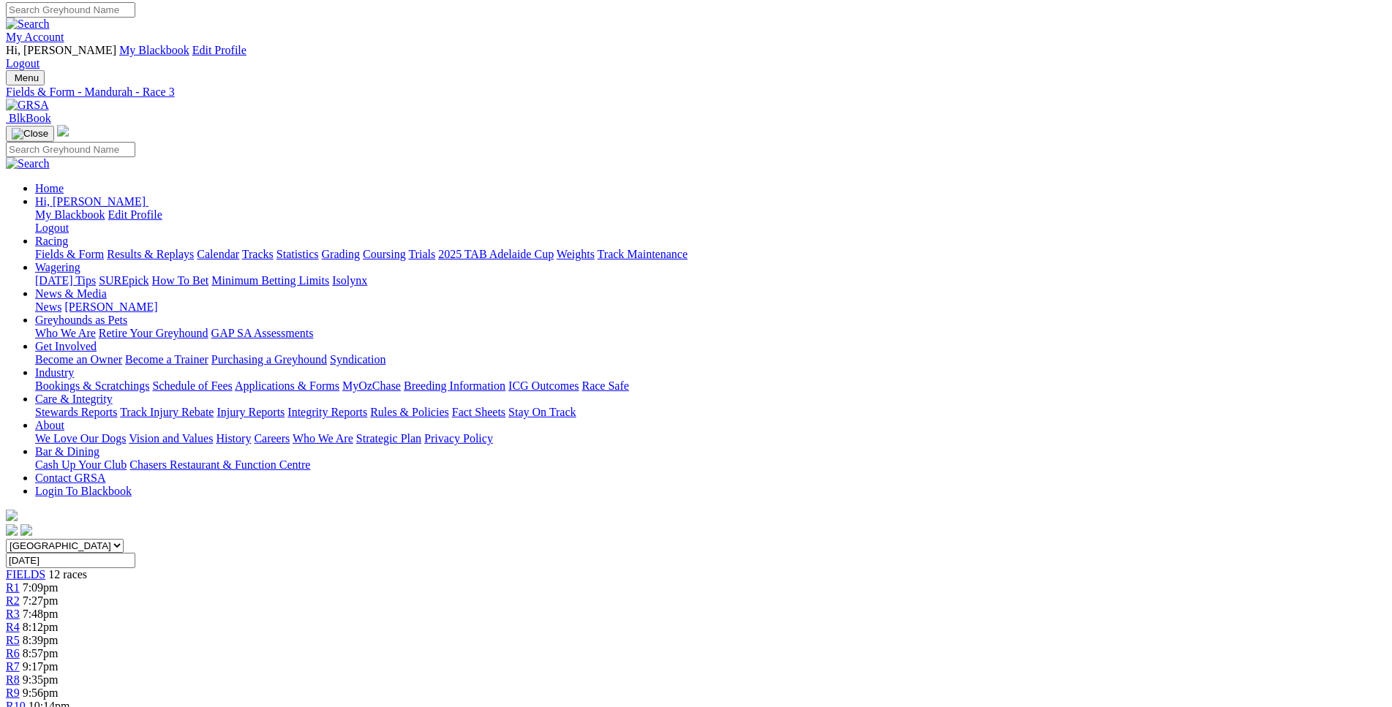
scroll to position [1, 0]
click at [59, 624] on span "8:12pm" at bounding box center [41, 630] width 36 height 12
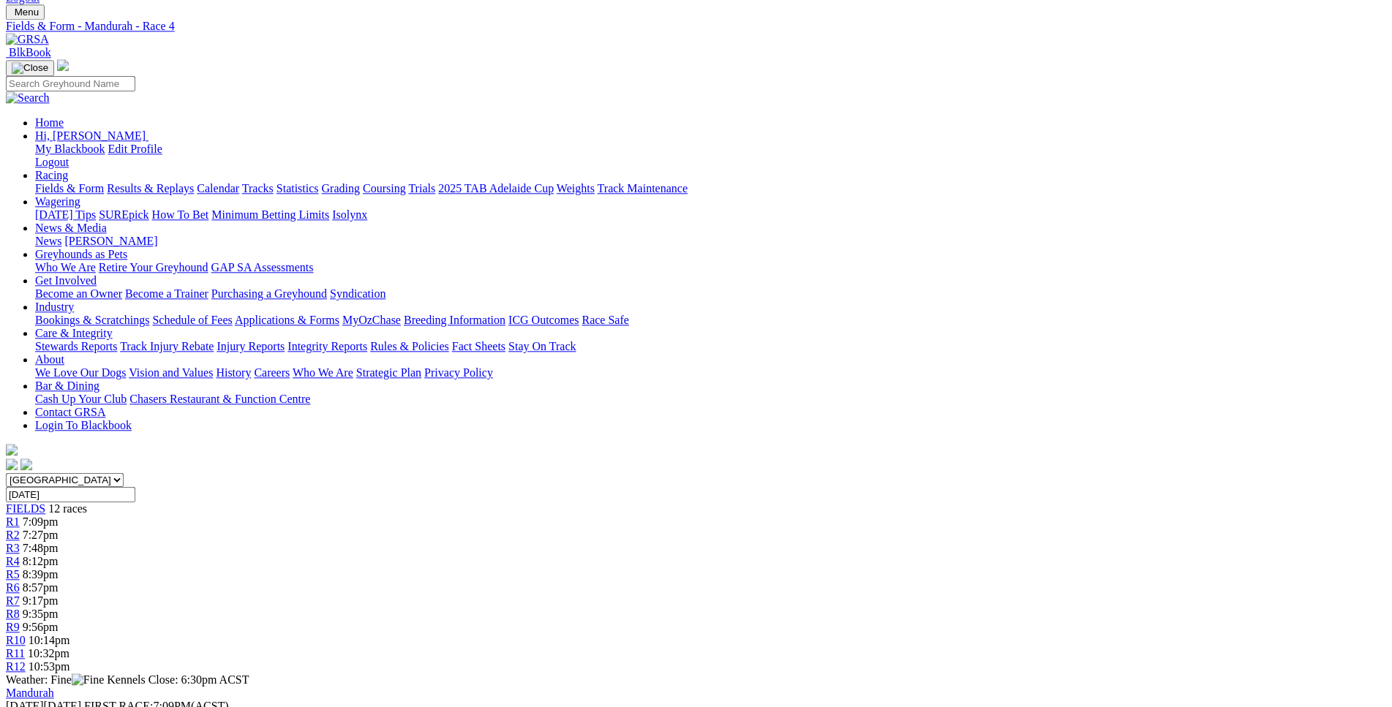
scroll to position [69, 0]
click at [641, 569] on div "R5 8:39pm" at bounding box center [696, 575] width 1381 height 13
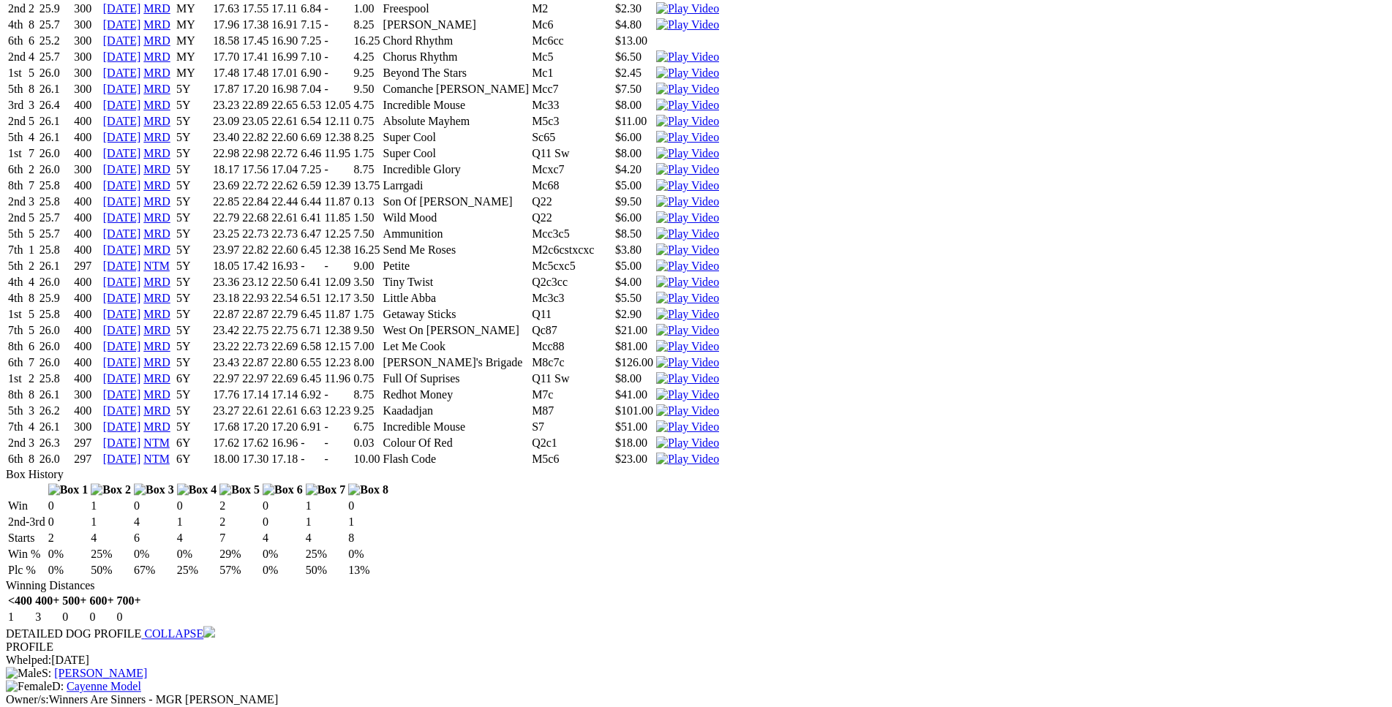
scroll to position [5392, 0]
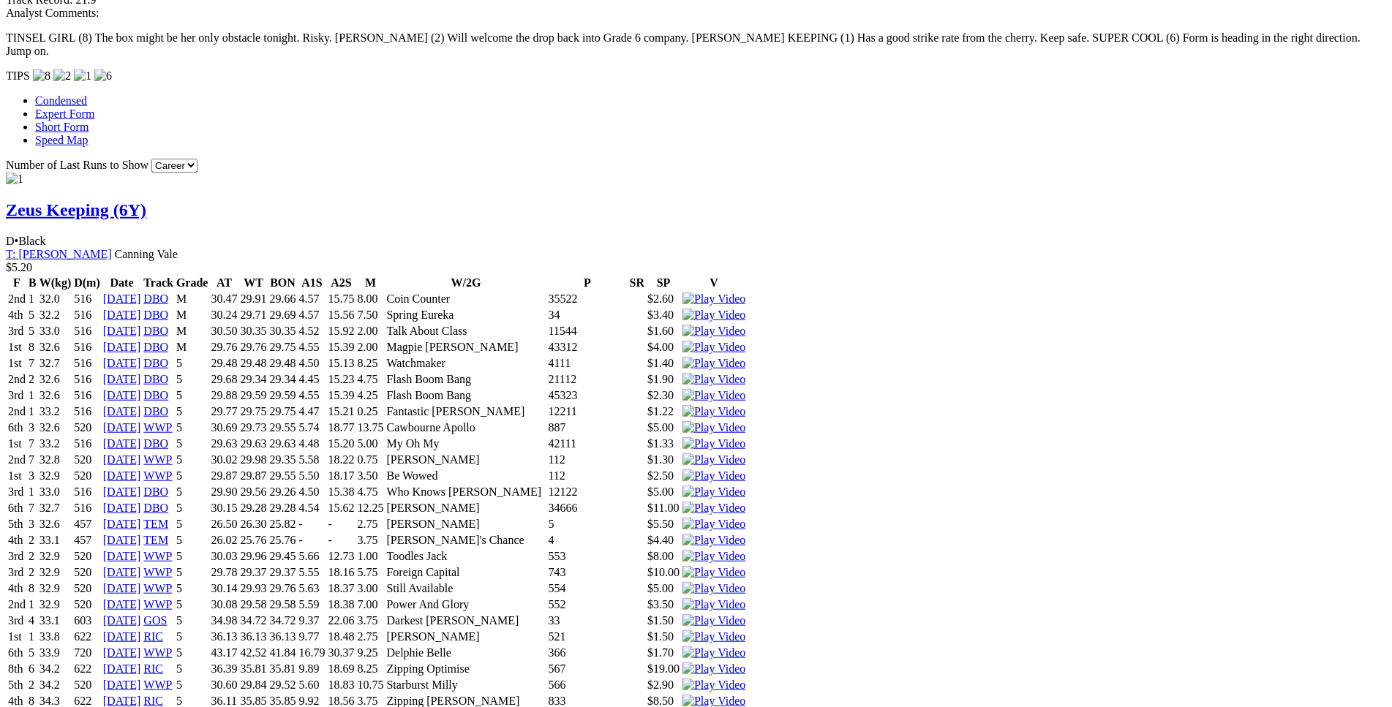
scroll to position [1351, 0]
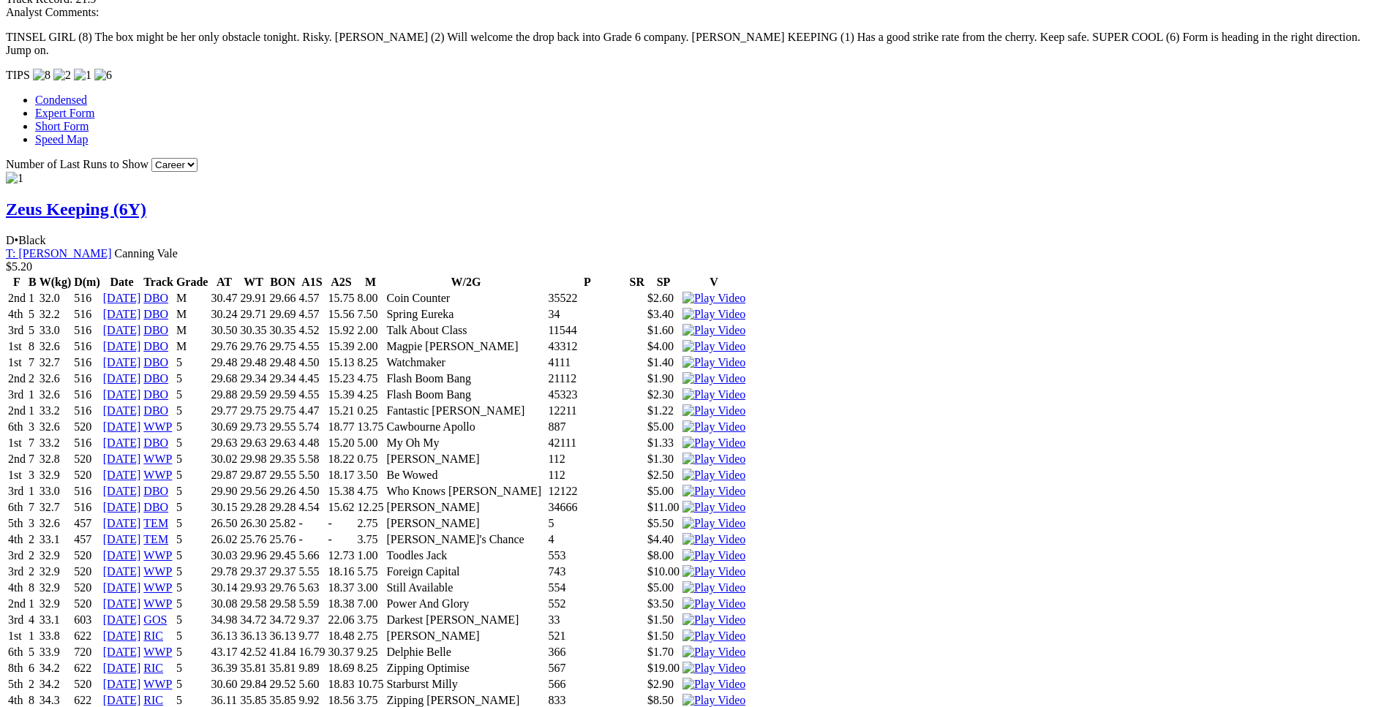
drag, startPoint x: 309, startPoint y: 168, endPoint x: 849, endPoint y: 166, distance: 539.2
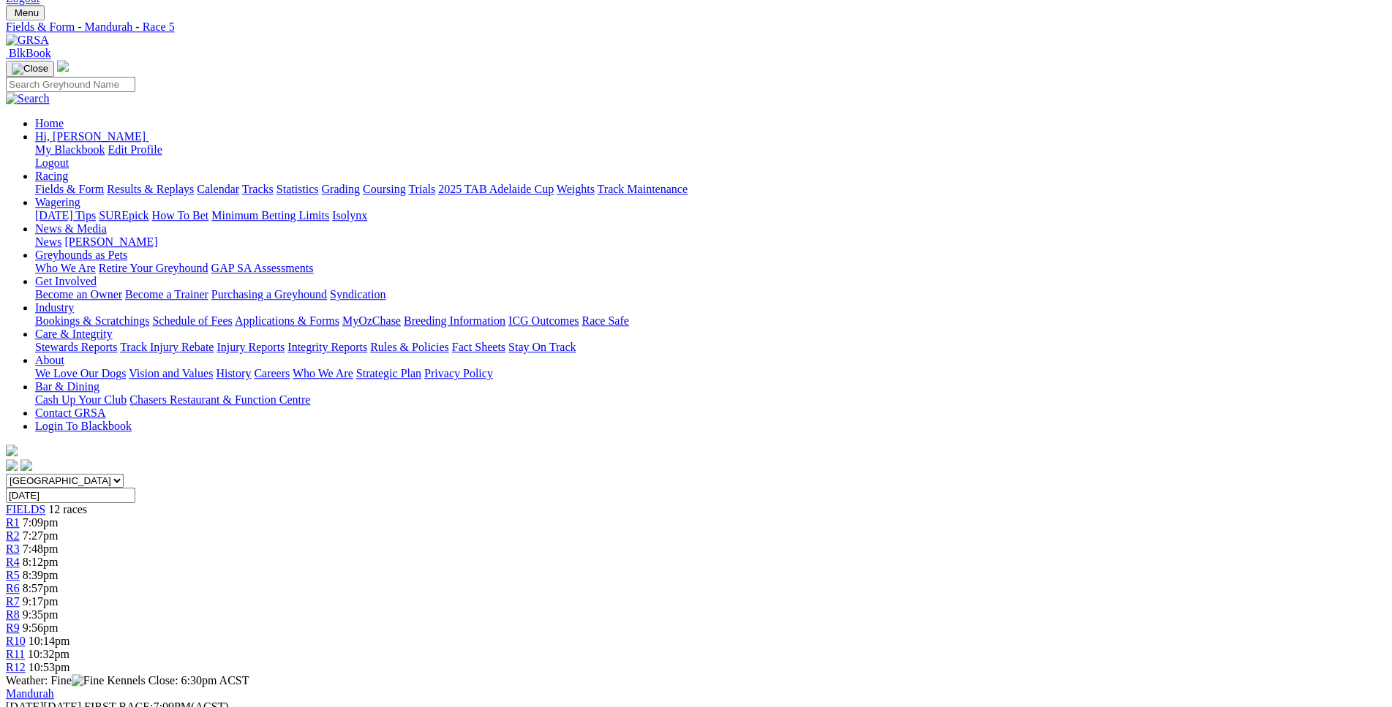
scroll to position [0, 0]
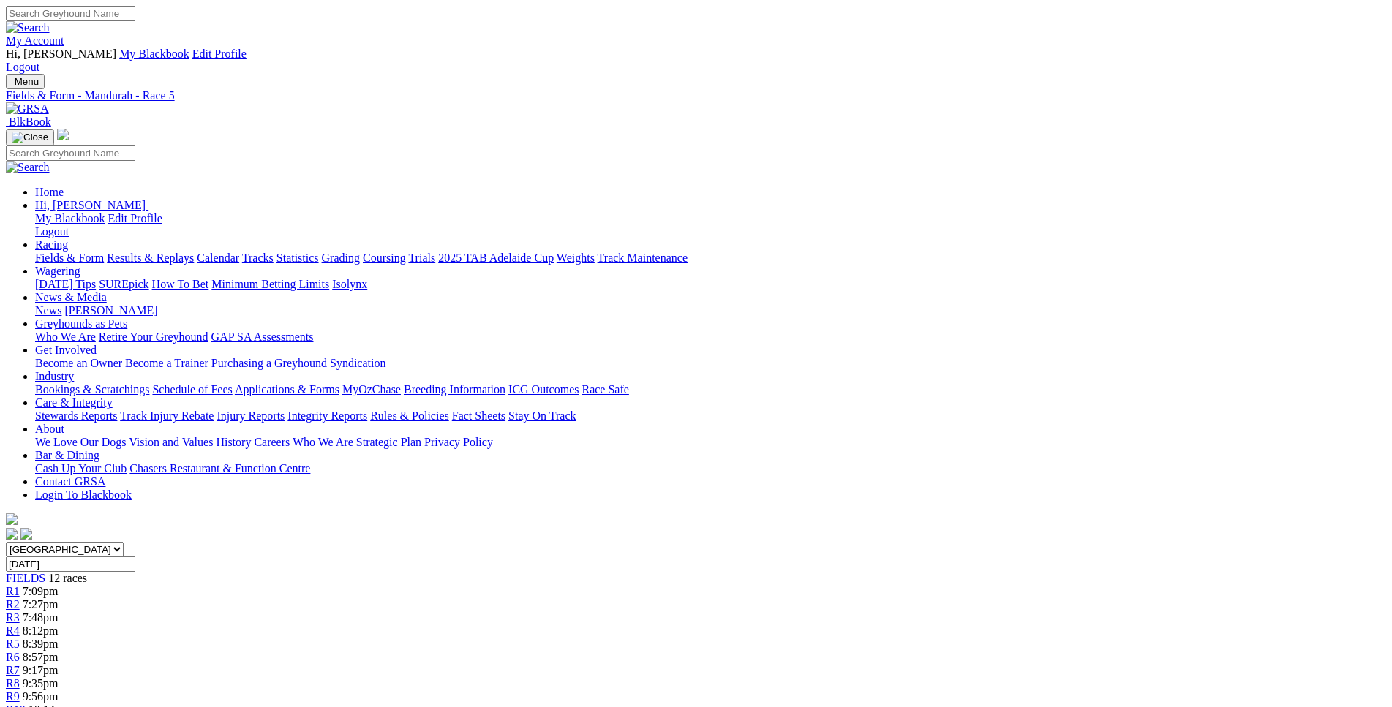
click at [709, 651] on div "R6 8:57pm" at bounding box center [696, 657] width 1381 height 13
click at [59, 664] on span "9:17pm" at bounding box center [41, 670] width 36 height 12
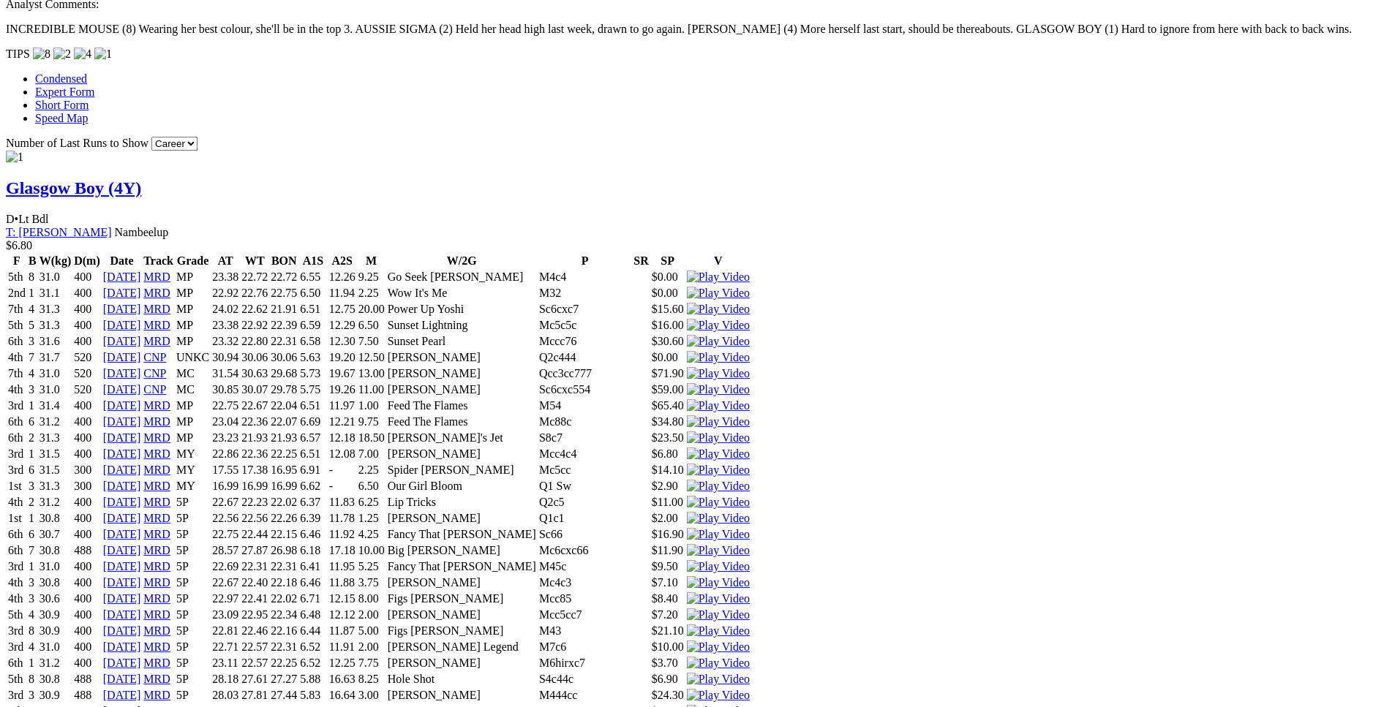
scroll to position [1344, 0]
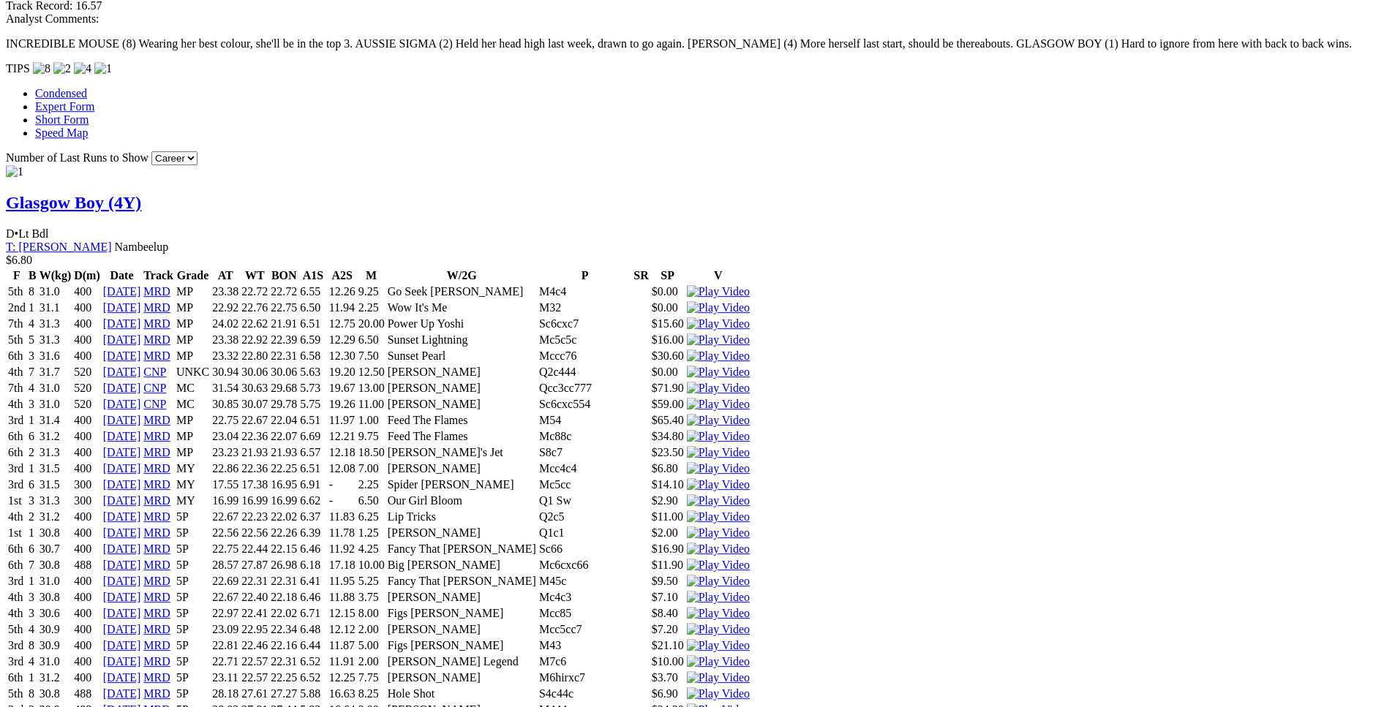
drag, startPoint x: 368, startPoint y: 361, endPoint x: 830, endPoint y: 362, distance: 461.7
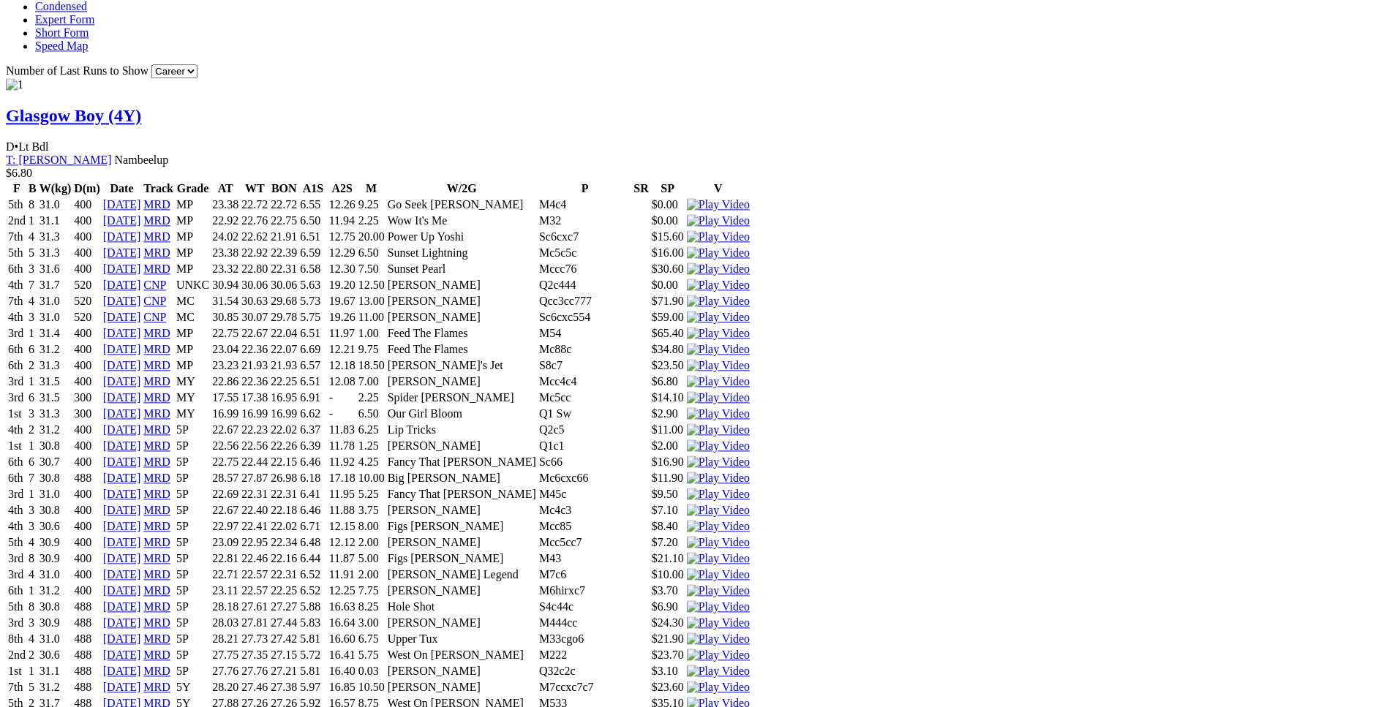
scroll to position [1432, 0]
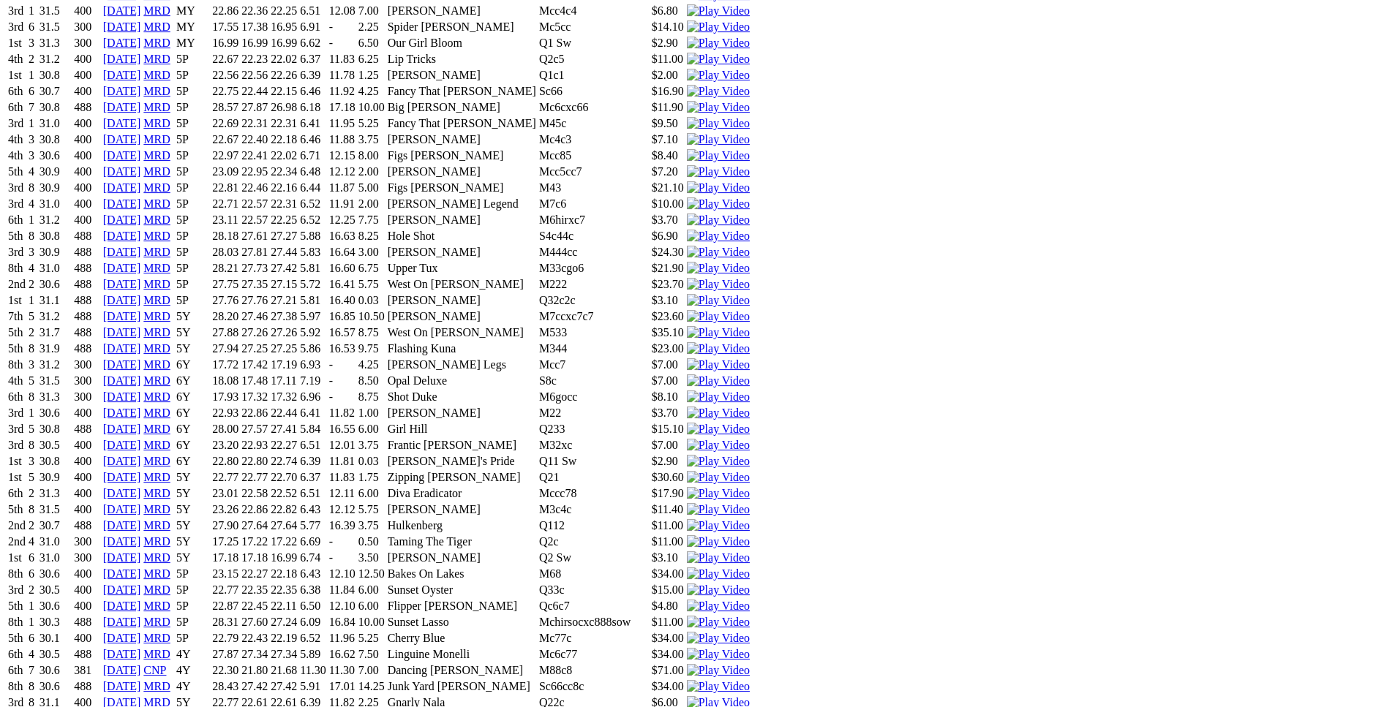
scroll to position [1805, 0]
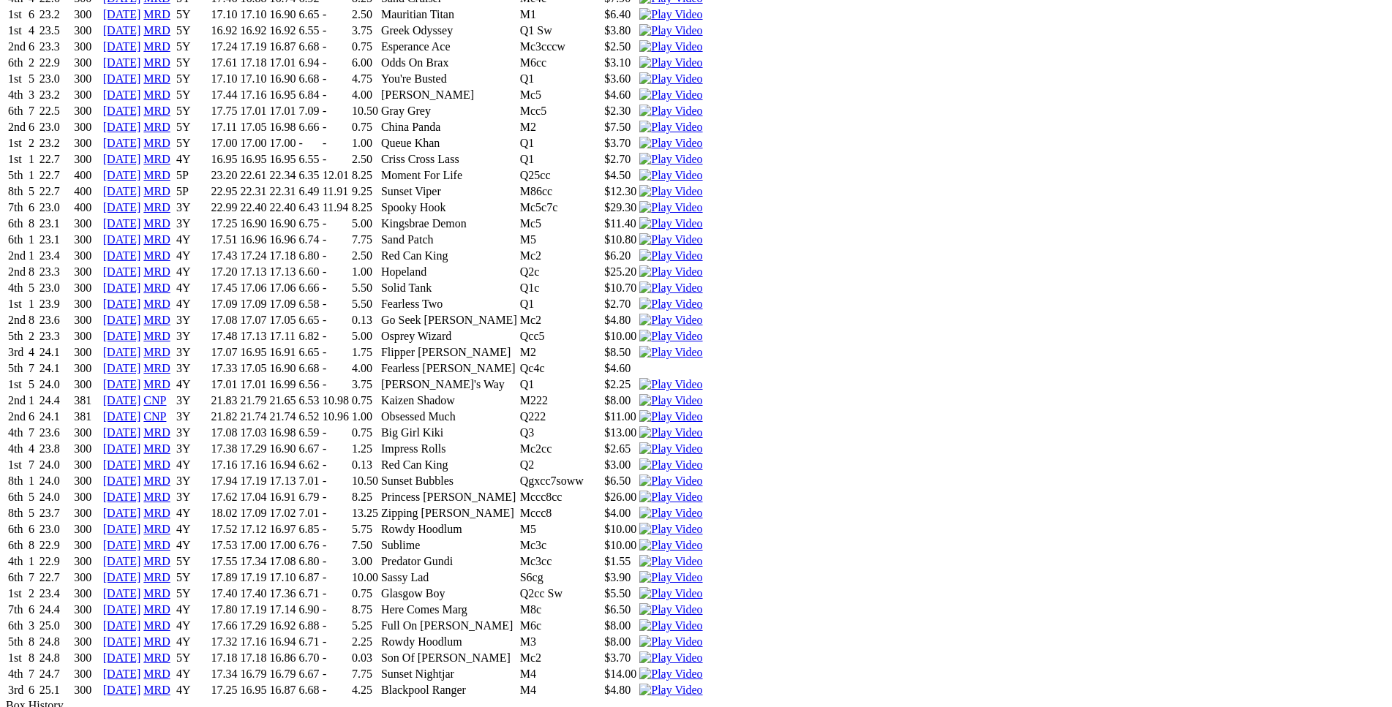
scroll to position [7179, 0]
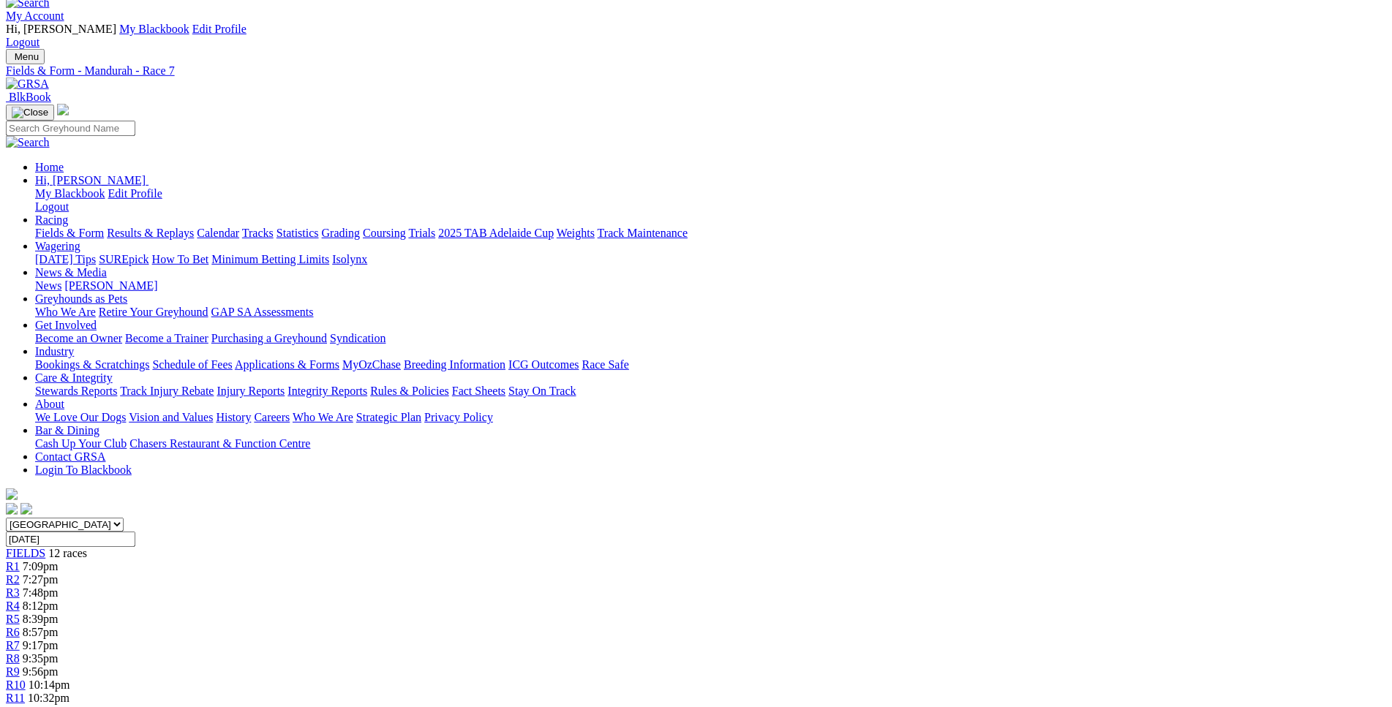
scroll to position [0, 0]
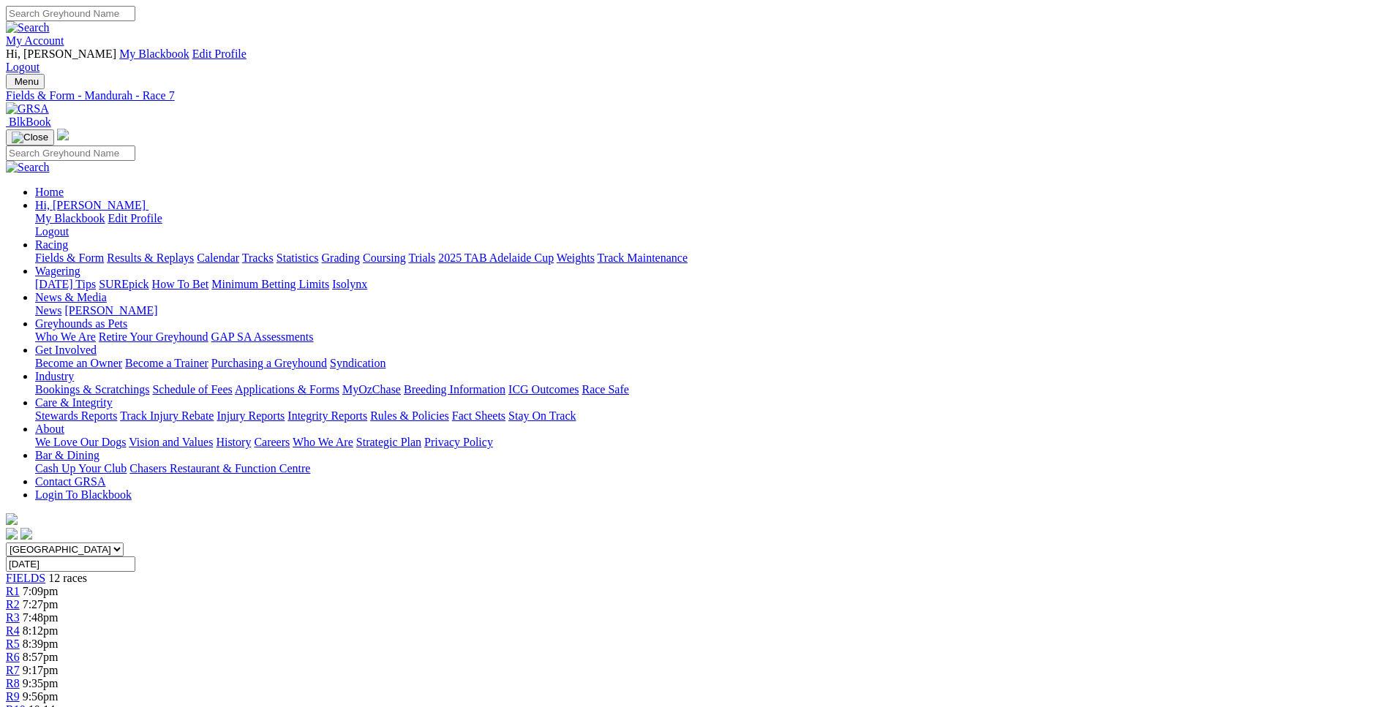
click at [827, 677] on div "R8 9:35pm" at bounding box center [696, 683] width 1381 height 13
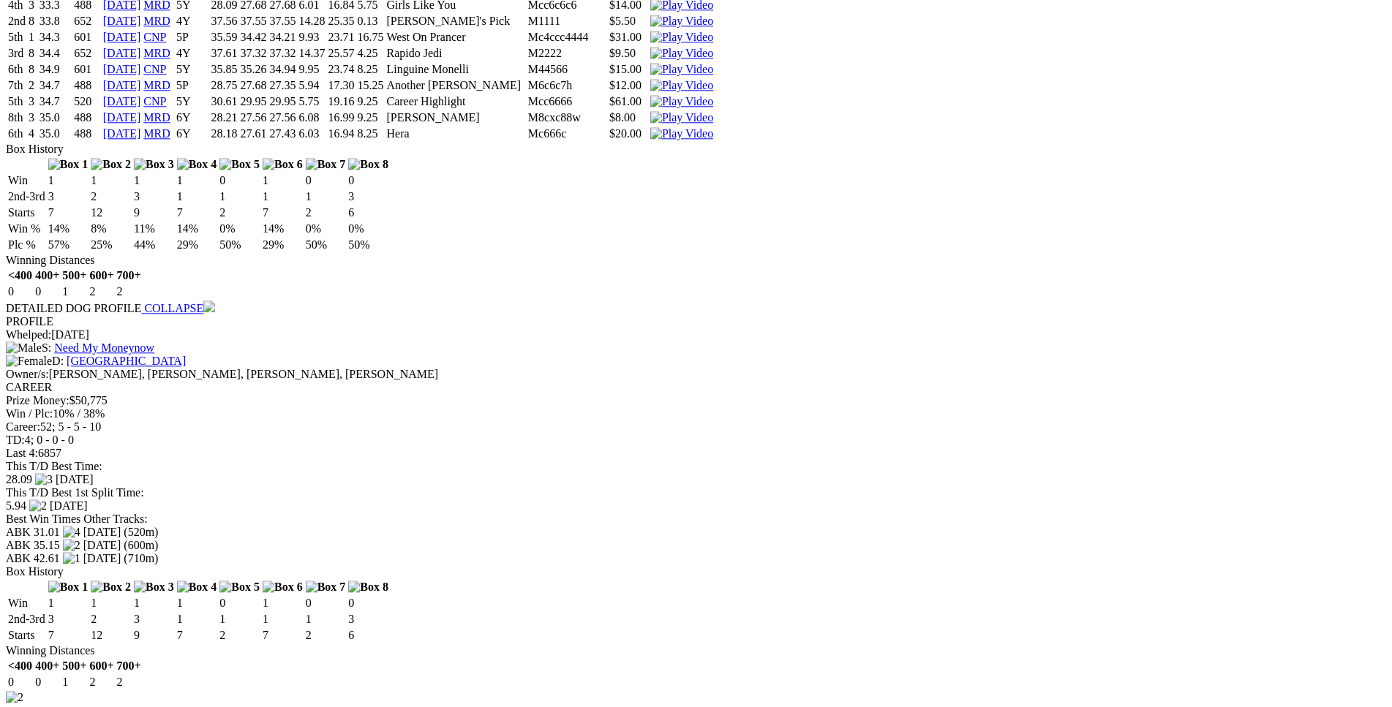
scroll to position [2463, 0]
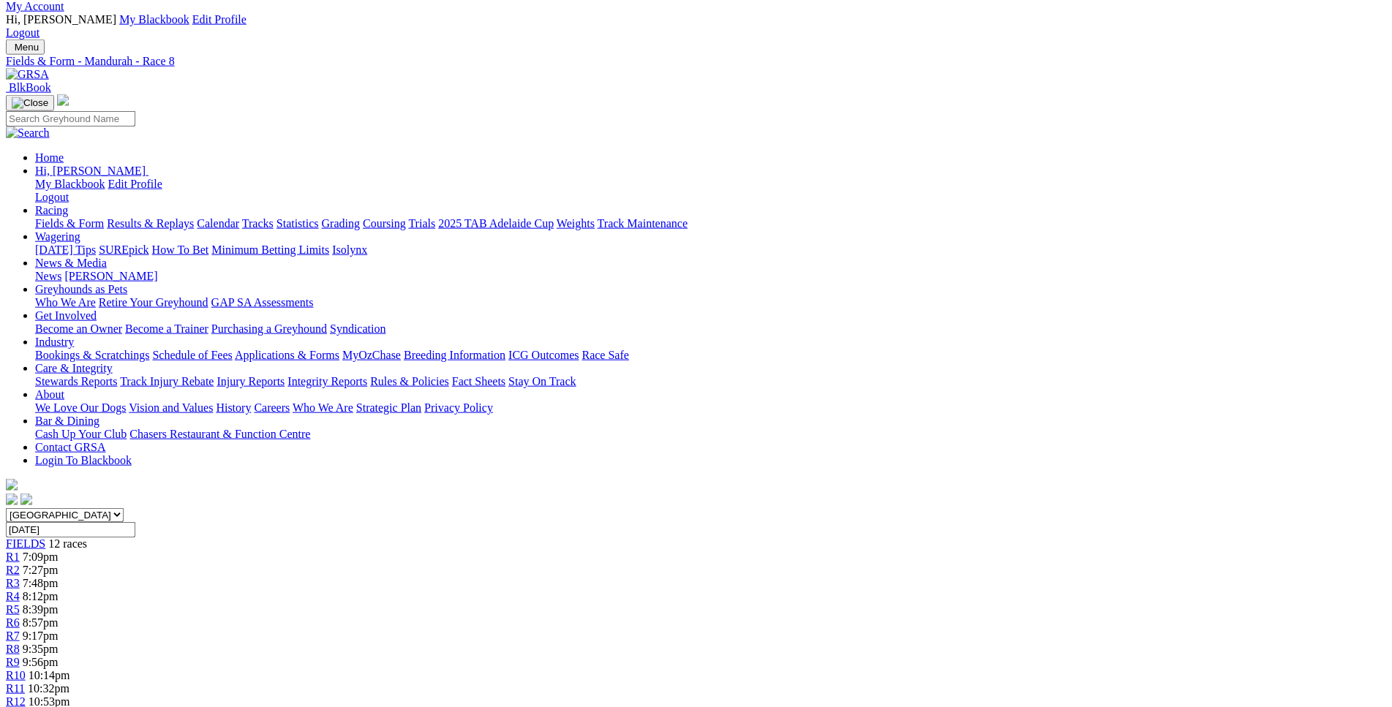
scroll to position [0, 0]
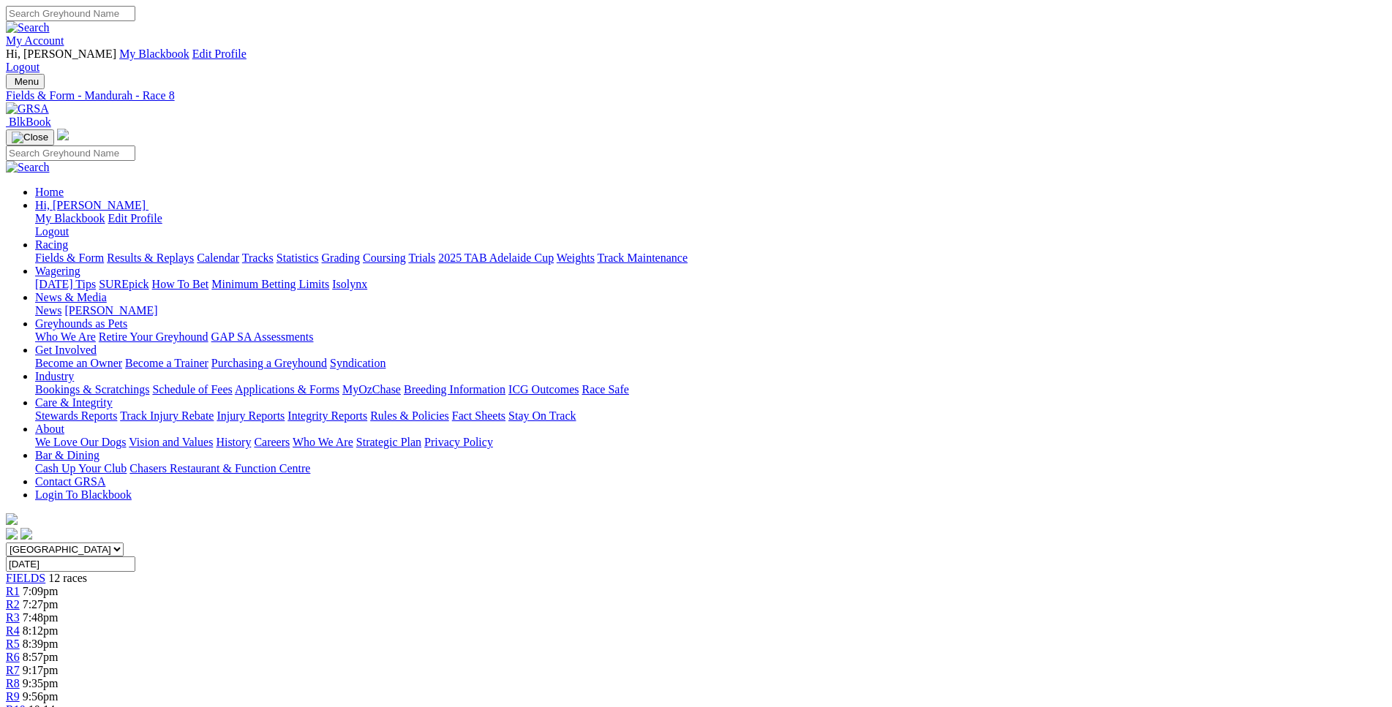
click at [919, 691] on div "R9 9:56pm" at bounding box center [696, 697] width 1381 height 13
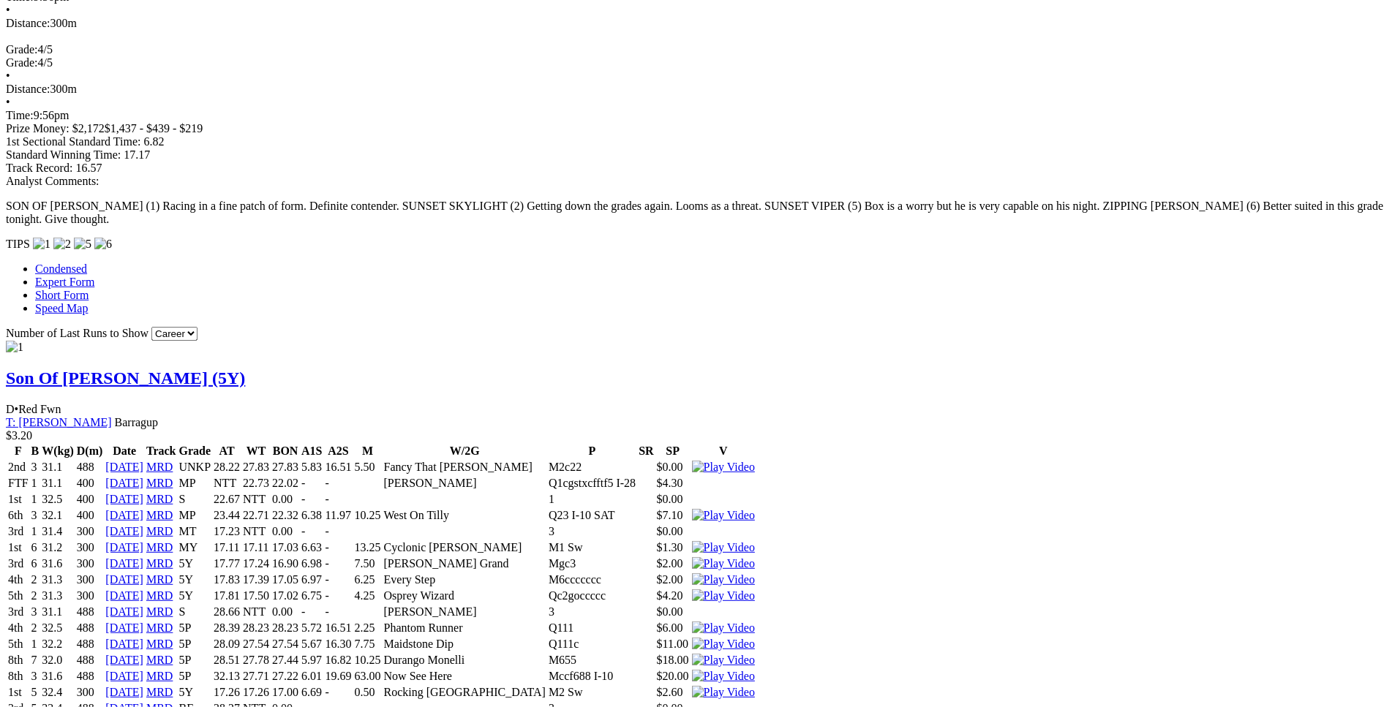
scroll to position [1215, 0]
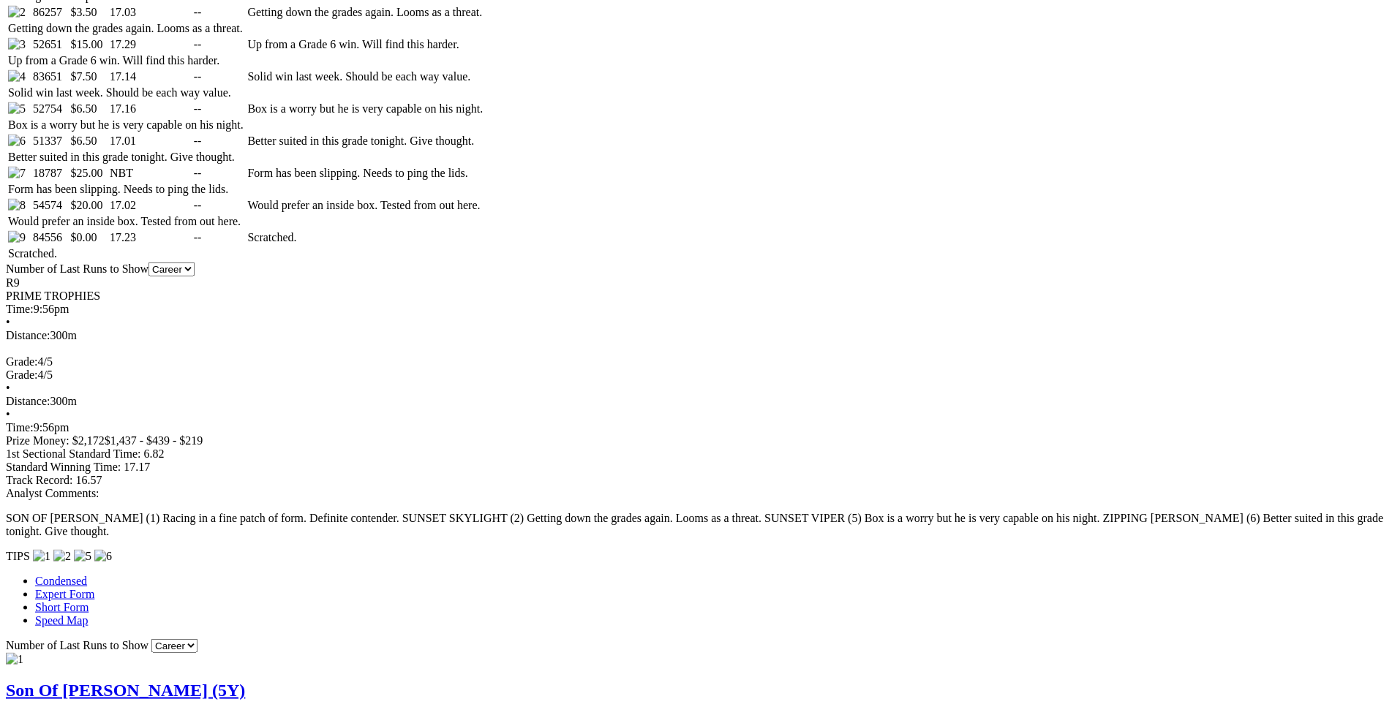
scroll to position [917, 0]
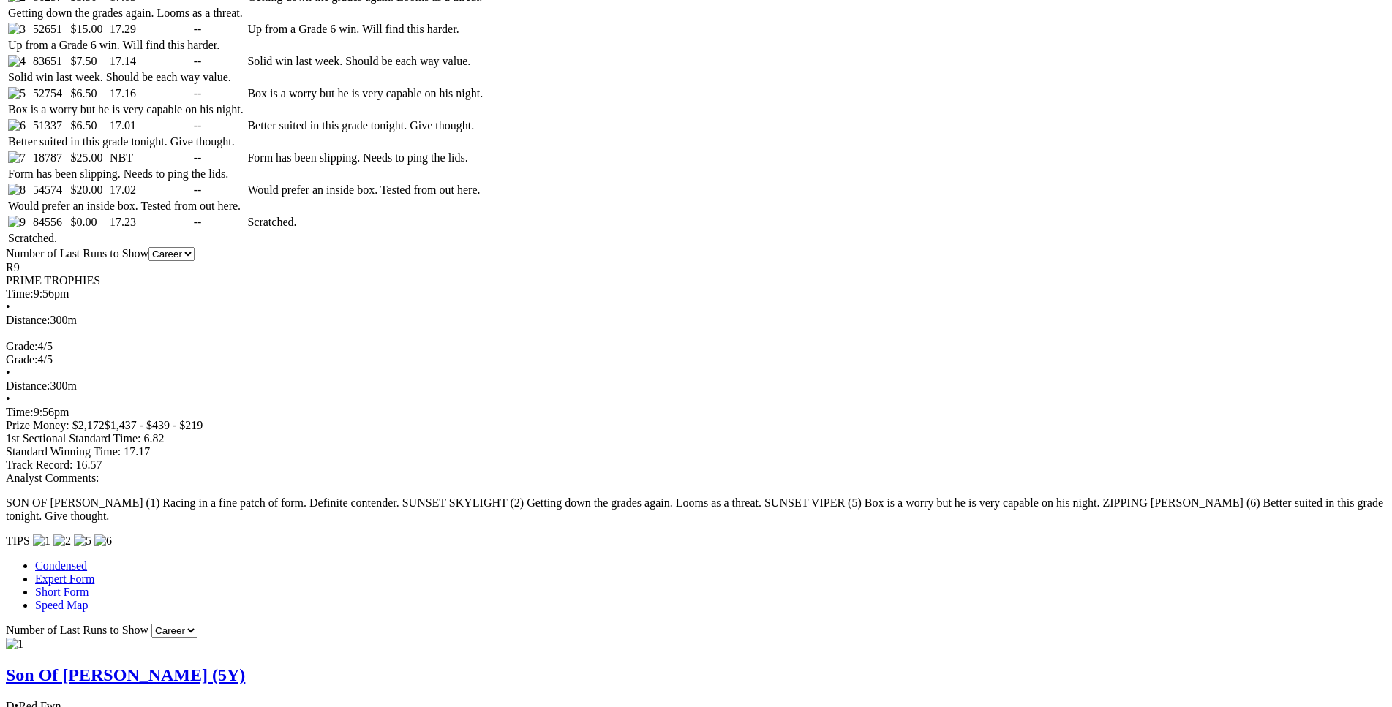
drag, startPoint x: 318, startPoint y: 406, endPoint x: 366, endPoint y: 404, distance: 48.3
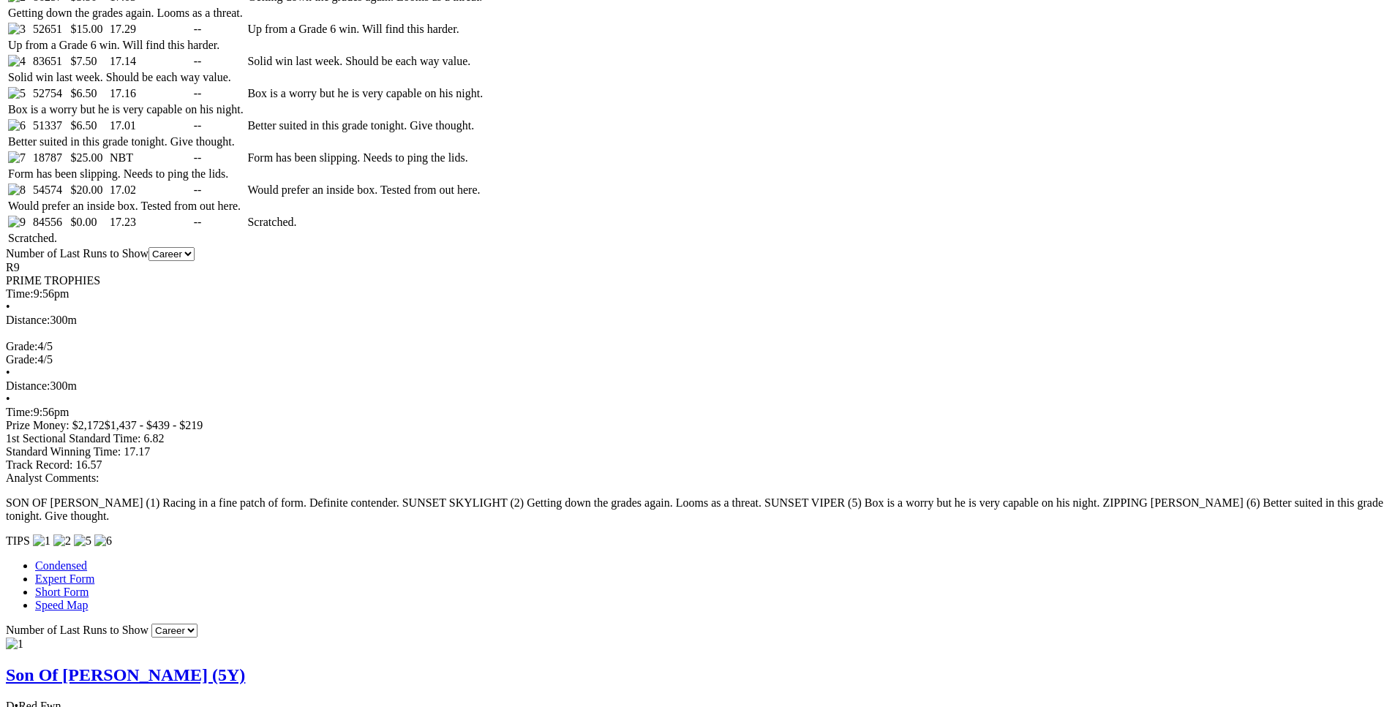
drag, startPoint x: 318, startPoint y: 391, endPoint x: 853, endPoint y: 389, distance: 535.6
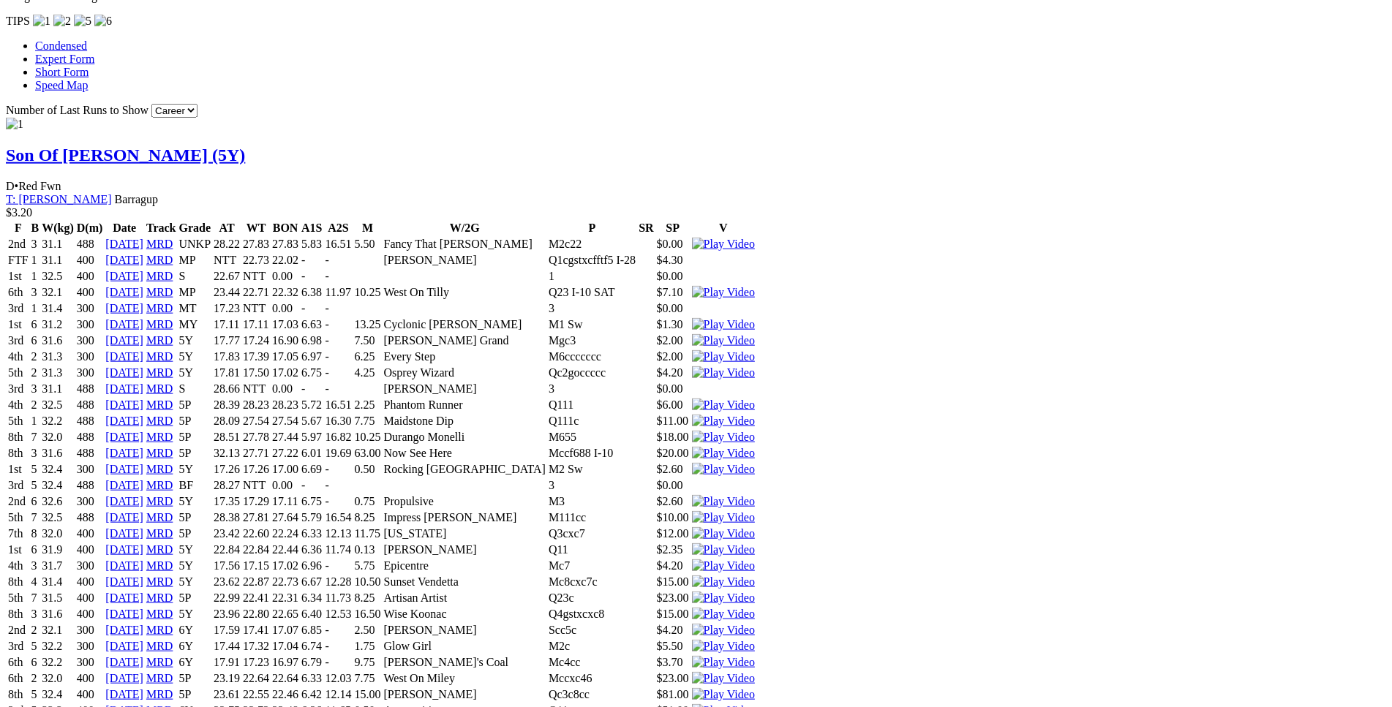
scroll to position [1438, 0]
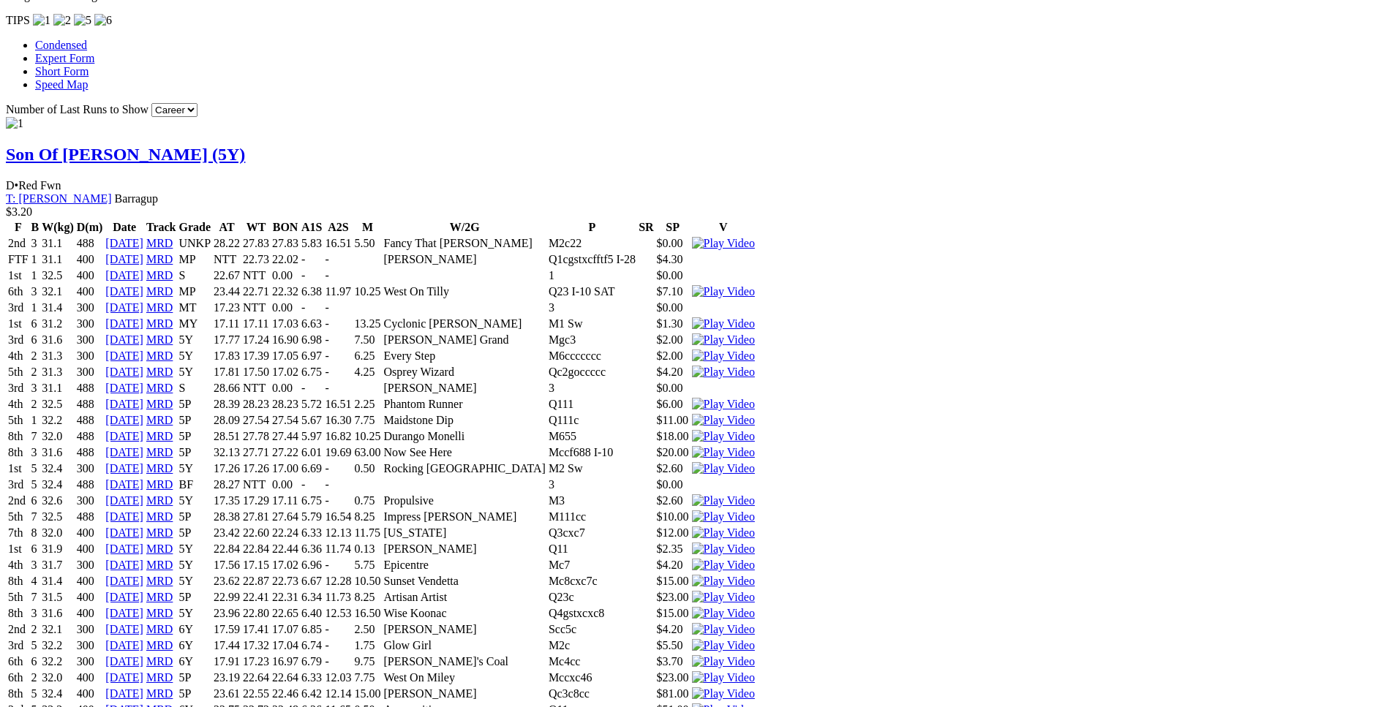
drag, startPoint x: 281, startPoint y: 383, endPoint x: 803, endPoint y: 380, distance: 522.4
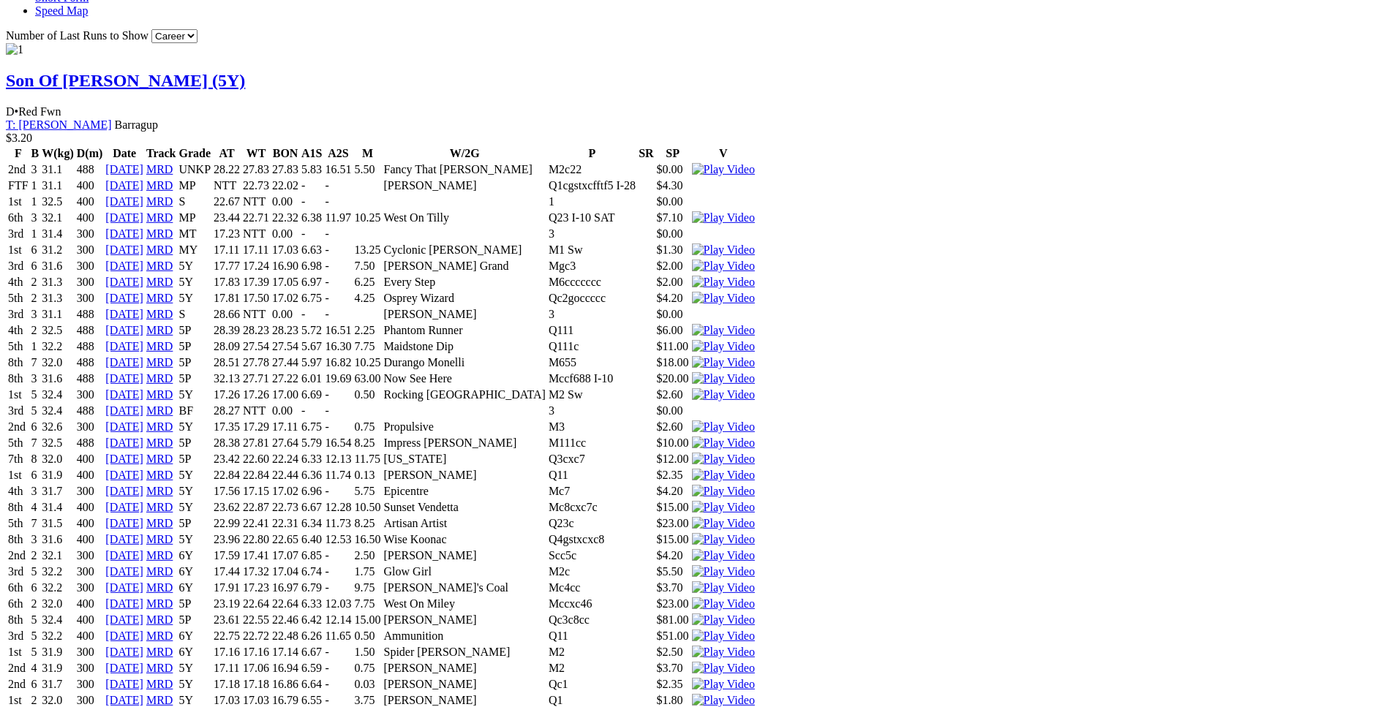
scroll to position [1512, 0]
drag, startPoint x: 371, startPoint y: 295, endPoint x: 823, endPoint y: 300, distance: 452.2
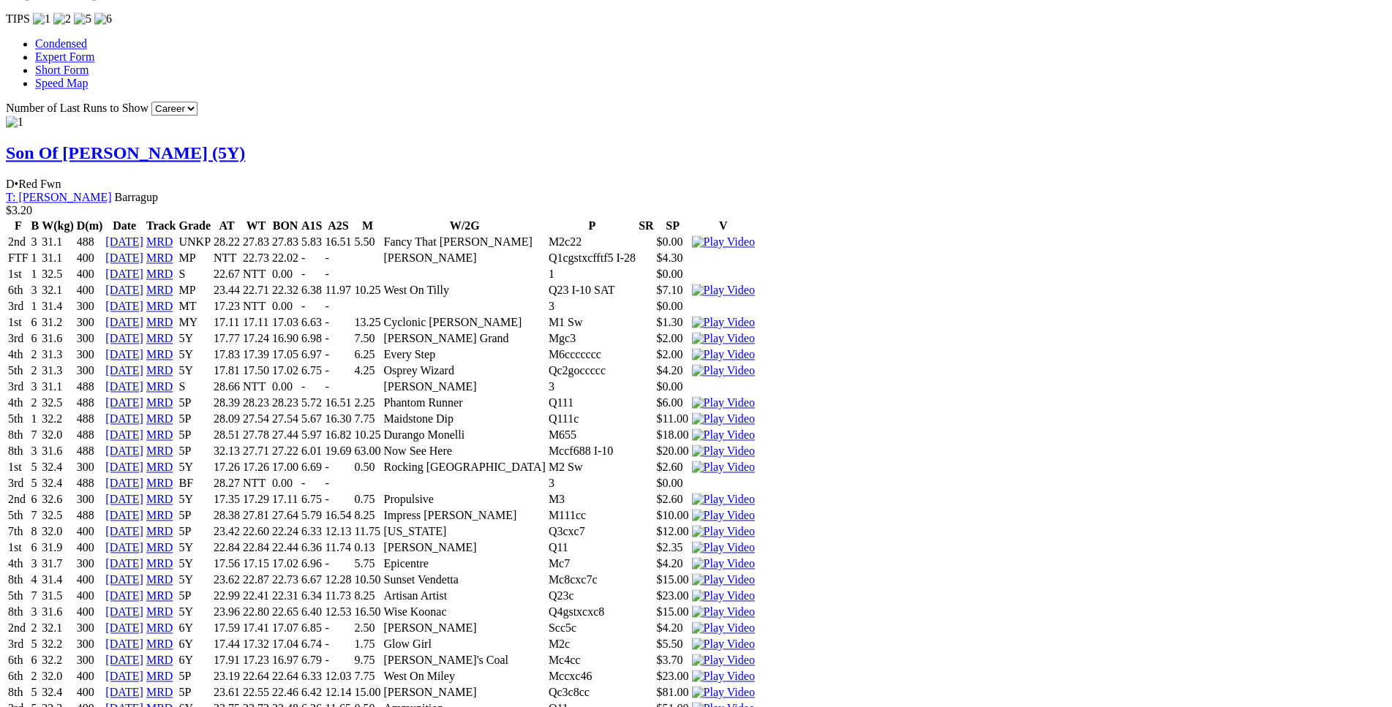
scroll to position [1438, 0]
drag, startPoint x: 269, startPoint y: 299, endPoint x: 864, endPoint y: 297, distance: 595.6
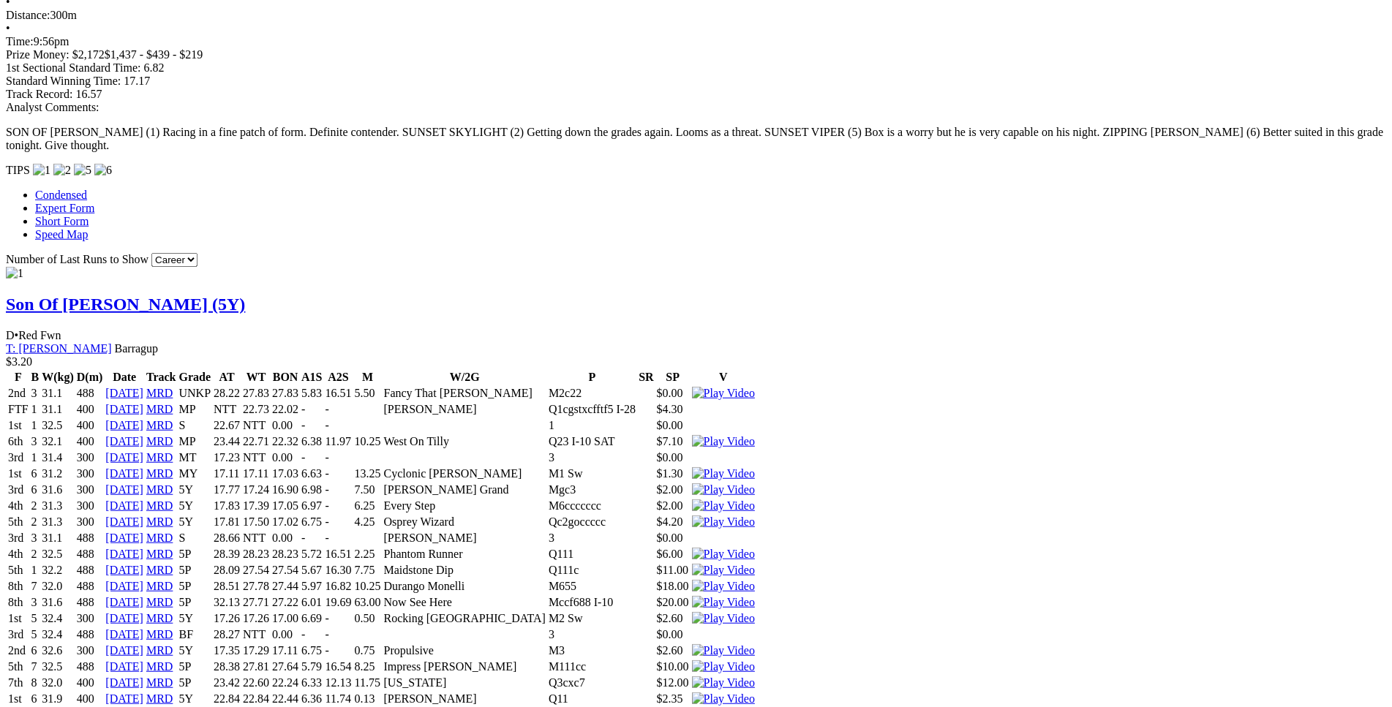
scroll to position [1288, 0]
drag, startPoint x: 286, startPoint y: 331, endPoint x: 875, endPoint y: 336, distance: 589.0
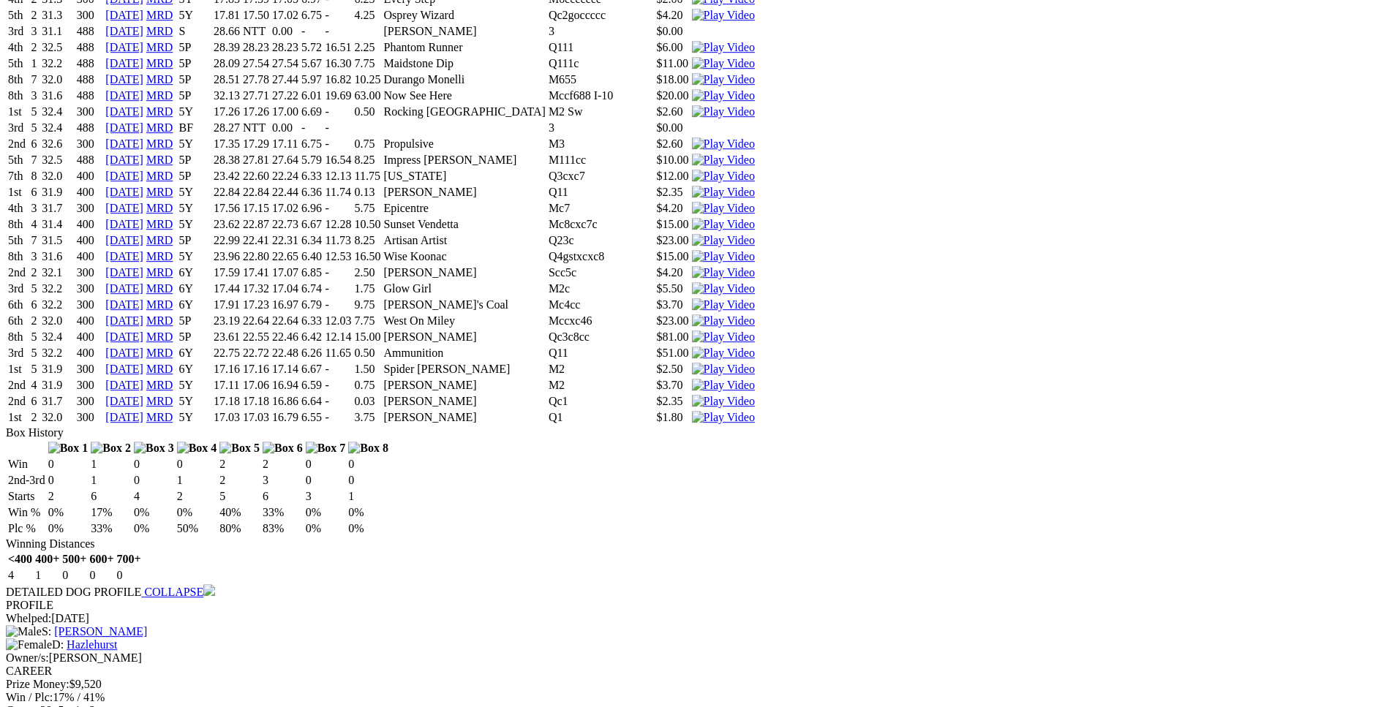
scroll to position [1810, 0]
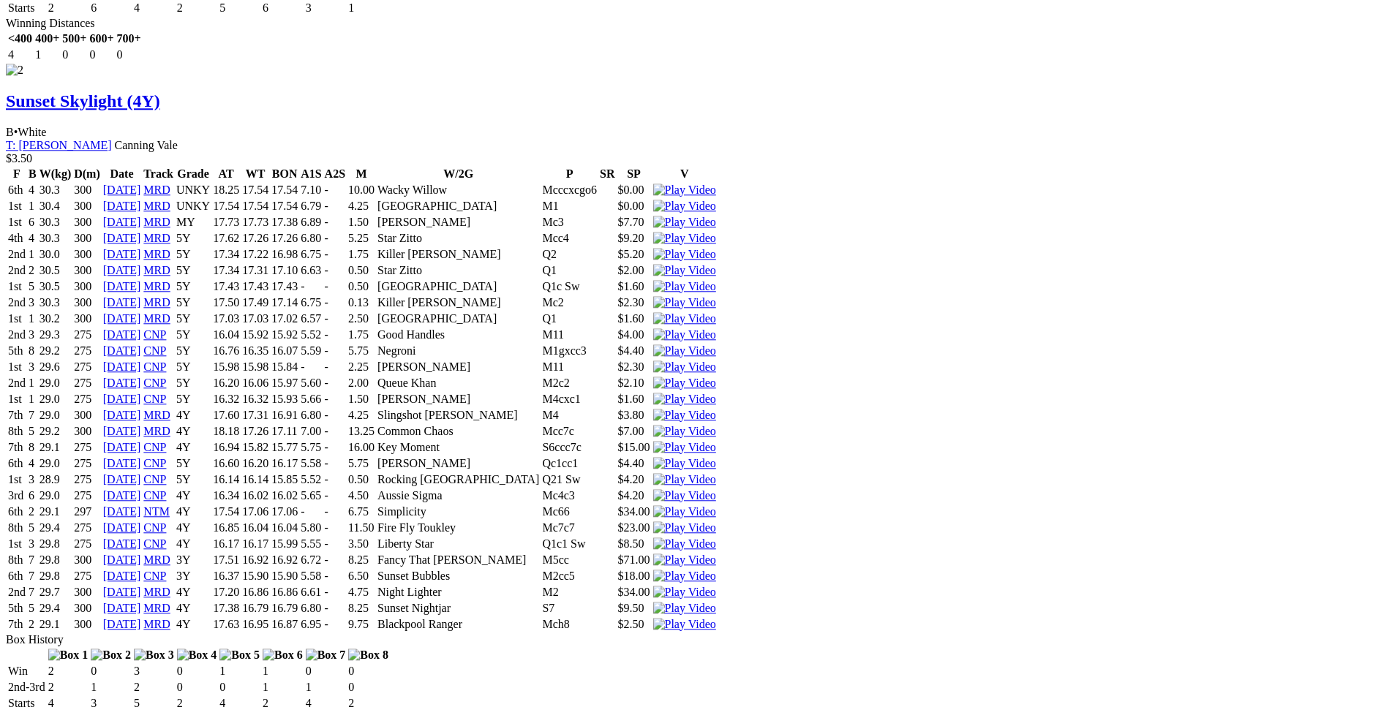
scroll to position [2705, 0]
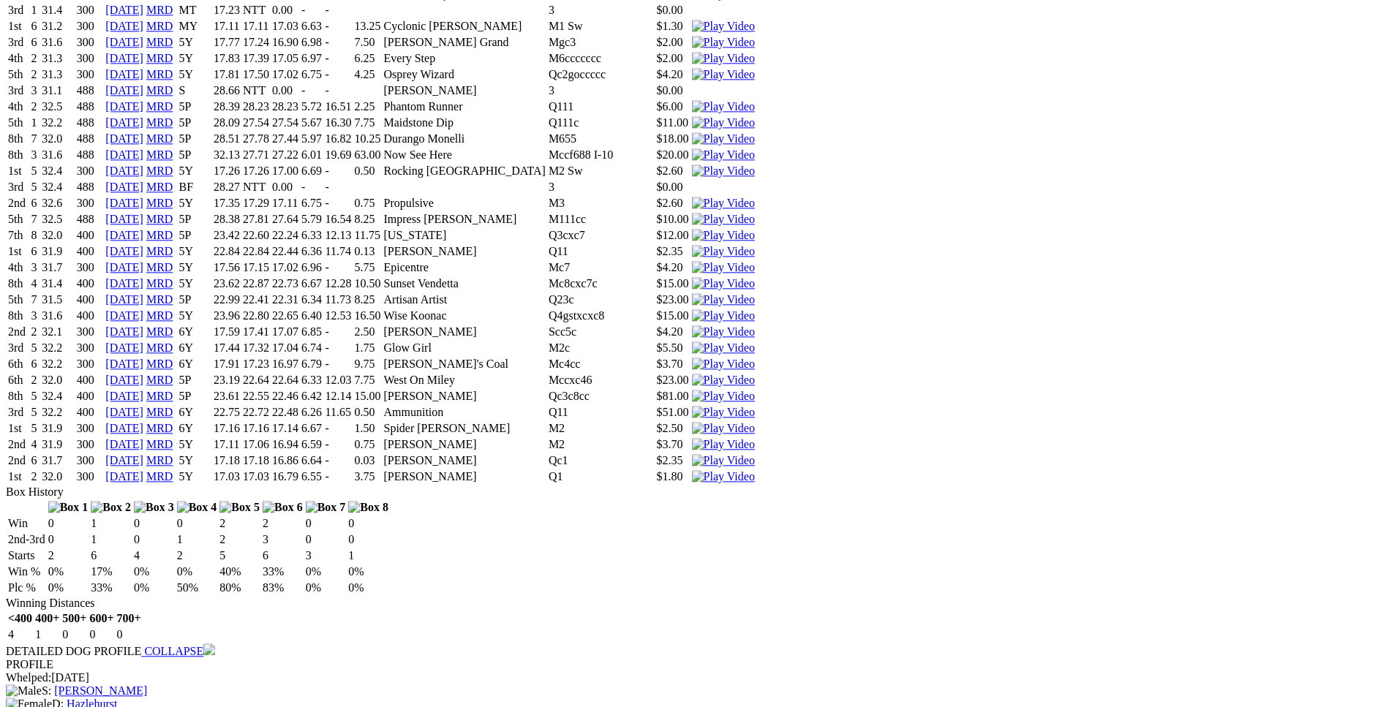
scroll to position [1735, 0]
drag, startPoint x: 323, startPoint y: 433, endPoint x: 357, endPoint y: 432, distance: 34.4
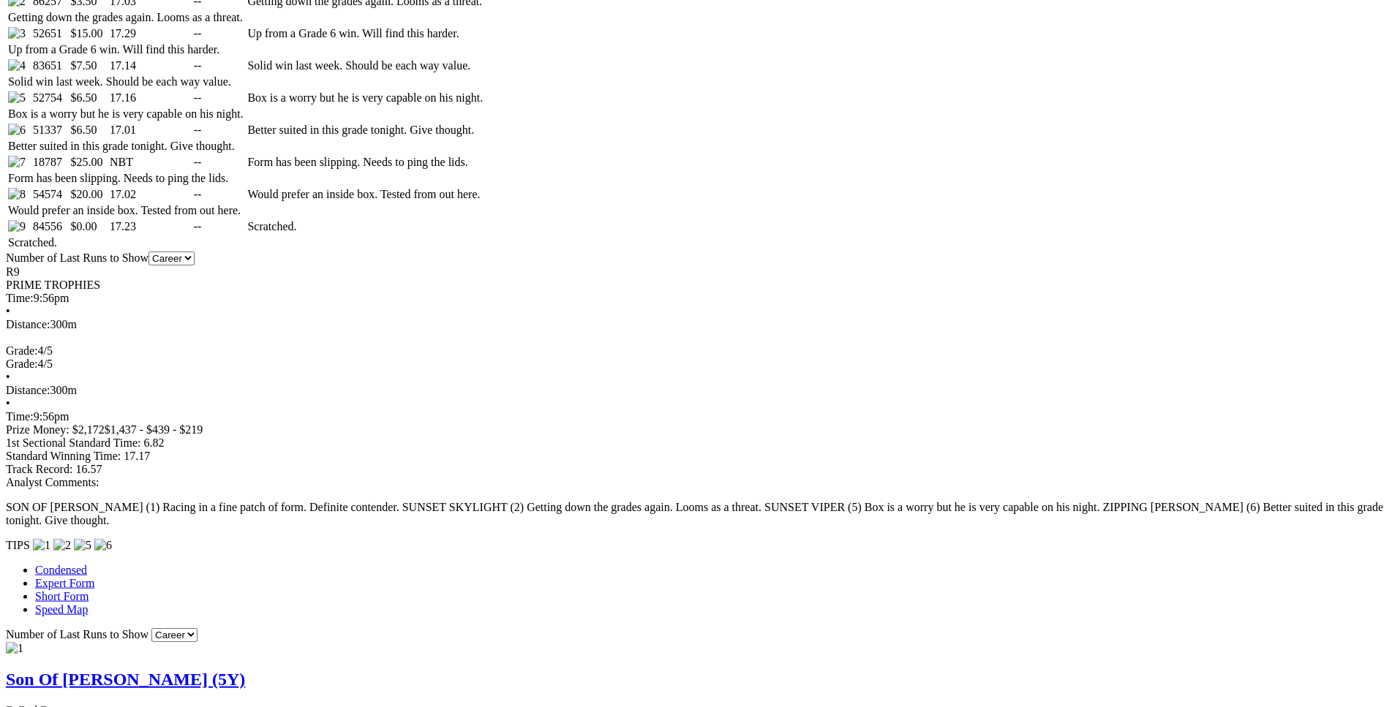
scroll to position [913, 0]
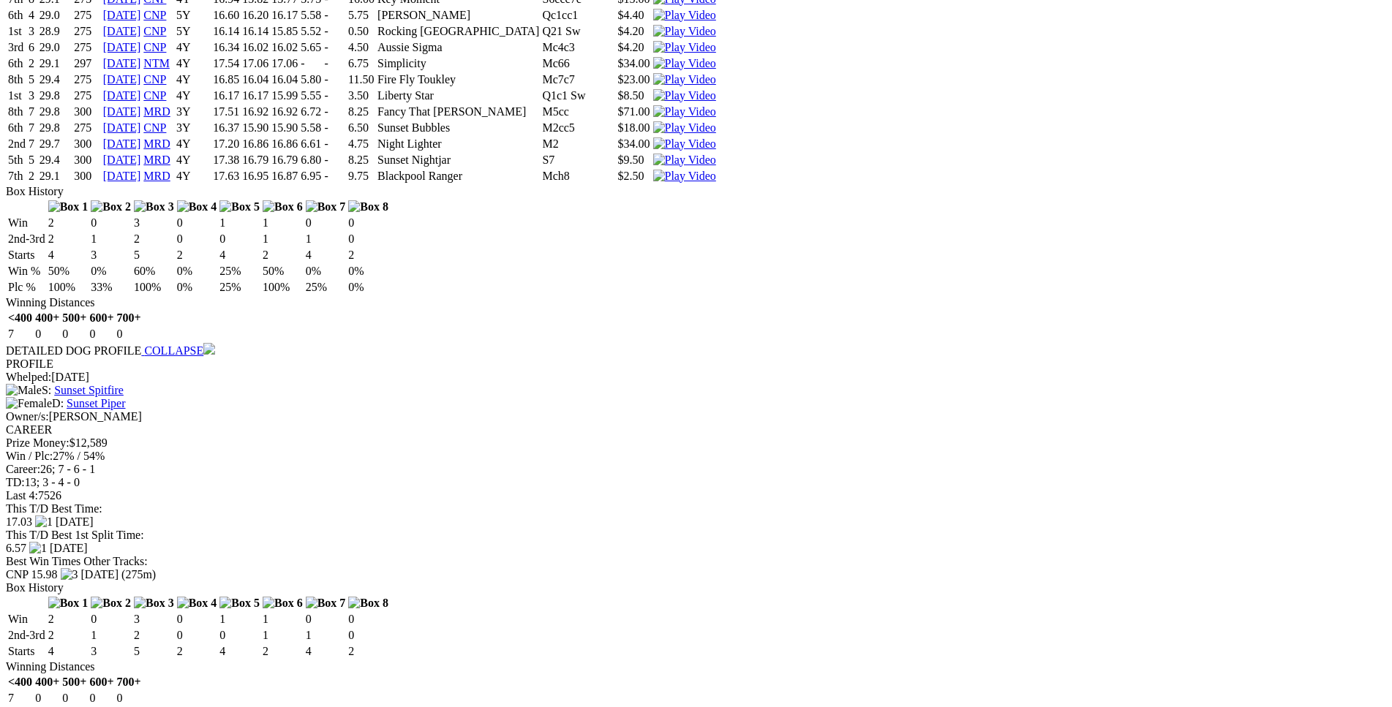
scroll to position [2853, 0]
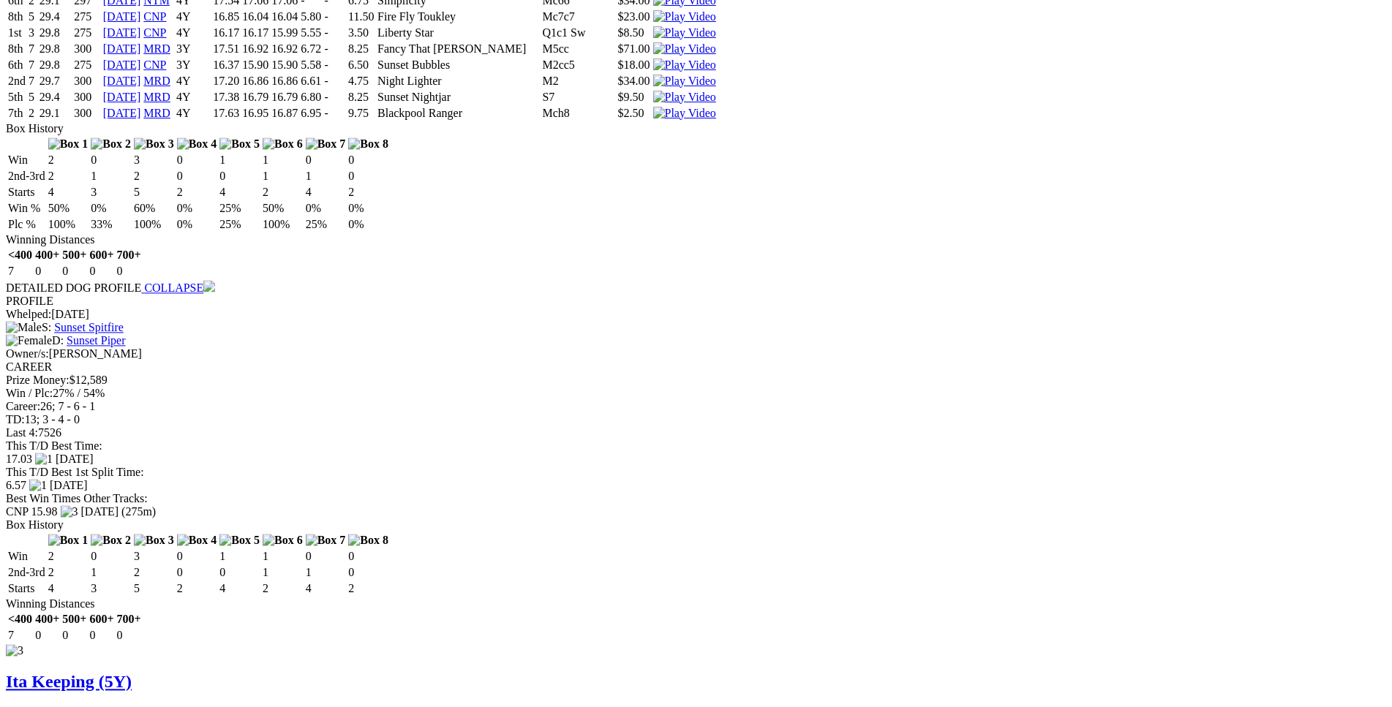
scroll to position [3003, 0]
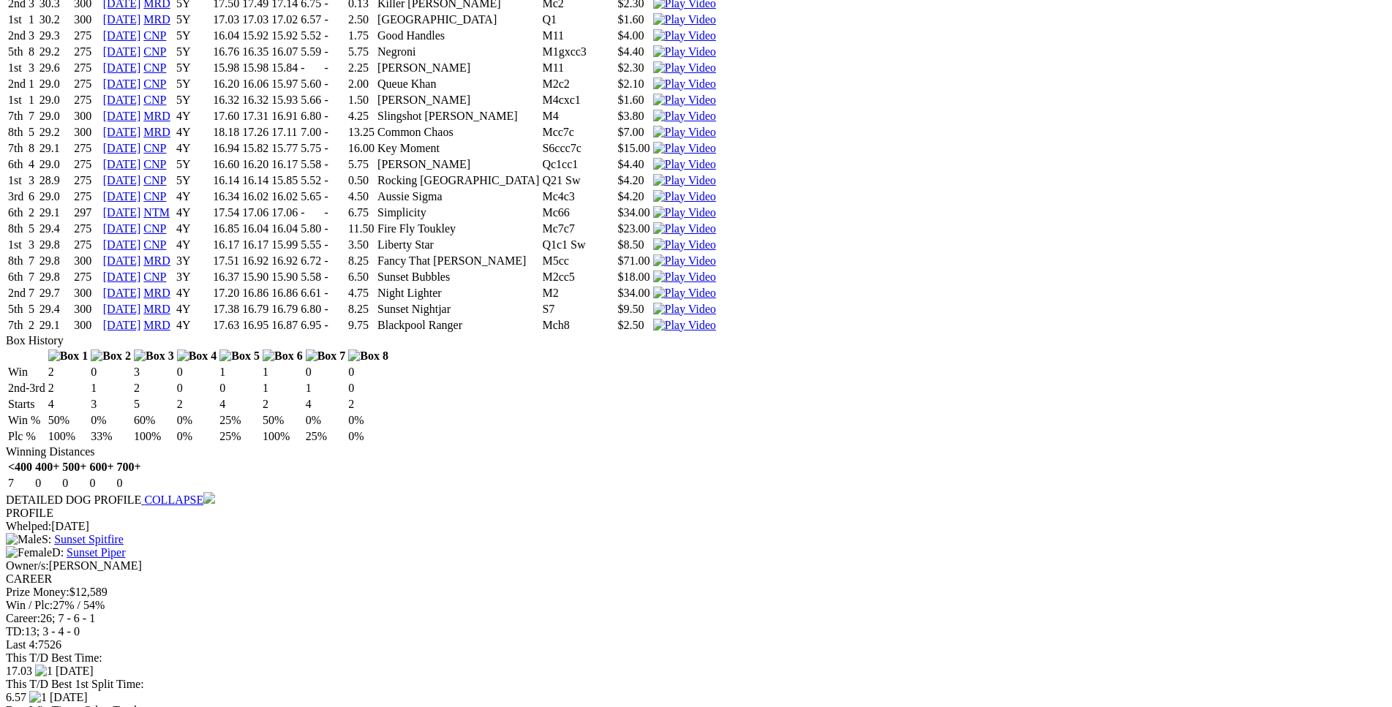
drag, startPoint x: 784, startPoint y: 179, endPoint x: 857, endPoint y: 173, distance: 73.4
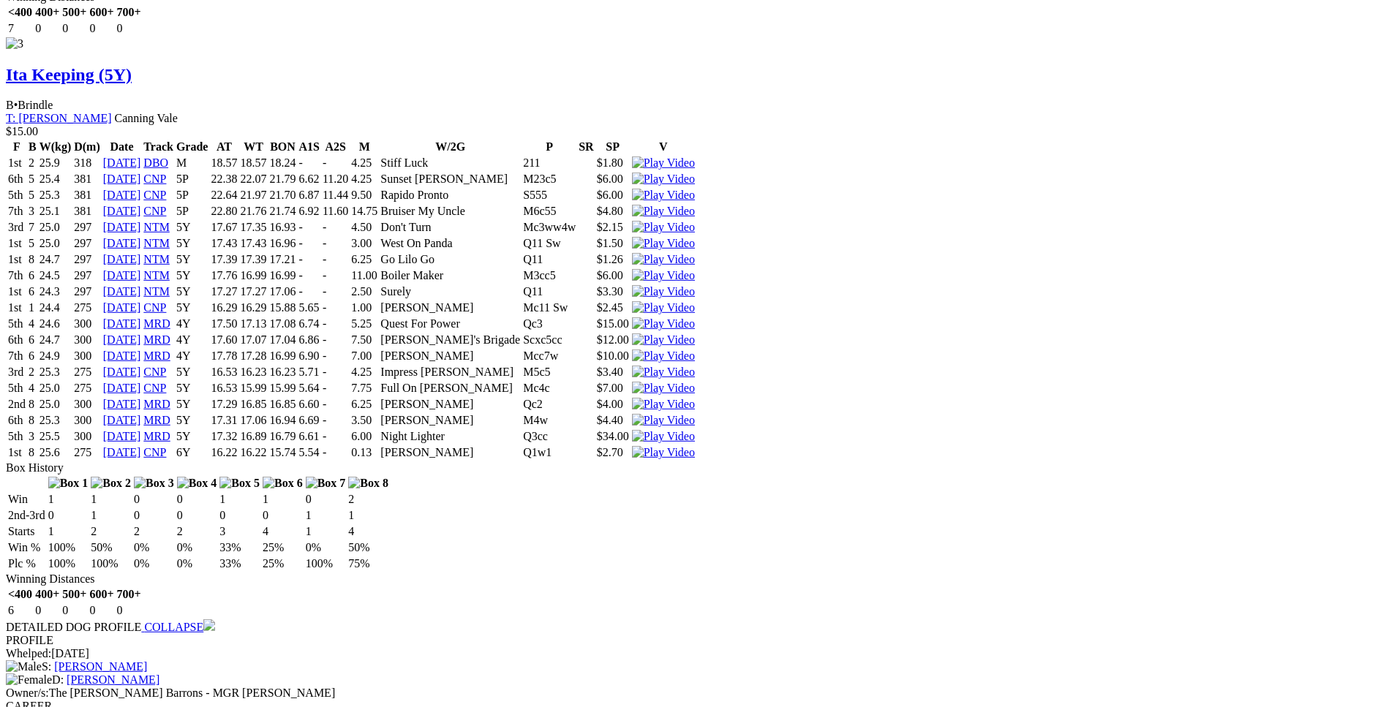
scroll to position [3823, 0]
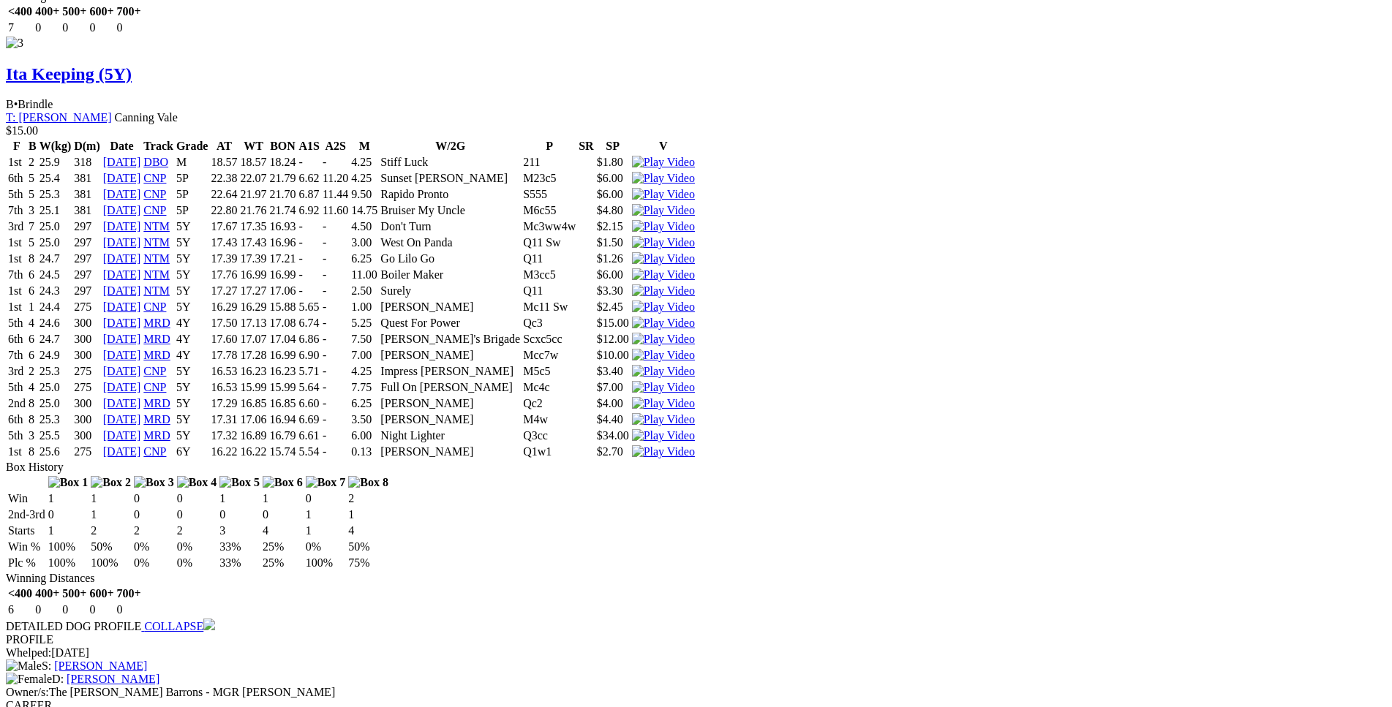
drag, startPoint x: 323, startPoint y: 457, endPoint x: 811, endPoint y: 459, distance: 488.7
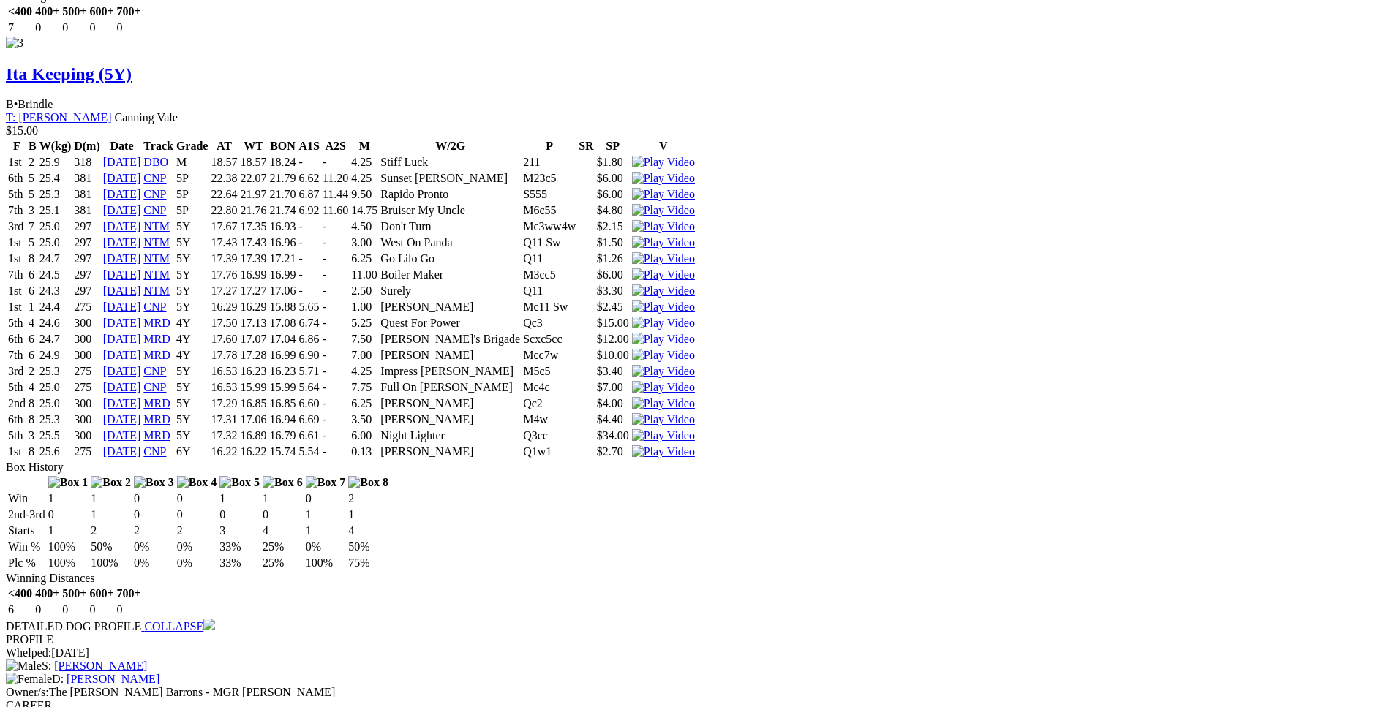
drag, startPoint x: 369, startPoint y: 342, endPoint x: 814, endPoint y: 345, distance: 444.8
